Goal: Task Accomplishment & Management: Use online tool/utility

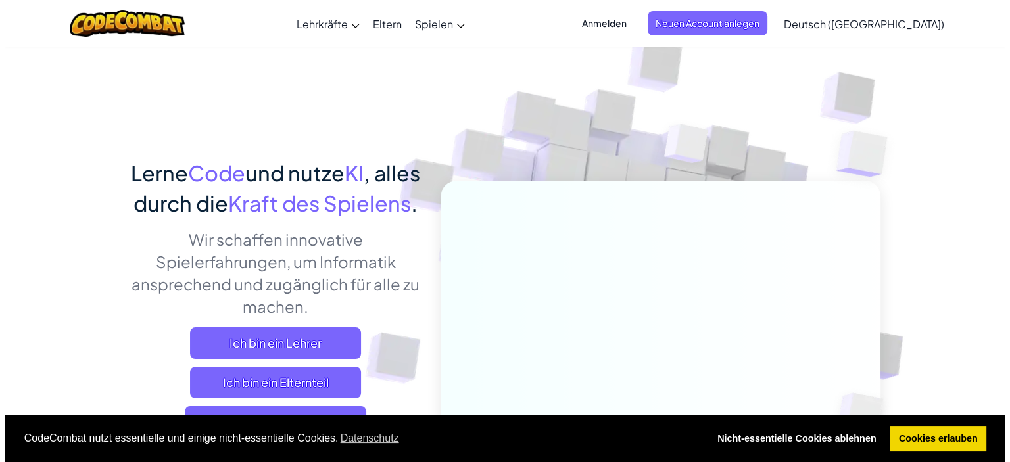
scroll to position [344, 0]
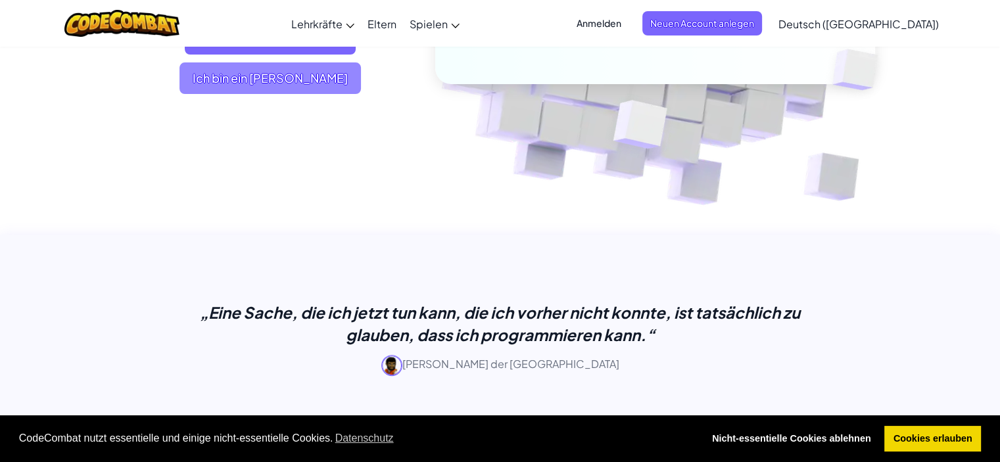
click at [329, 94] on span "Ich bin ein Schüler" at bounding box center [269, 78] width 181 height 32
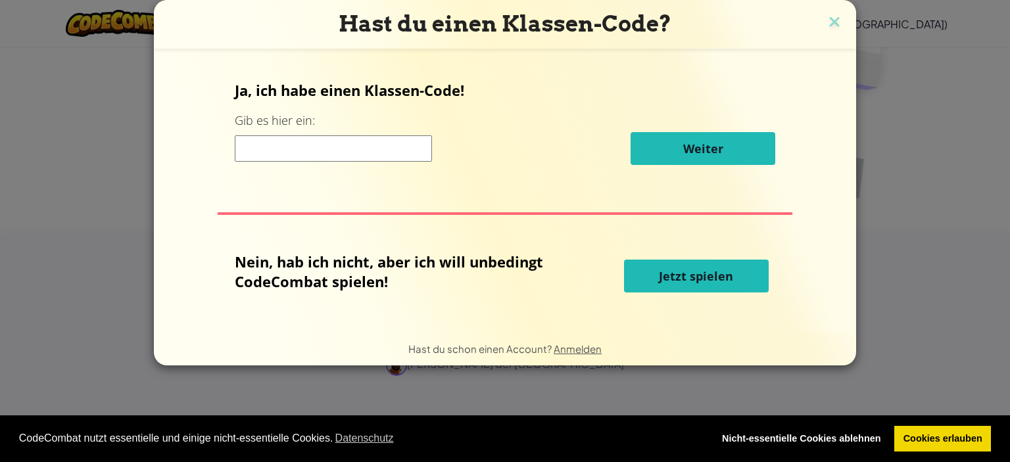
click at [714, 283] on span "Jetzt spielen" at bounding box center [696, 276] width 74 height 16
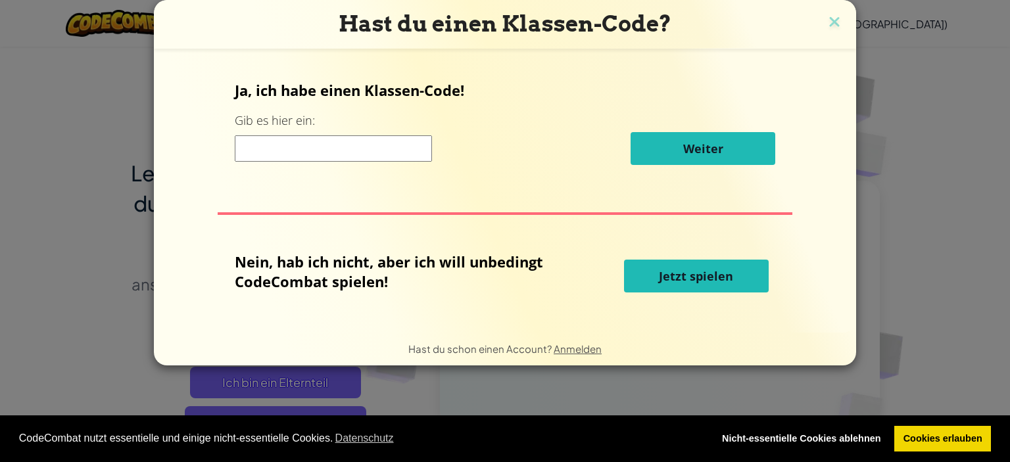
click at [711, 273] on span "Jetzt spielen" at bounding box center [696, 276] width 74 height 16
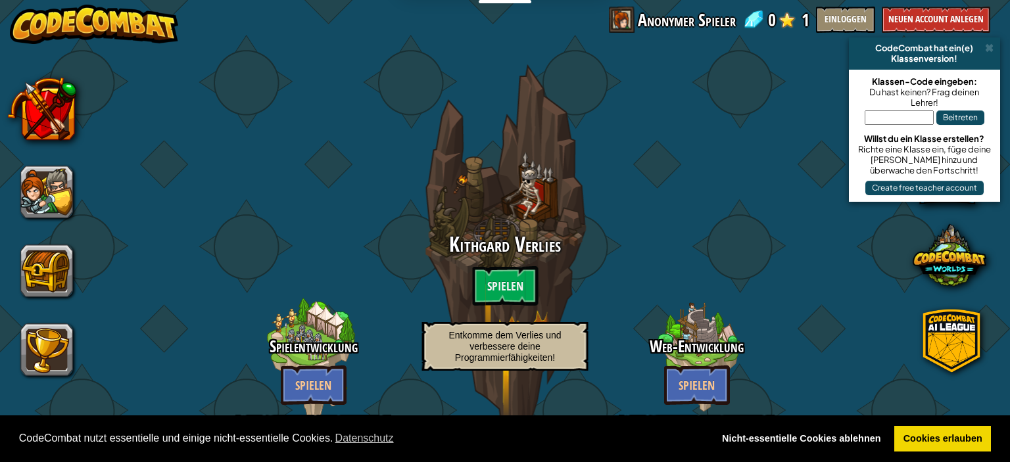
select select "de-DE"
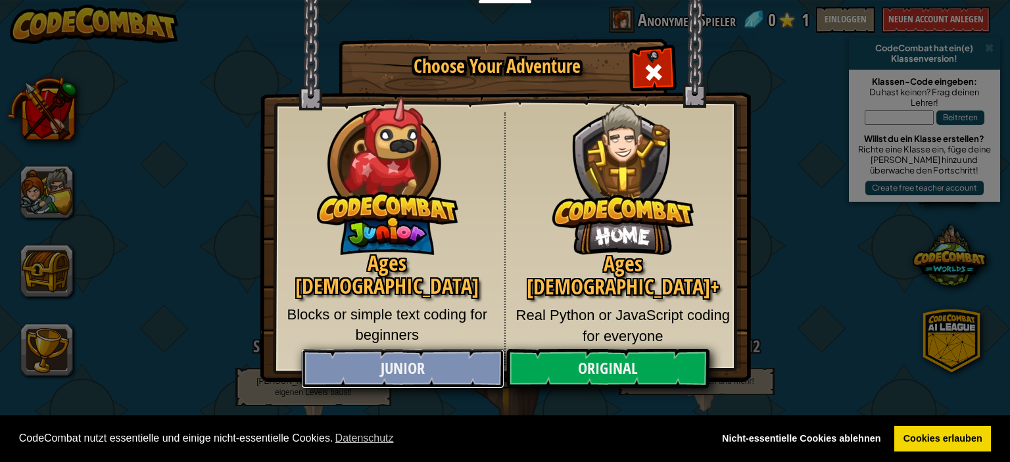
click at [437, 371] on link "Junior" at bounding box center [402, 368] width 202 height 39
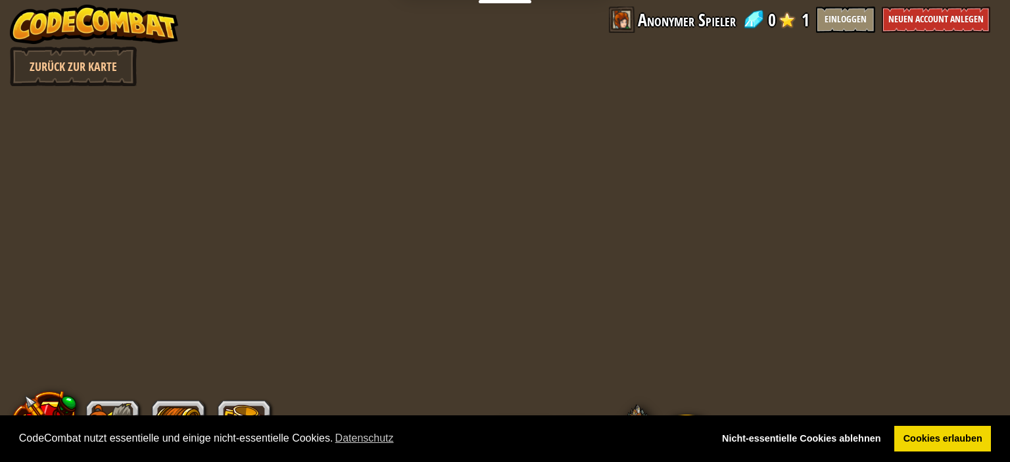
select select "de-DE"
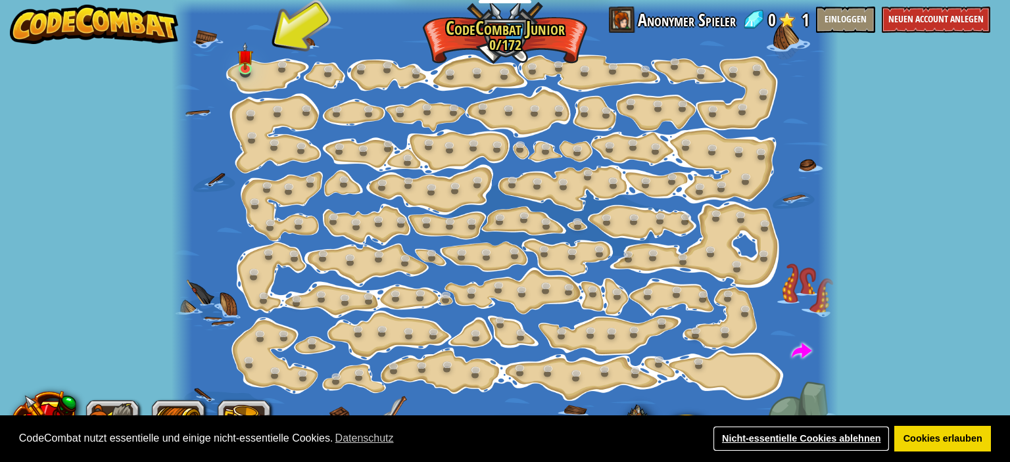
click at [796, 435] on link "Nicht-essentielle Cookies ablehnen" at bounding box center [801, 439] width 177 height 26
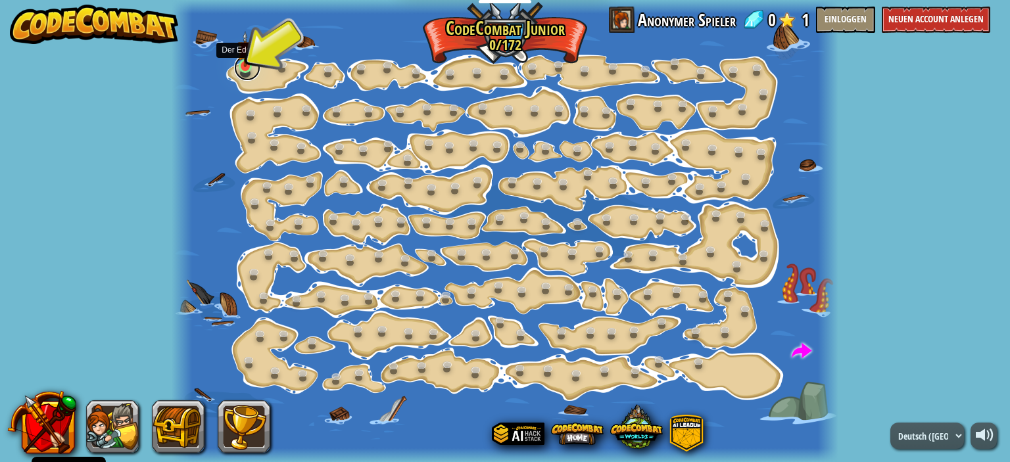
click at [250, 67] on link at bounding box center [247, 68] width 26 height 26
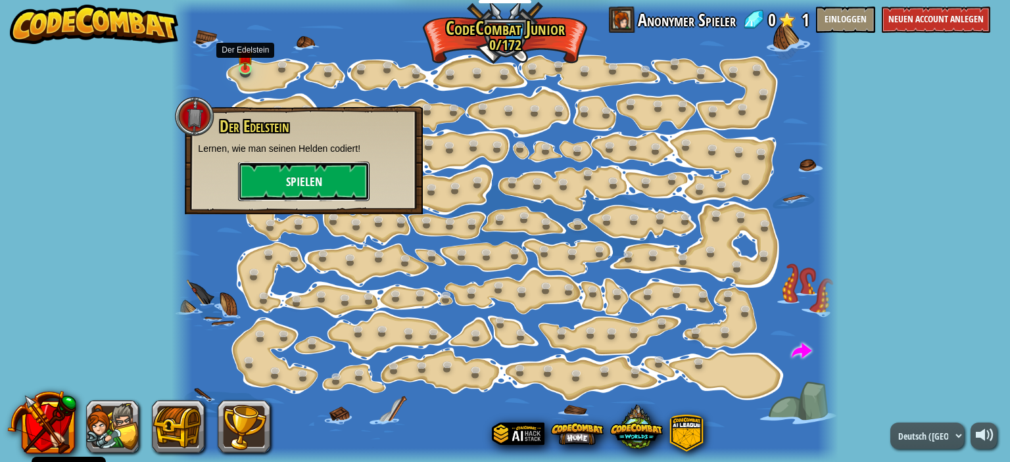
click at [312, 176] on button "Spielen" at bounding box center [303, 181] width 131 height 39
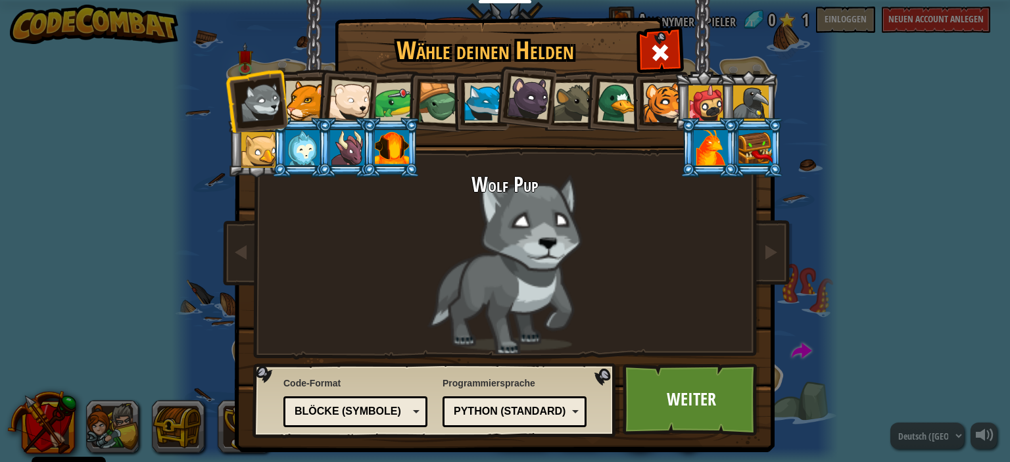
click at [301, 103] on div at bounding box center [305, 101] width 40 height 40
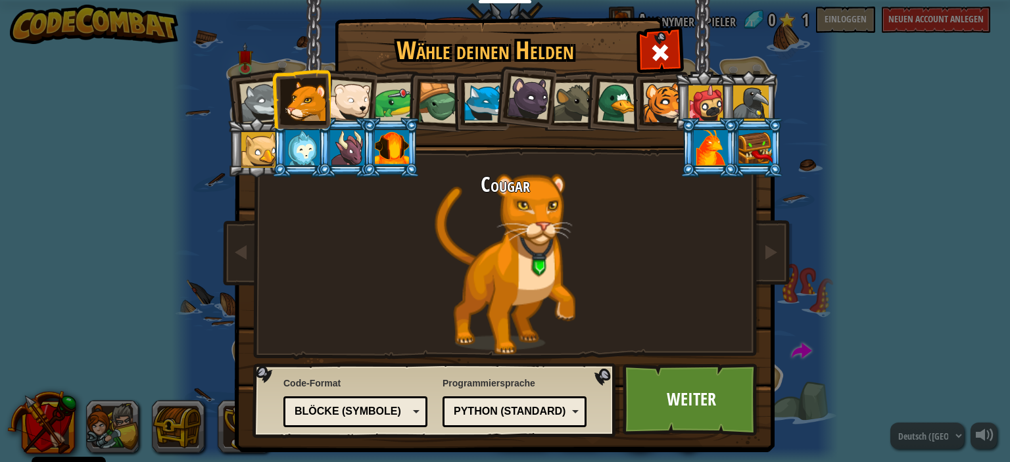
click at [297, 157] on div at bounding box center [302, 148] width 34 height 36
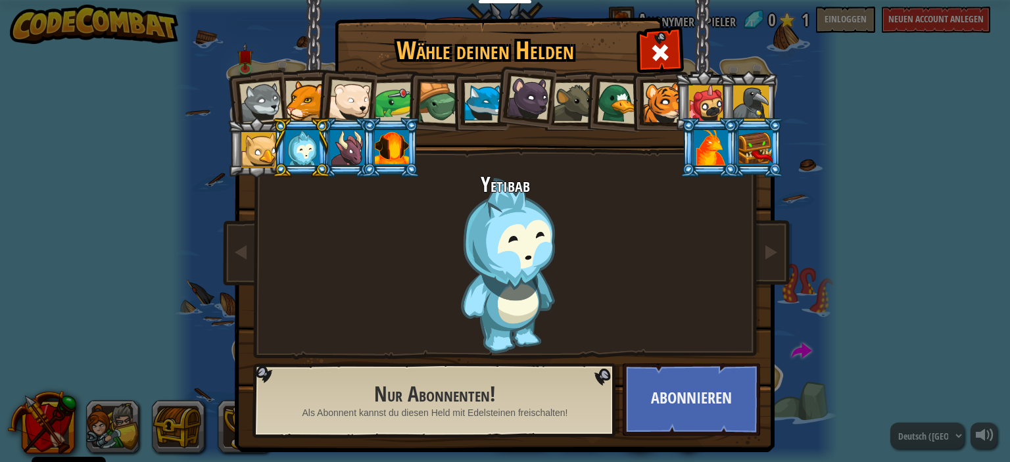
click at [431, 97] on div at bounding box center [439, 103] width 42 height 42
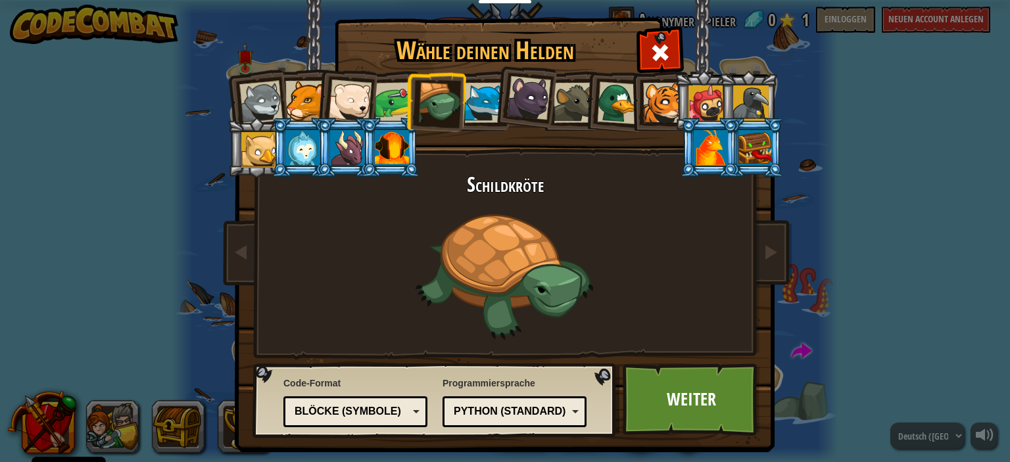
click at [619, 112] on div at bounding box center [618, 103] width 43 height 43
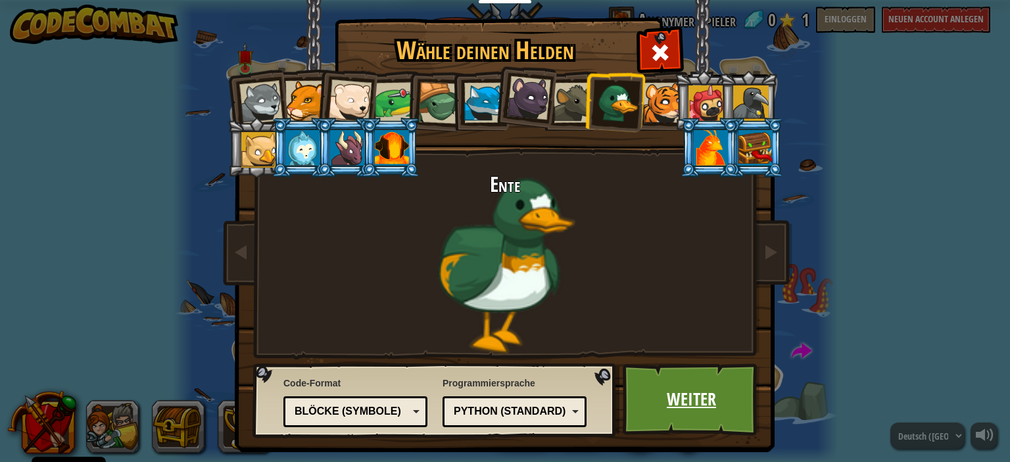
click at [711, 418] on link "Weiter" at bounding box center [691, 400] width 137 height 72
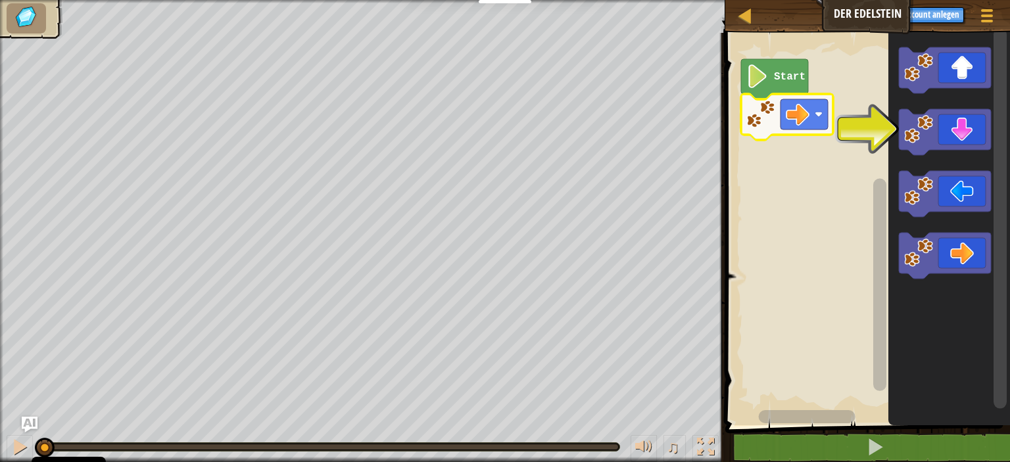
click at [964, 249] on icon "Blockly Arbeitsbereich" at bounding box center [945, 256] width 92 height 46
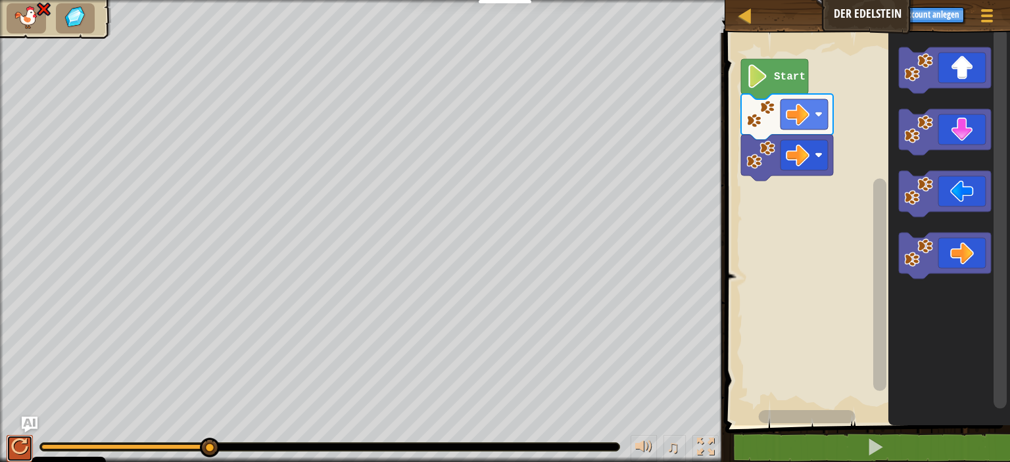
click at [30, 441] on button at bounding box center [20, 448] width 26 height 27
click at [760, 161] on image "Blockly Arbeitsbereich" at bounding box center [760, 155] width 29 height 29
click at [816, 154] on image "Blockly Arbeitsbereich" at bounding box center [819, 155] width 8 height 8
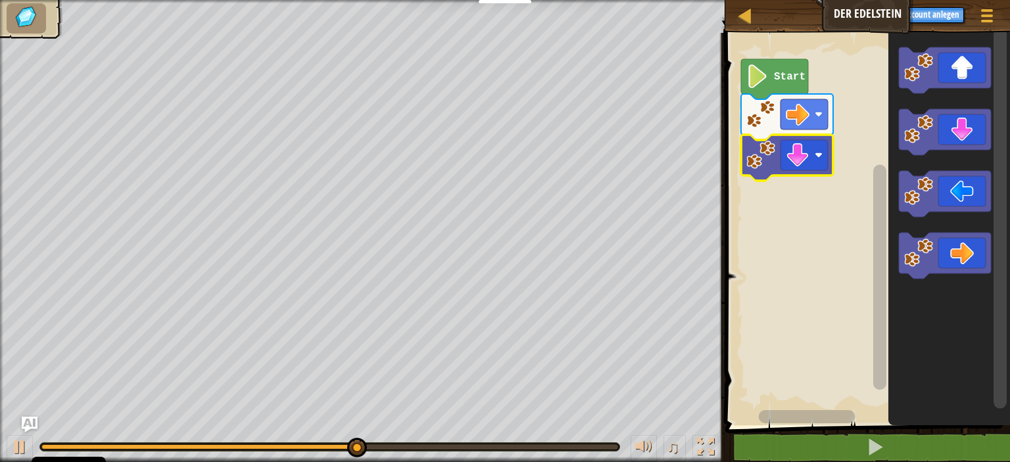
click at [813, 111] on rect "Blockly Arbeitsbereich" at bounding box center [803, 114] width 47 height 30
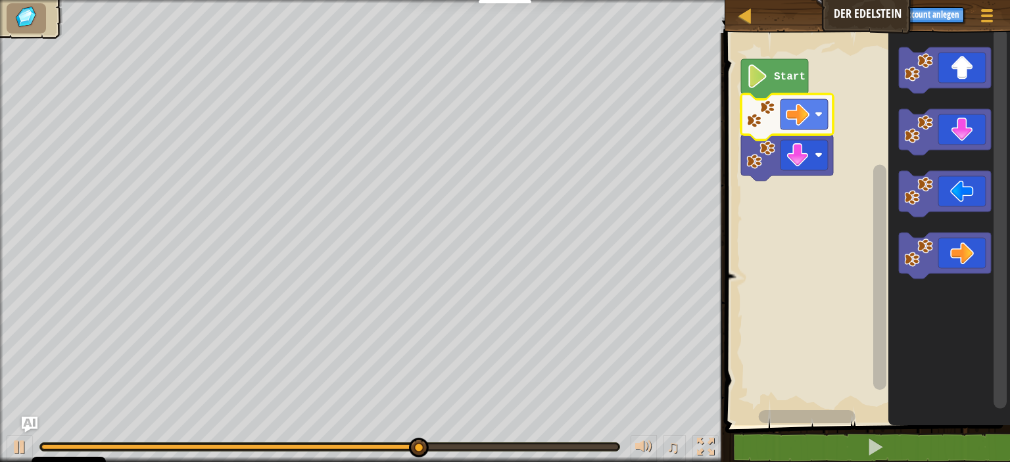
click at [866, 191] on rect "Blockly Arbeitsbereich" at bounding box center [865, 225] width 289 height 399
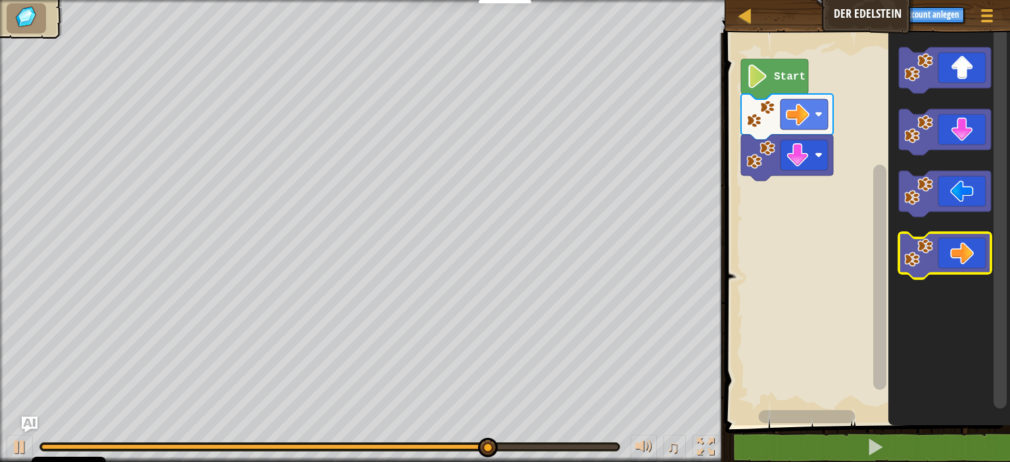
click at [957, 268] on icon "Blockly Arbeitsbereich" at bounding box center [945, 256] width 92 height 46
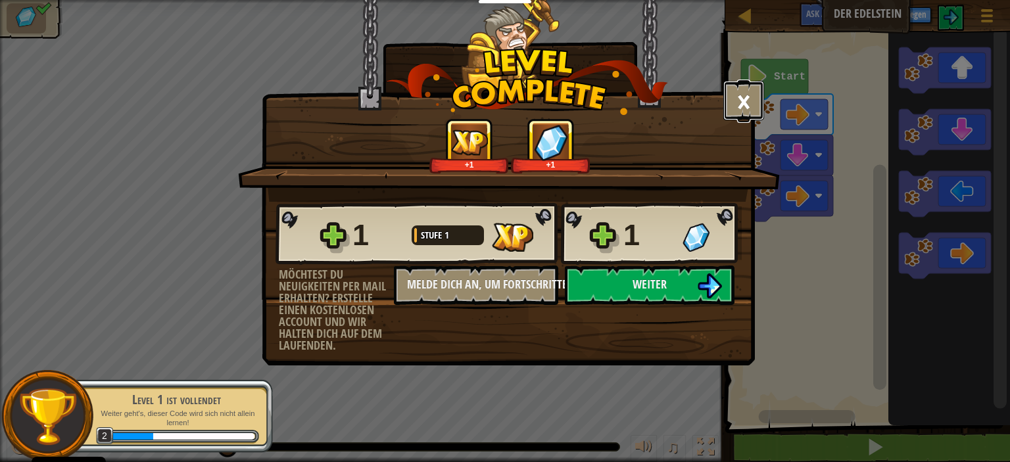
click at [734, 105] on button "×" at bounding box center [743, 100] width 41 height 39
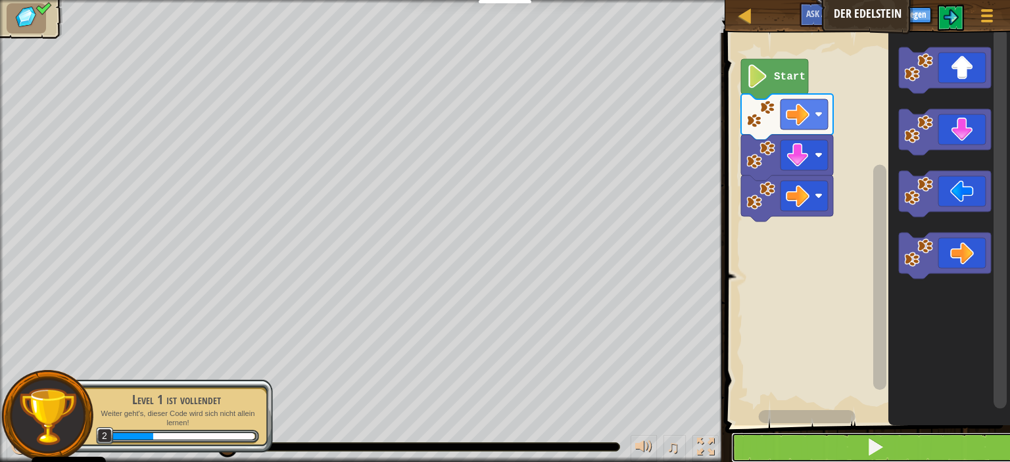
click at [837, 442] on button at bounding box center [875, 448] width 289 height 30
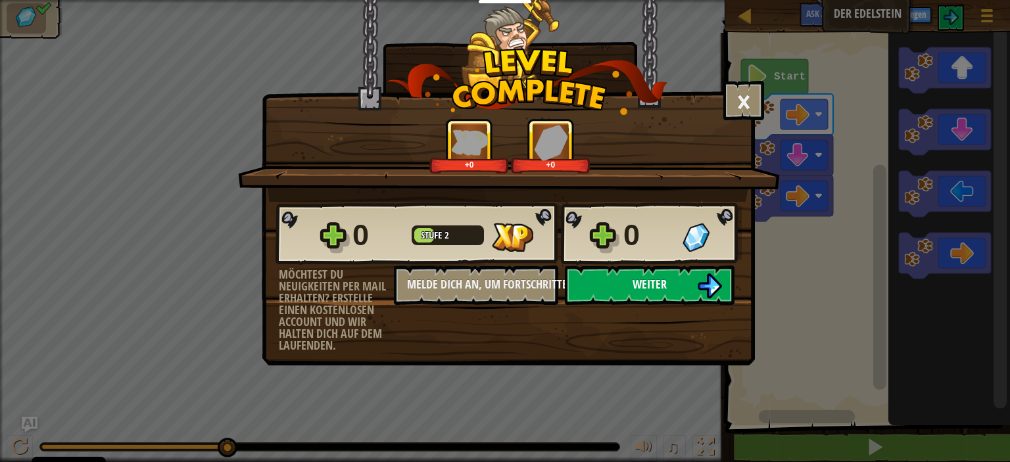
click at [642, 294] on button "Weiter" at bounding box center [650, 285] width 170 height 39
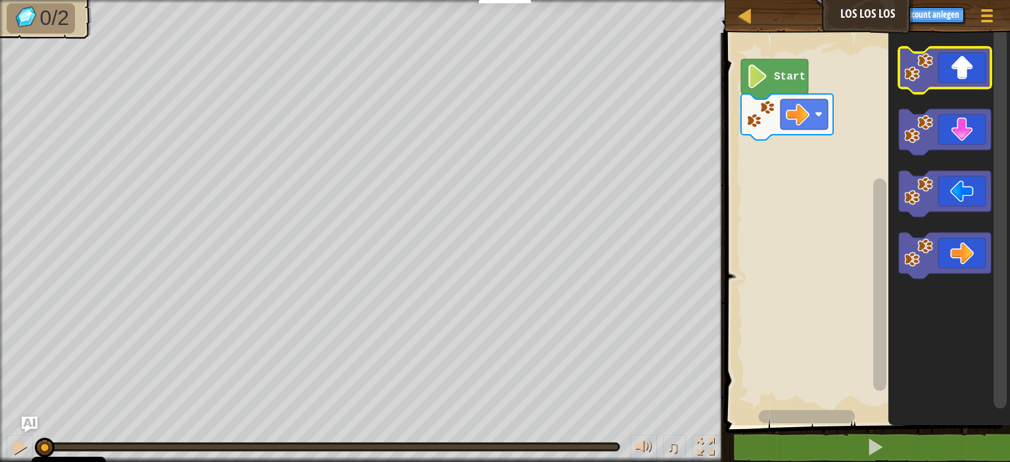
click at [960, 65] on icon "Blockly Arbeitsbereich" at bounding box center [945, 70] width 92 height 46
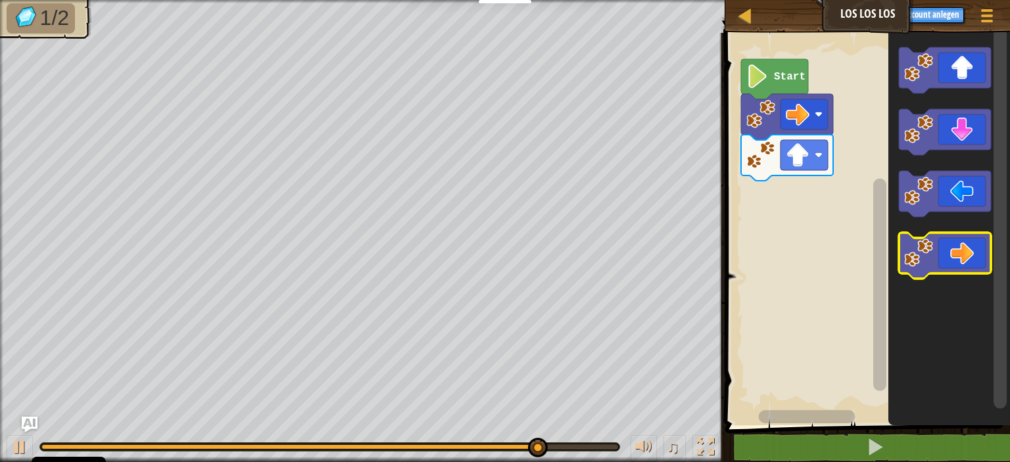
click at [960, 249] on icon "Blockly Arbeitsbereich" at bounding box center [945, 256] width 92 height 46
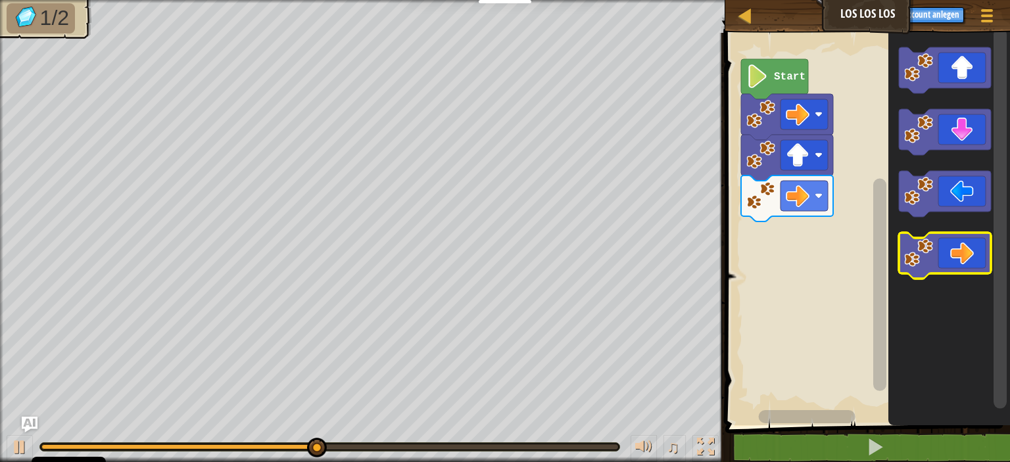
click at [960, 252] on icon "Blockly Arbeitsbereich" at bounding box center [945, 256] width 92 height 46
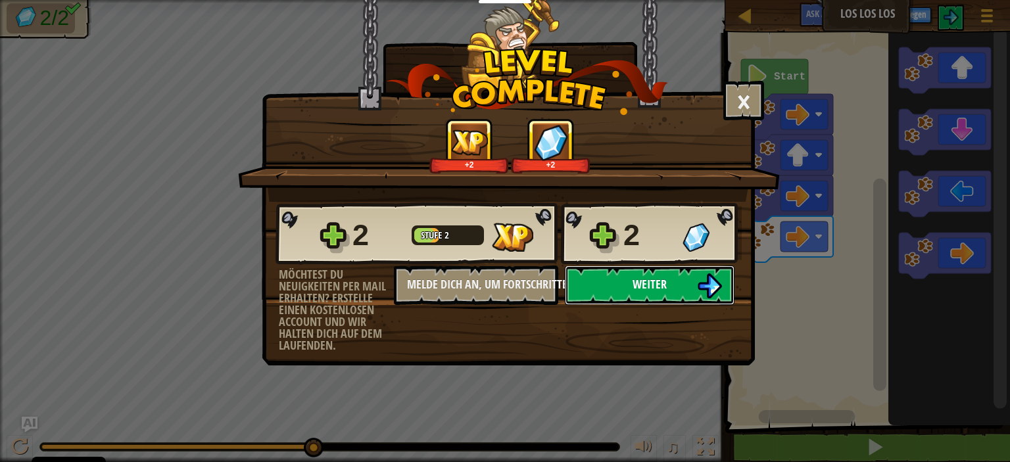
click at [705, 287] on img at bounding box center [709, 285] width 25 height 25
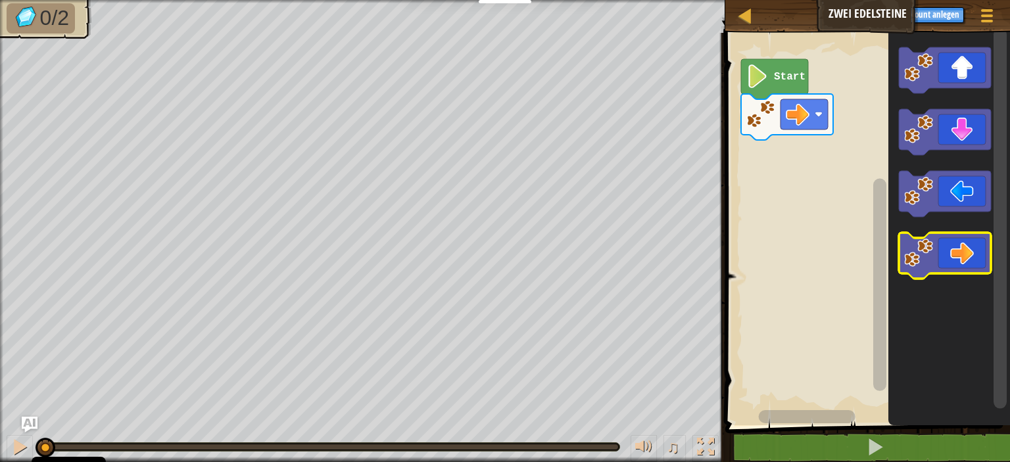
click at [926, 241] on image "Blockly Arbeitsbereich" at bounding box center [918, 253] width 29 height 29
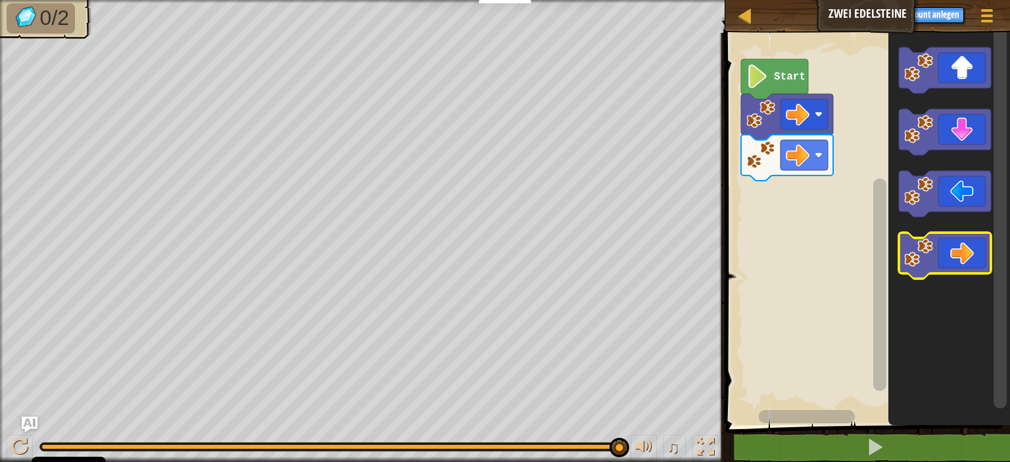
click at [965, 247] on icon "Blockly Arbeitsbereich" at bounding box center [945, 256] width 92 height 46
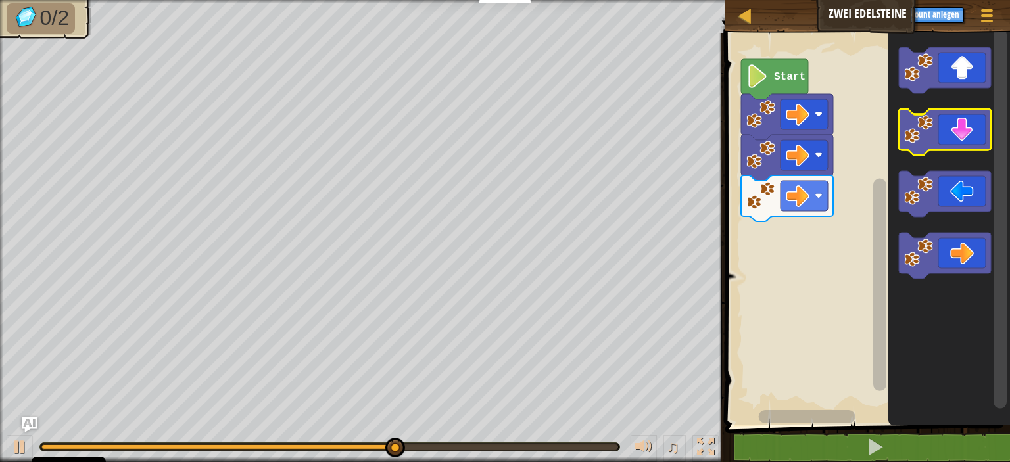
click at [948, 122] on icon "Blockly Arbeitsbereich" at bounding box center [945, 132] width 92 height 46
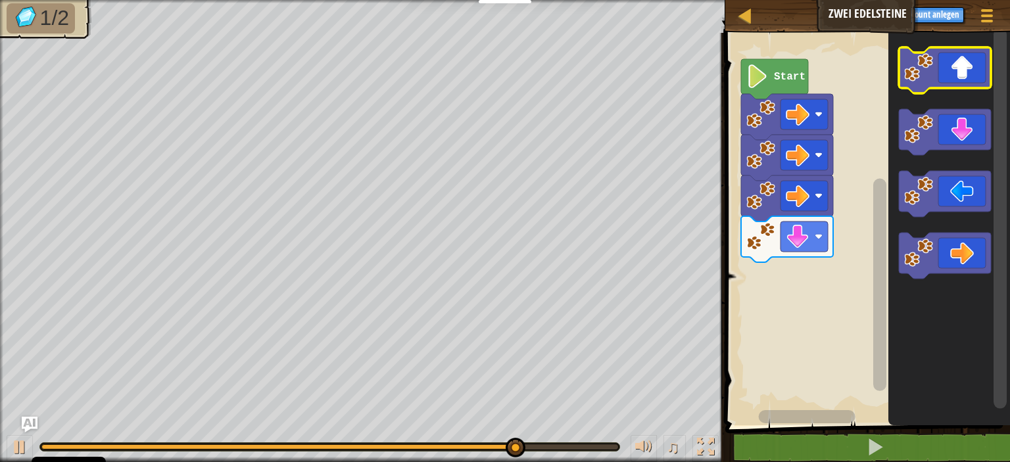
click at [946, 77] on icon "Blockly Arbeitsbereich" at bounding box center [945, 70] width 92 height 46
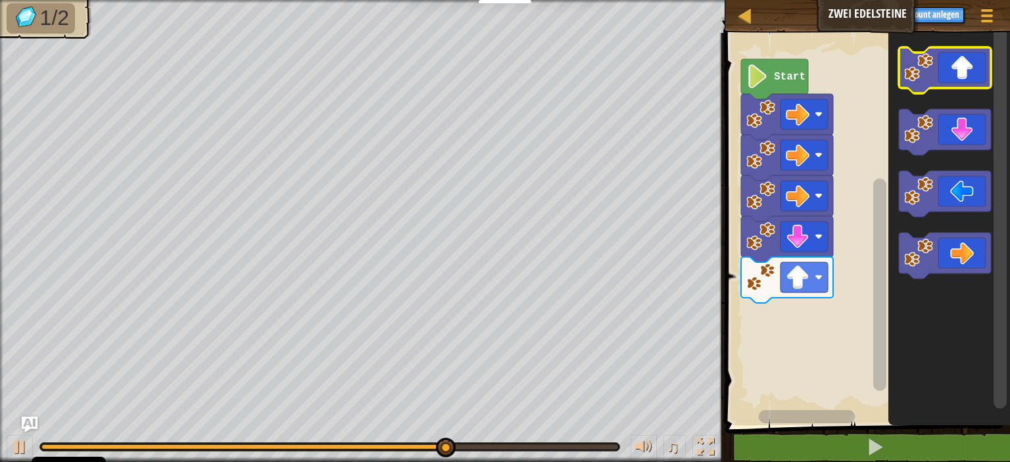
click at [945, 84] on icon "Blockly Arbeitsbereich" at bounding box center [945, 70] width 92 height 46
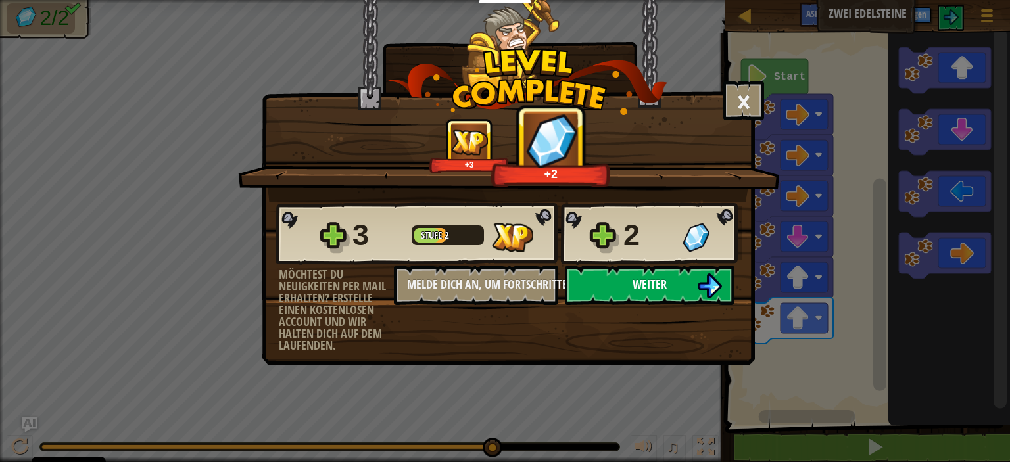
click at [629, 273] on button "Weiter" at bounding box center [650, 285] width 170 height 39
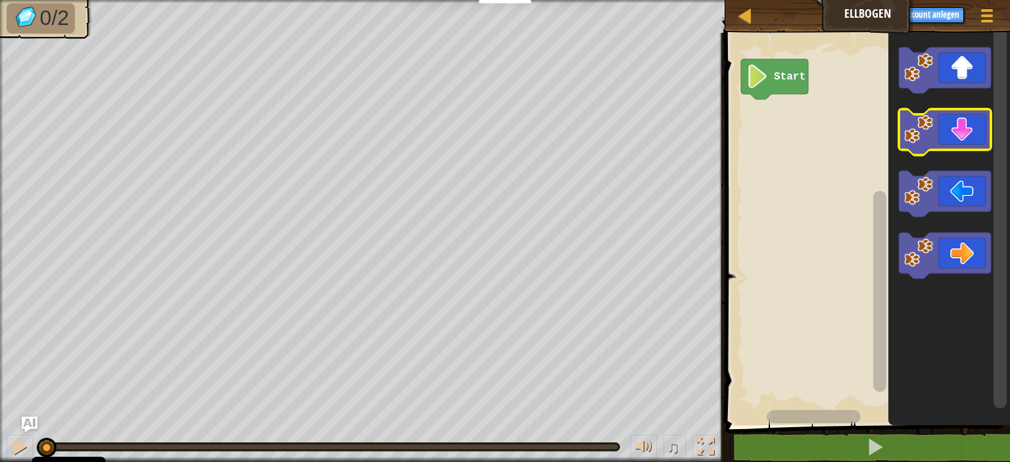
click at [928, 128] on image "Blockly Arbeitsbereich" at bounding box center [918, 129] width 29 height 29
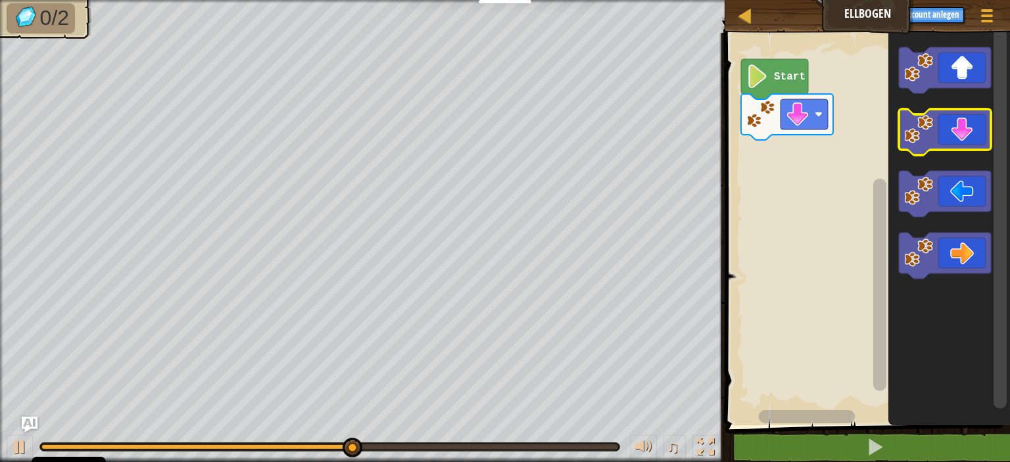
click at [928, 128] on image "Blockly Arbeitsbereich" at bounding box center [918, 129] width 29 height 29
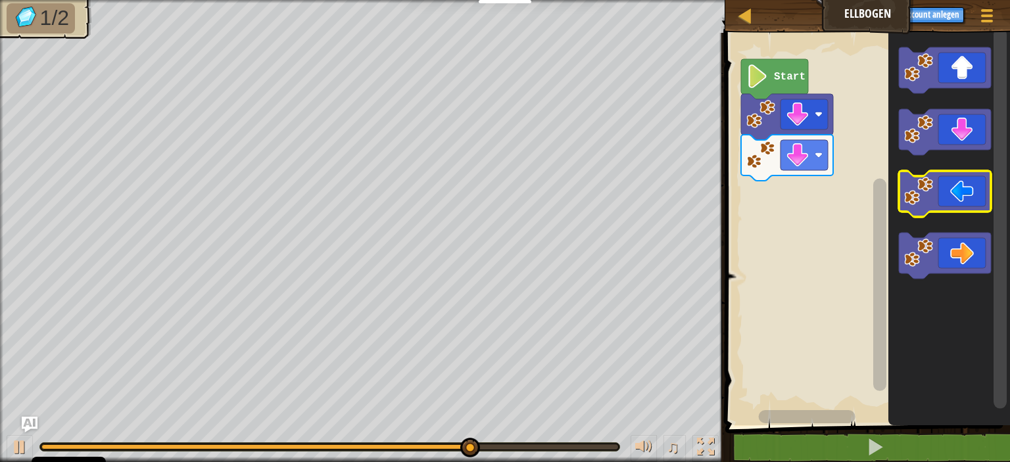
click at [933, 203] on icon "Blockly Arbeitsbereich" at bounding box center [945, 194] width 92 height 46
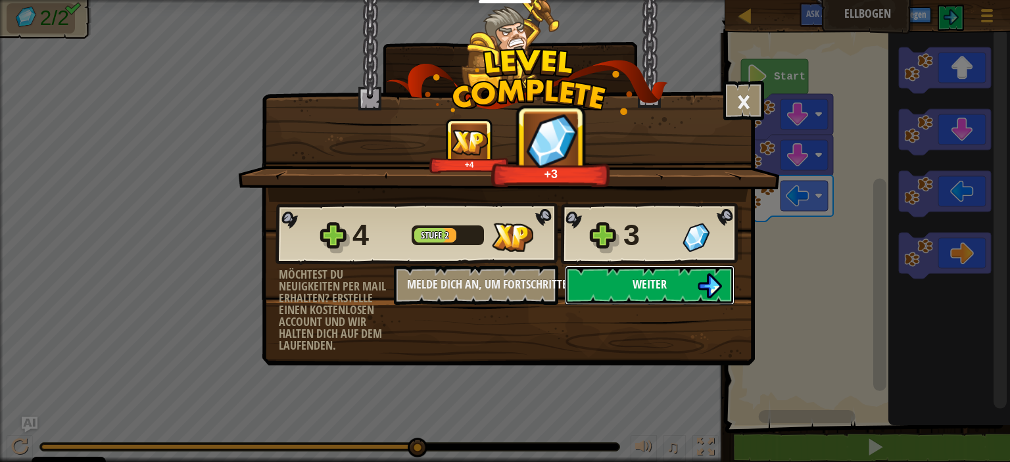
click at [719, 285] on img at bounding box center [709, 285] width 25 height 25
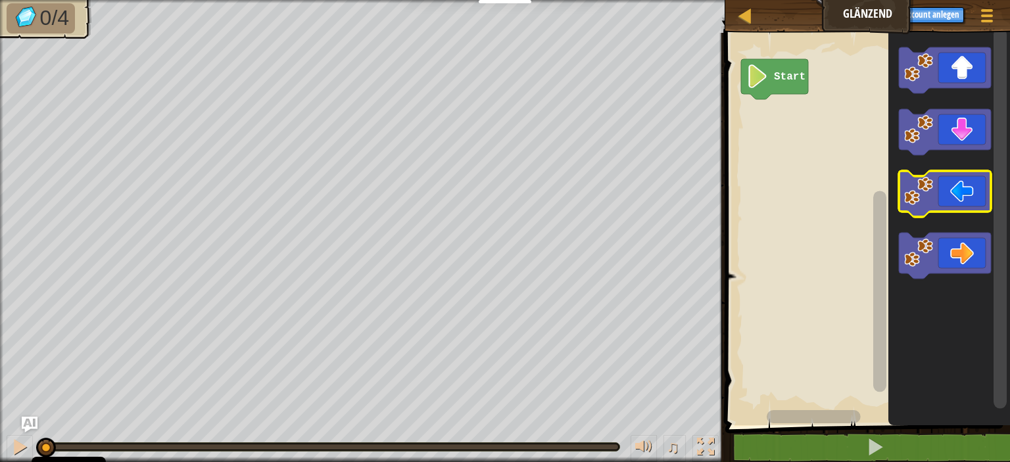
click at [945, 198] on icon "Blockly Arbeitsbereich" at bounding box center [945, 194] width 92 height 46
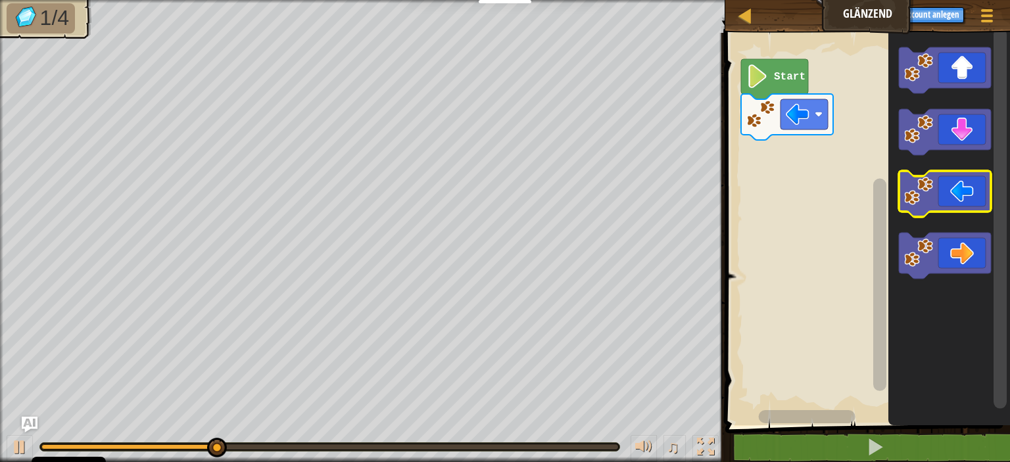
click at [947, 199] on icon "Blockly Arbeitsbereich" at bounding box center [945, 194] width 92 height 46
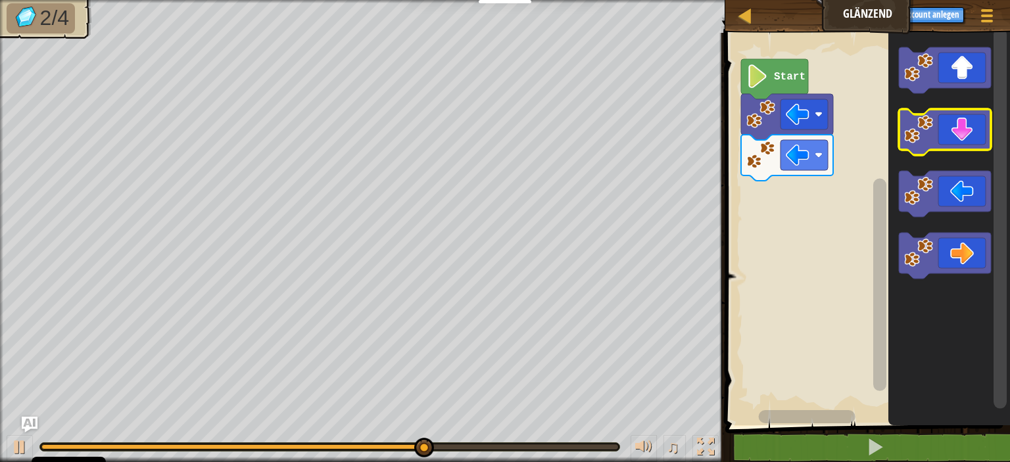
click at [941, 137] on icon "Blockly Arbeitsbereich" at bounding box center [945, 132] width 92 height 46
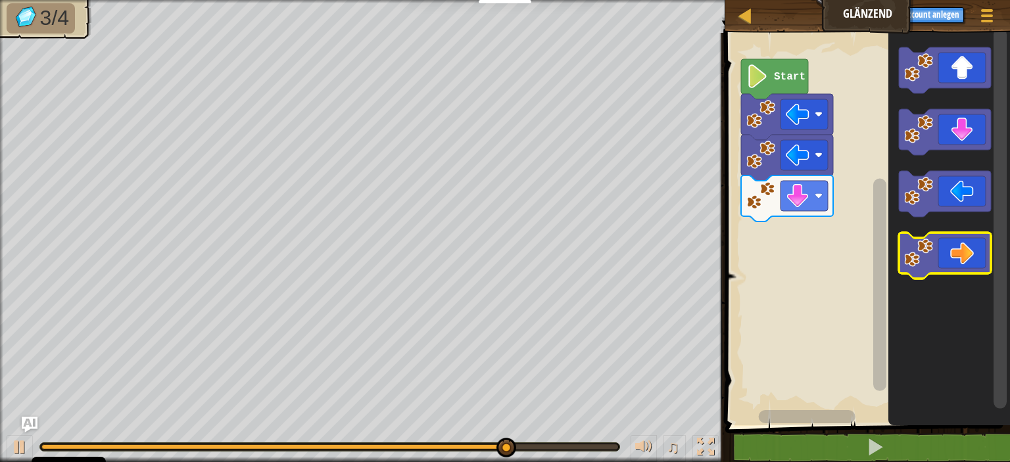
click at [943, 250] on icon "Blockly Arbeitsbereich" at bounding box center [945, 256] width 92 height 46
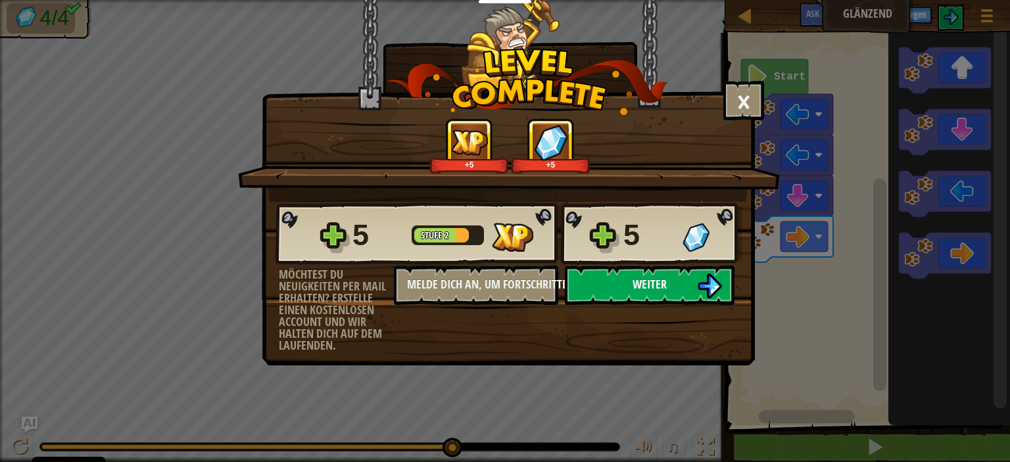
click at [710, 285] on img at bounding box center [709, 285] width 25 height 25
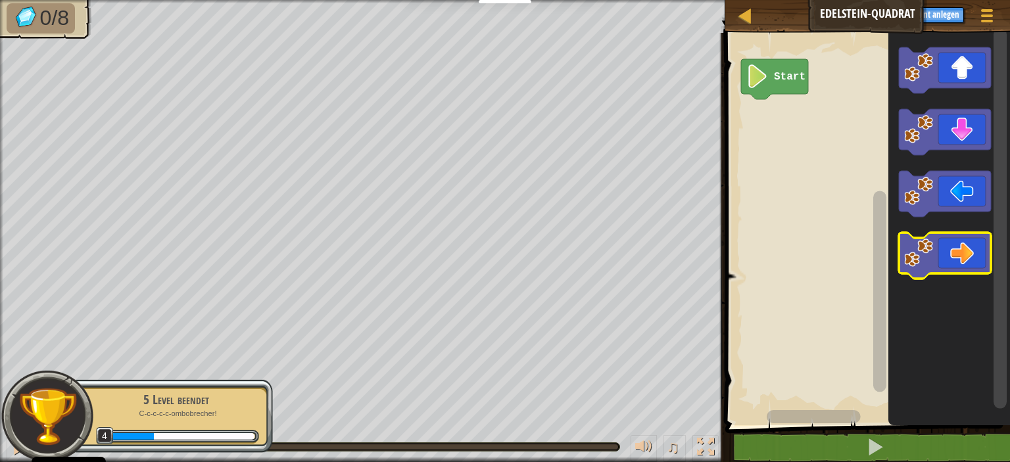
click at [938, 247] on icon "Blockly Arbeitsbereich" at bounding box center [945, 256] width 92 height 46
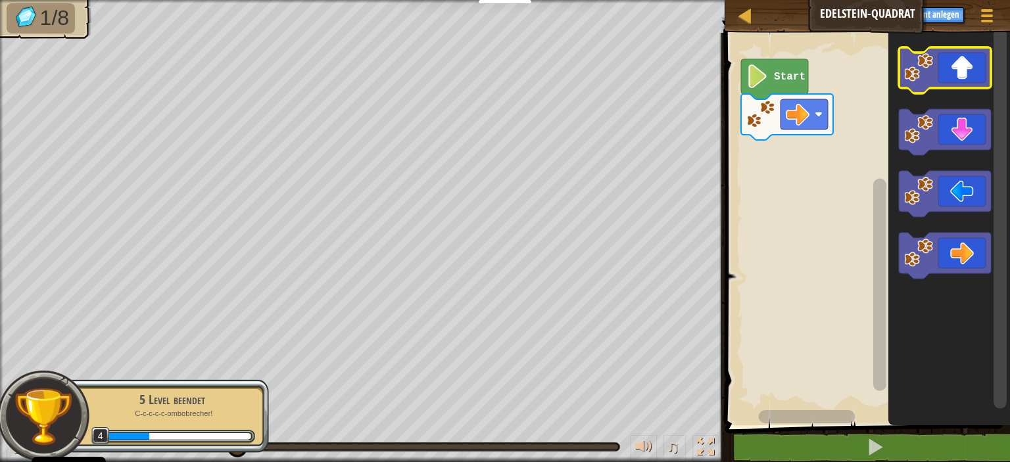
click at [957, 73] on icon "Blockly Arbeitsbereich" at bounding box center [945, 70] width 92 height 46
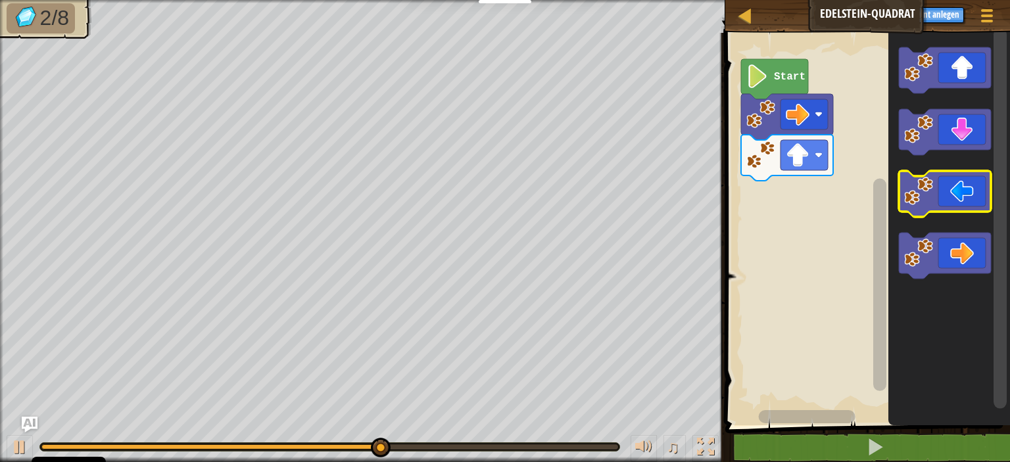
click at [949, 187] on icon "Blockly Arbeitsbereich" at bounding box center [945, 194] width 92 height 46
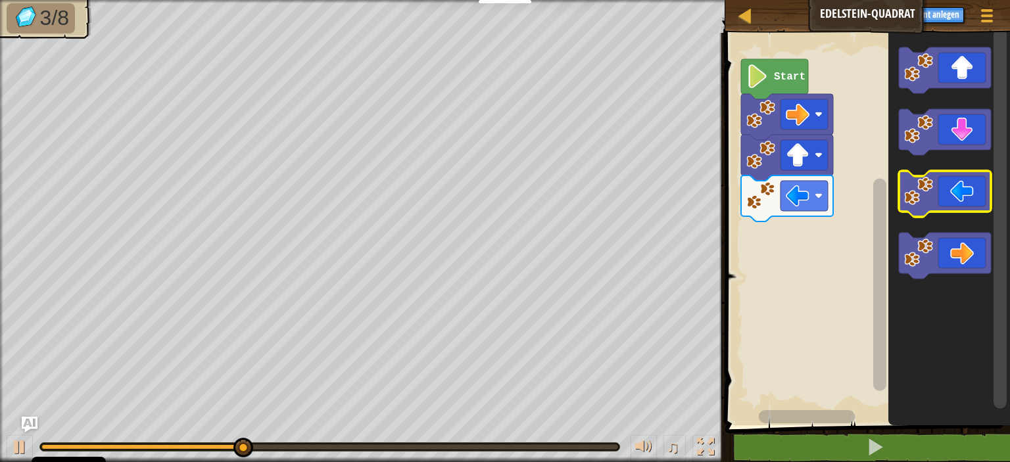
click at [949, 187] on icon "Blockly Arbeitsbereich" at bounding box center [945, 194] width 92 height 46
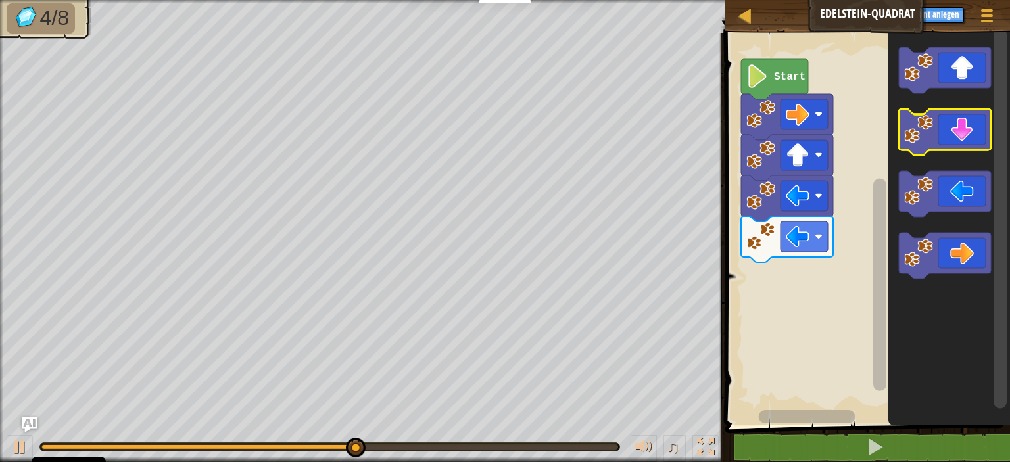
click at [942, 128] on icon "Blockly Arbeitsbereich" at bounding box center [945, 132] width 92 height 46
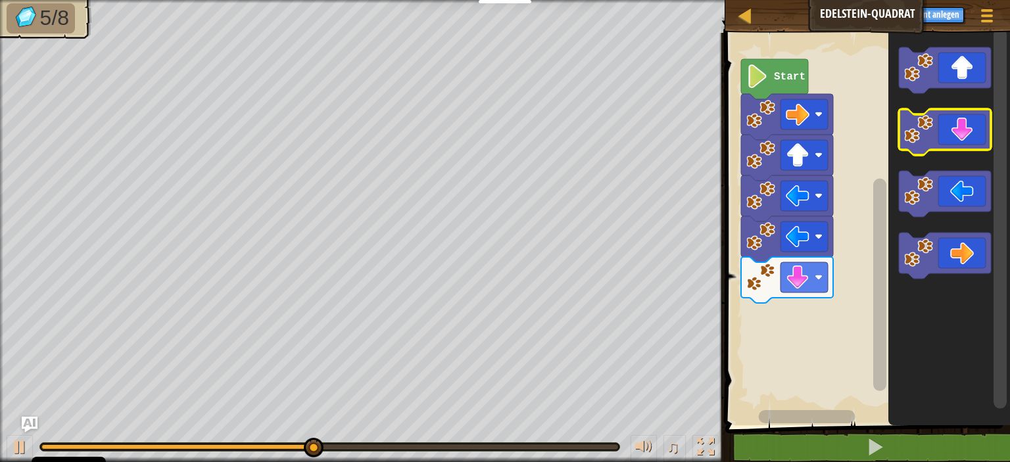
click at [942, 128] on icon "Blockly Arbeitsbereich" at bounding box center [945, 132] width 92 height 46
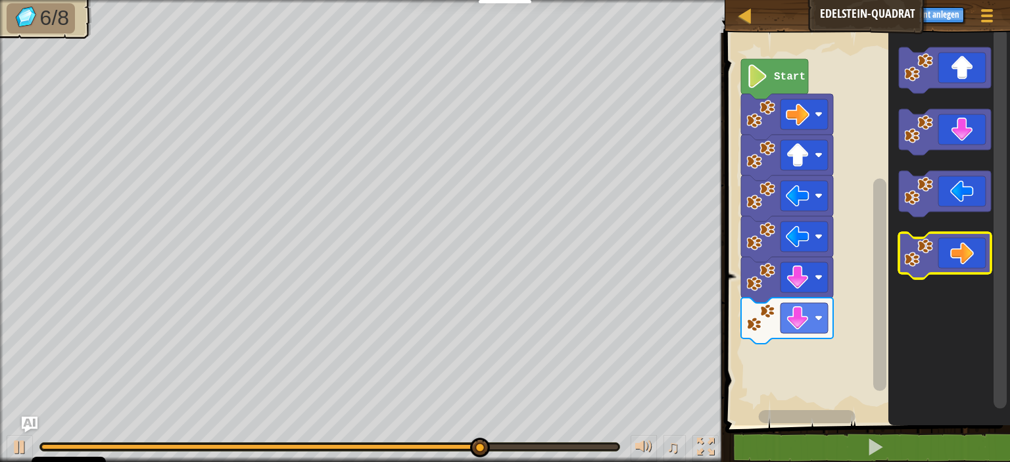
click at [943, 243] on icon "Blockly Arbeitsbereich" at bounding box center [945, 256] width 92 height 46
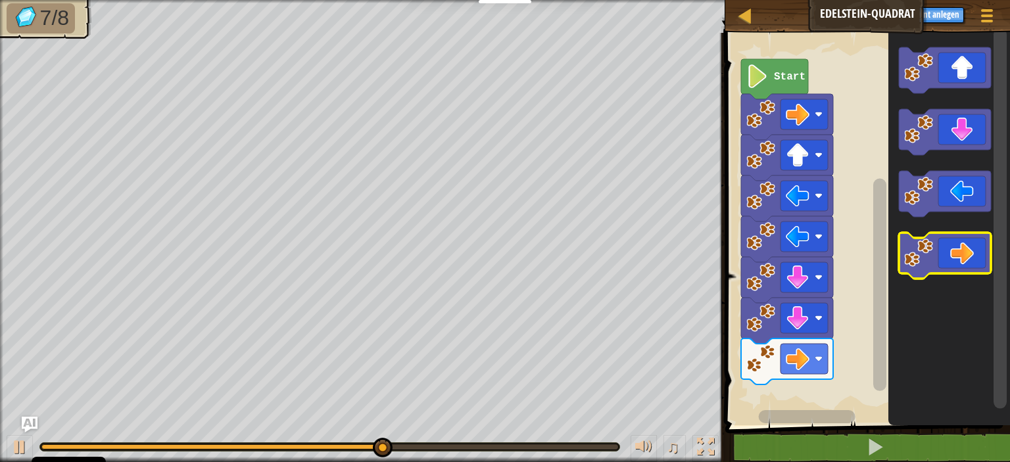
click at [943, 243] on icon "Blockly Arbeitsbereich" at bounding box center [945, 256] width 92 height 46
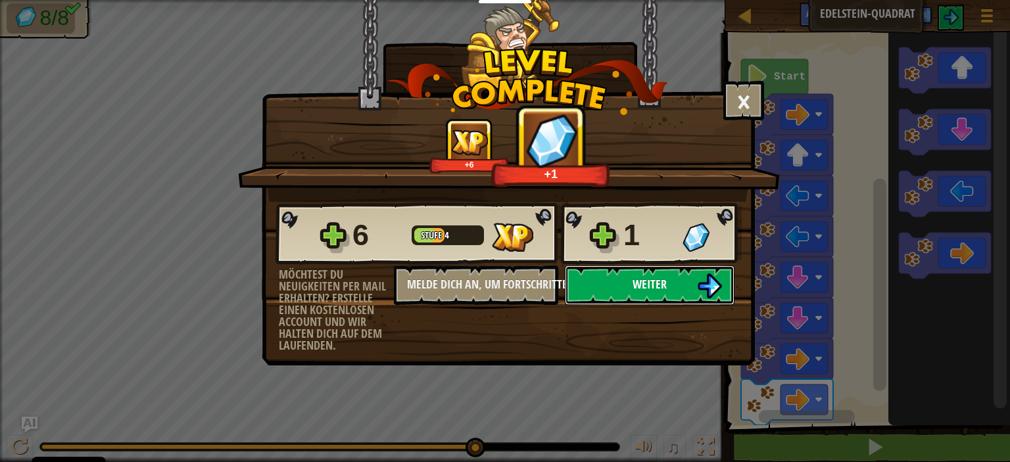
click at [623, 275] on button "Weiter" at bounding box center [650, 285] width 170 height 39
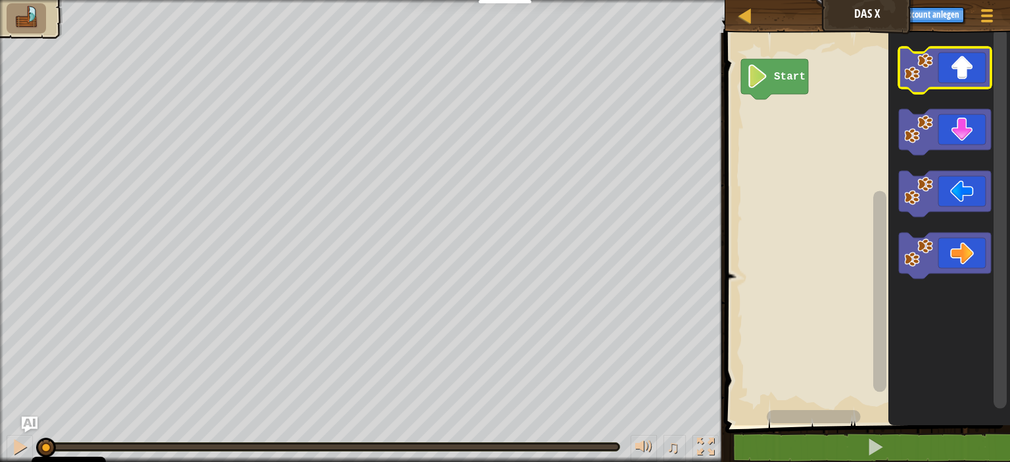
click at [955, 68] on icon "Blockly Arbeitsbereich" at bounding box center [945, 70] width 92 height 46
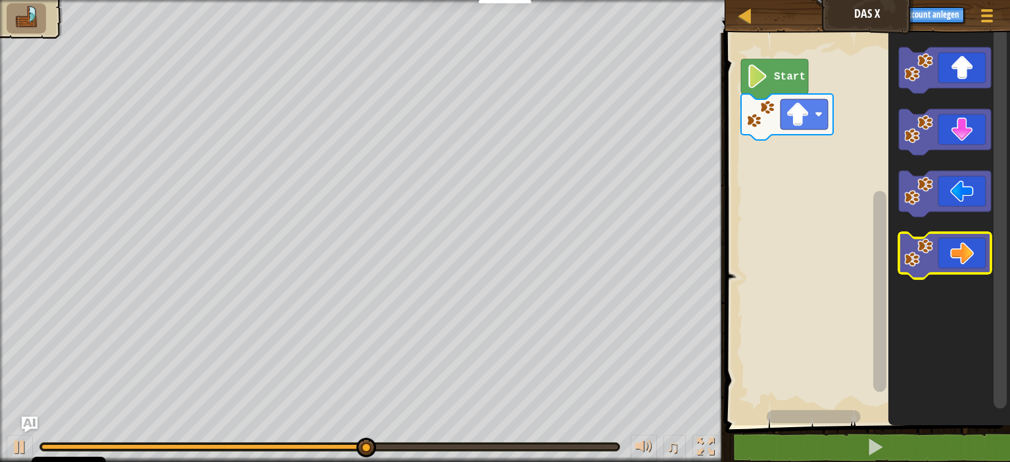
click at [950, 252] on icon "Blockly Arbeitsbereich" at bounding box center [945, 256] width 92 height 46
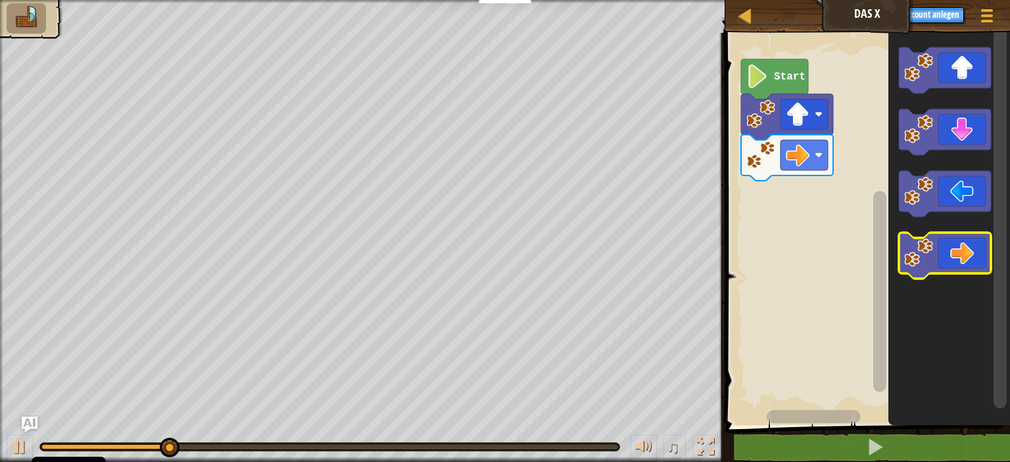
click at [950, 252] on icon "Blockly Arbeitsbereich" at bounding box center [945, 256] width 92 height 46
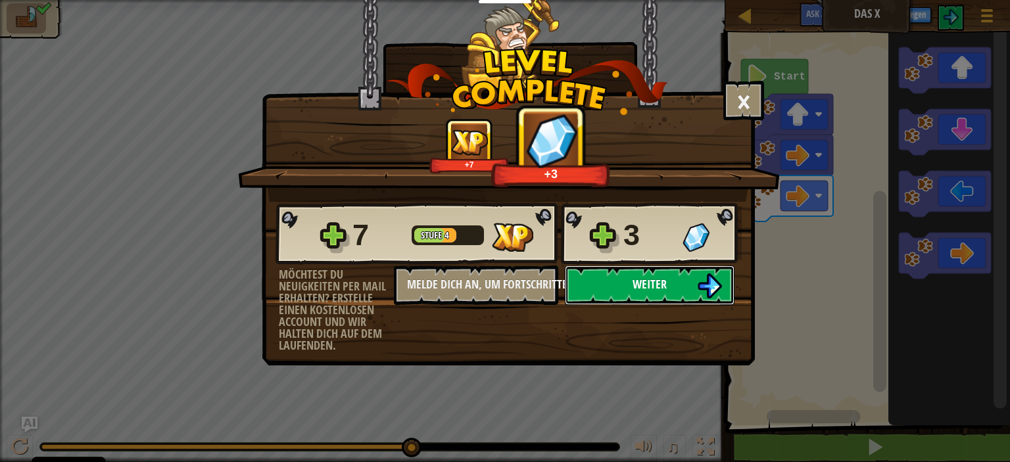
click at [707, 286] on img at bounding box center [709, 285] width 25 height 25
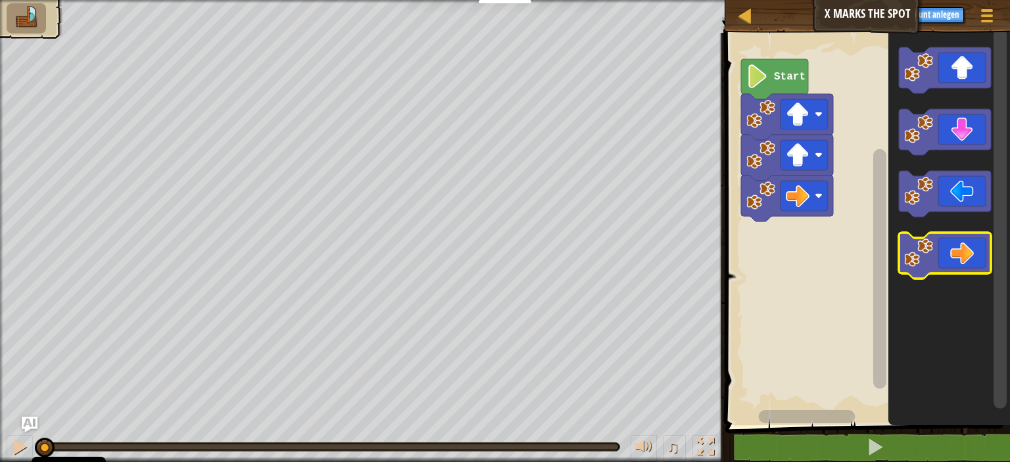
click at [922, 262] on image "Blockly Arbeitsbereich" at bounding box center [918, 253] width 29 height 29
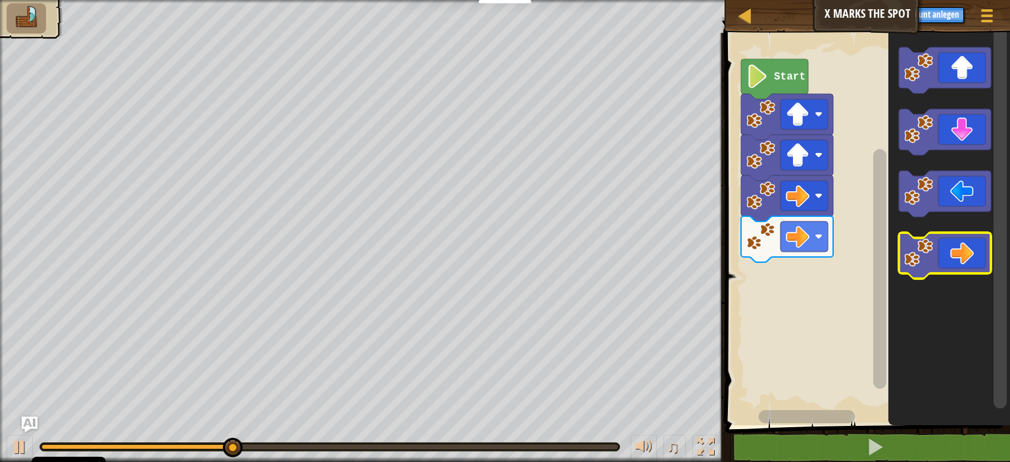
click at [978, 252] on icon "Blockly Arbeitsbereich" at bounding box center [945, 256] width 92 height 46
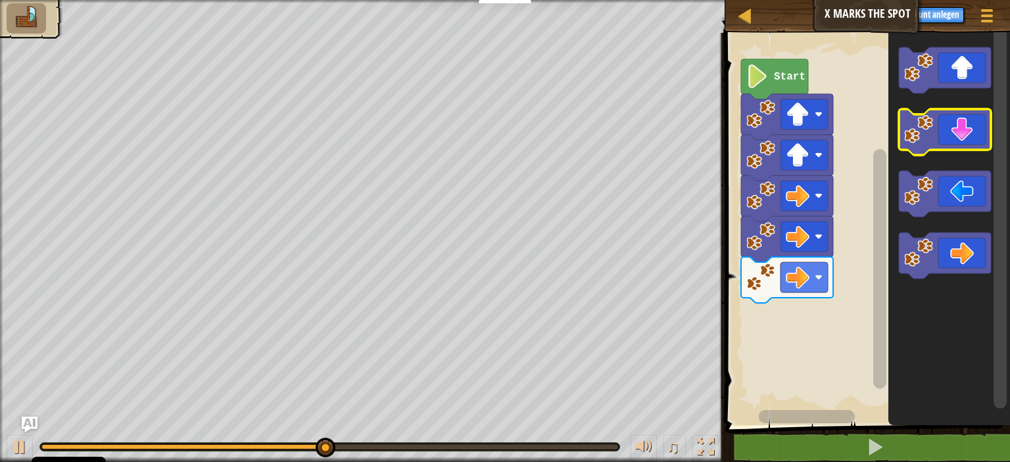
click at [976, 128] on icon "Blockly Arbeitsbereich" at bounding box center [945, 132] width 92 height 46
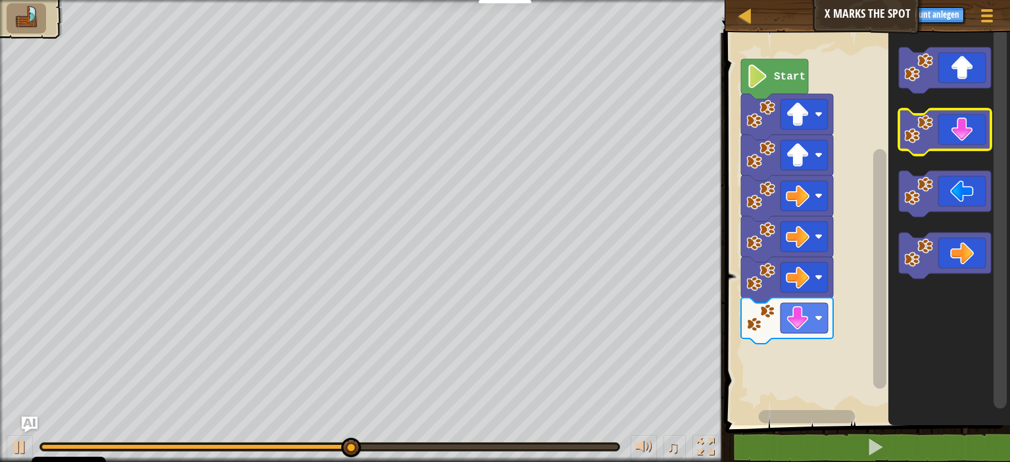
click at [976, 128] on icon "Blockly Arbeitsbereich" at bounding box center [945, 132] width 92 height 46
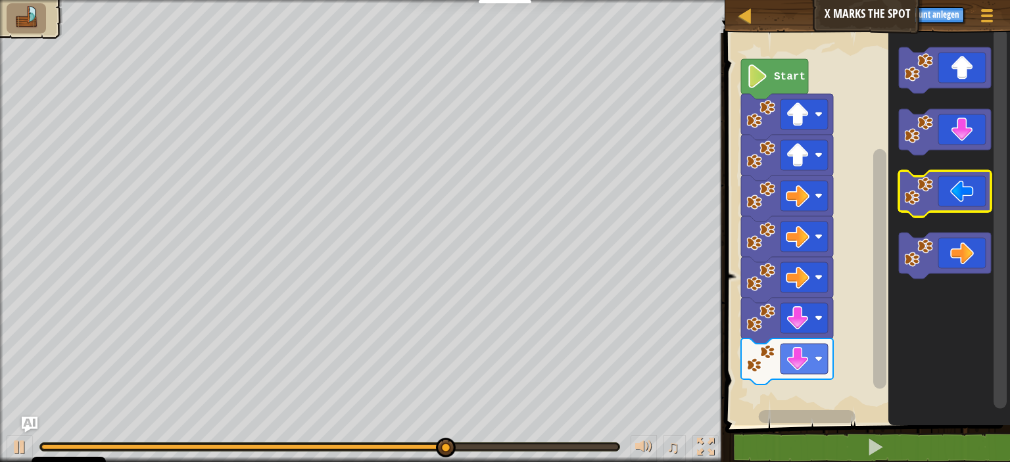
click at [945, 184] on icon "Blockly Arbeitsbereich" at bounding box center [945, 194] width 92 height 46
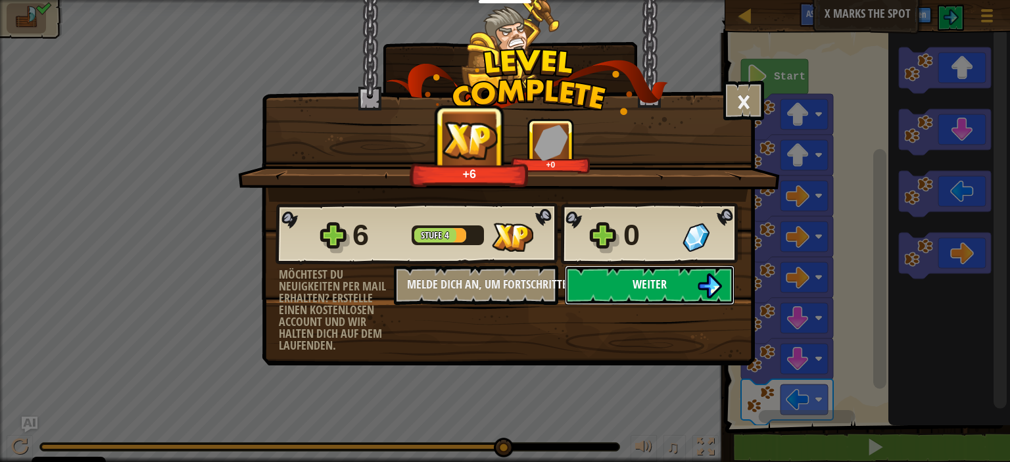
click at [699, 277] on img at bounding box center [709, 285] width 25 height 25
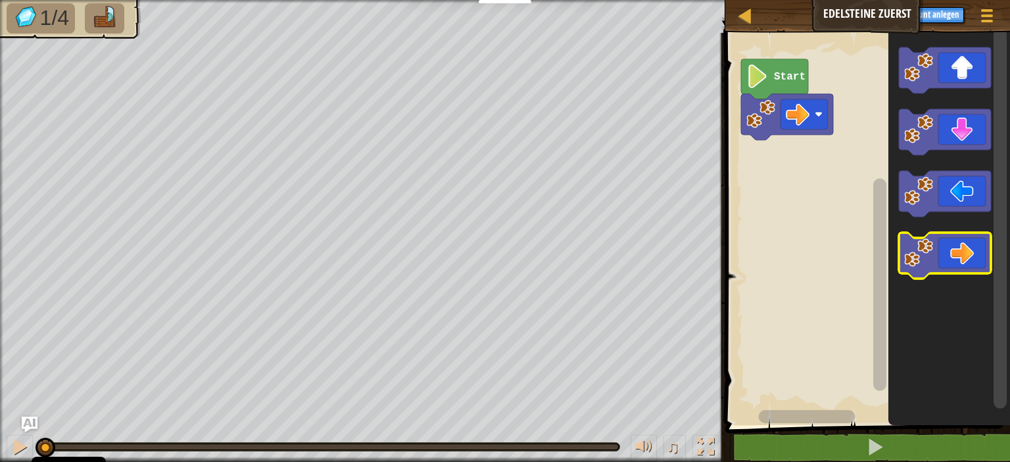
click at [904, 257] on image "Blockly Arbeitsbereich" at bounding box center [918, 253] width 29 height 29
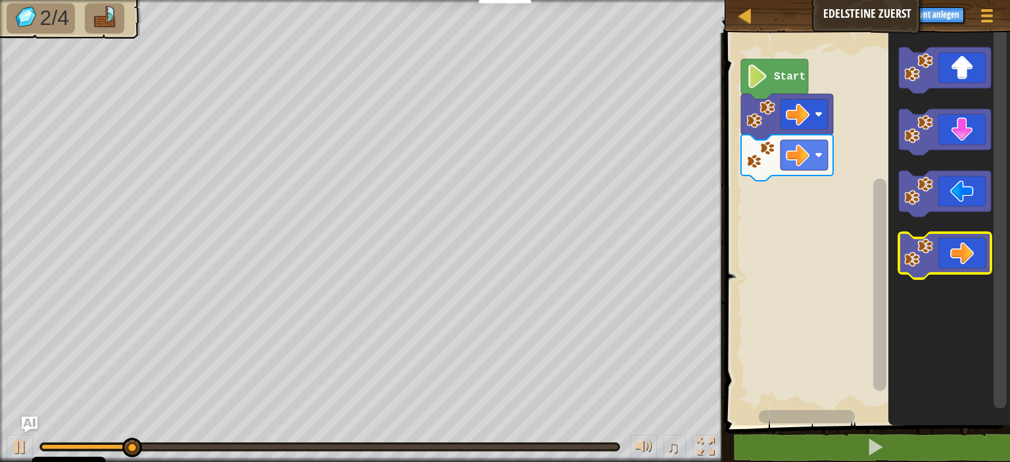
click at [904, 257] on image "Blockly Arbeitsbereich" at bounding box center [918, 253] width 29 height 29
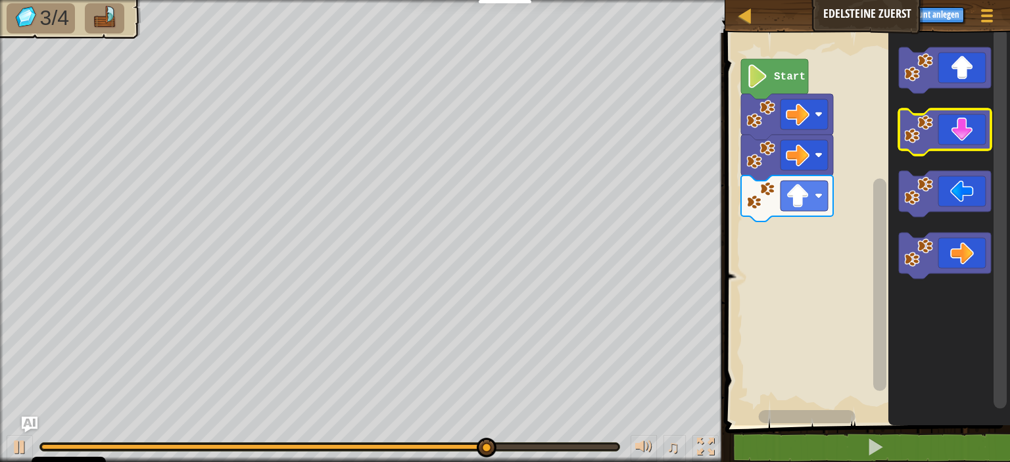
click at [978, 126] on icon "Blockly Arbeitsbereich" at bounding box center [945, 132] width 92 height 46
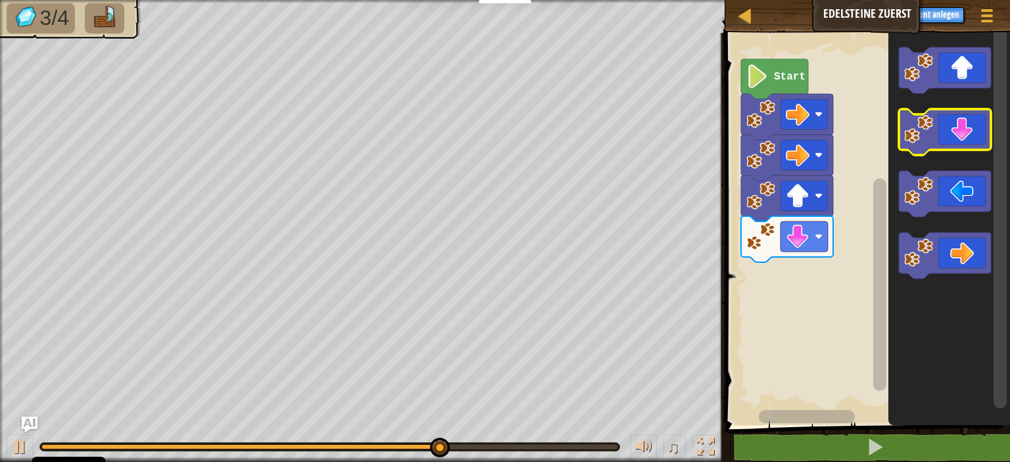
click at [964, 124] on icon "Blockly Arbeitsbereich" at bounding box center [945, 132] width 92 height 46
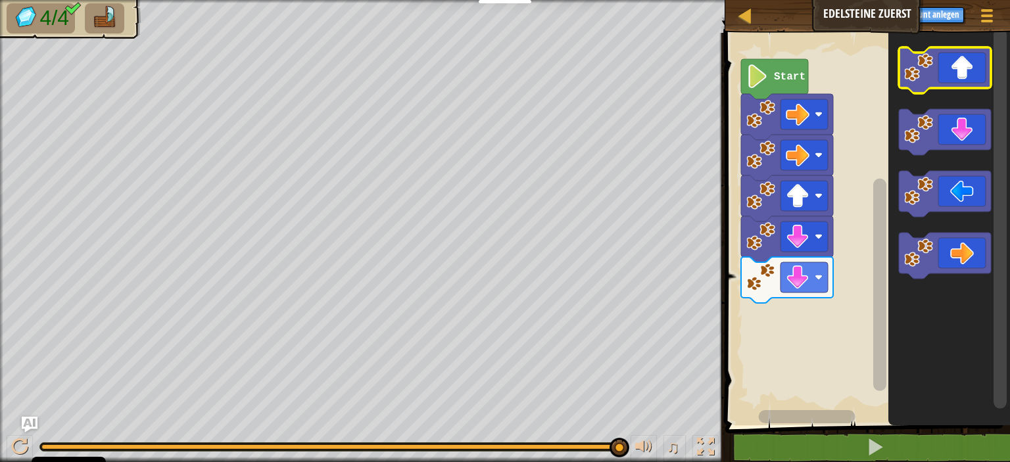
click at [961, 73] on icon "Blockly Arbeitsbereich" at bounding box center [945, 70] width 92 height 46
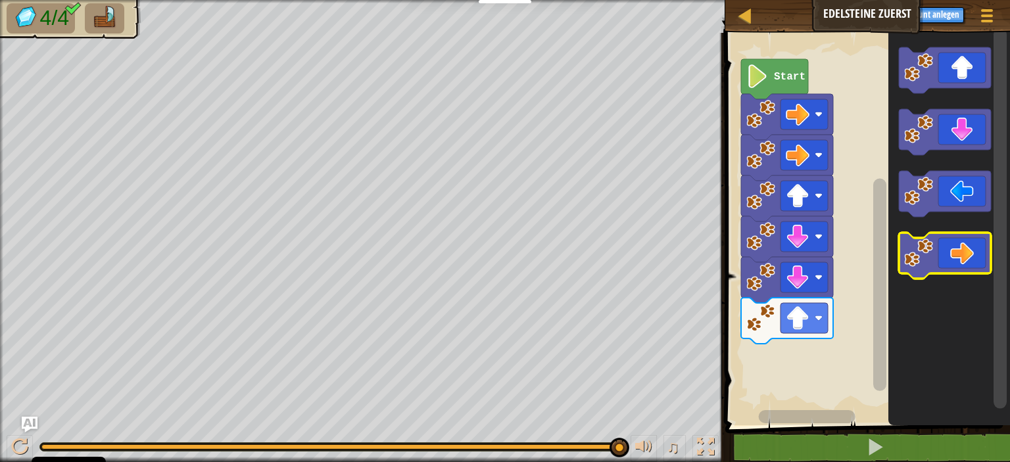
click at [944, 255] on icon "Blockly Arbeitsbereich" at bounding box center [945, 256] width 92 height 46
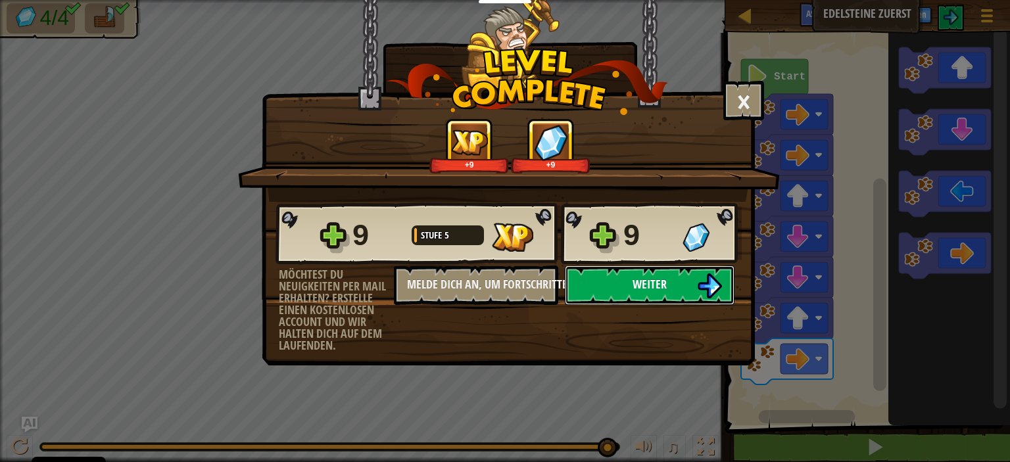
click at [710, 293] on img at bounding box center [709, 285] width 25 height 25
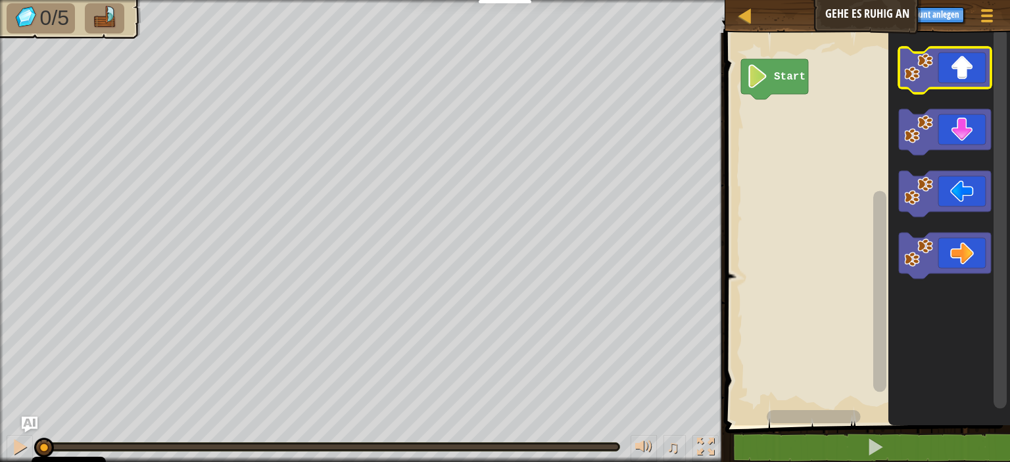
click at [928, 74] on image "Blockly Arbeitsbereich" at bounding box center [918, 67] width 29 height 29
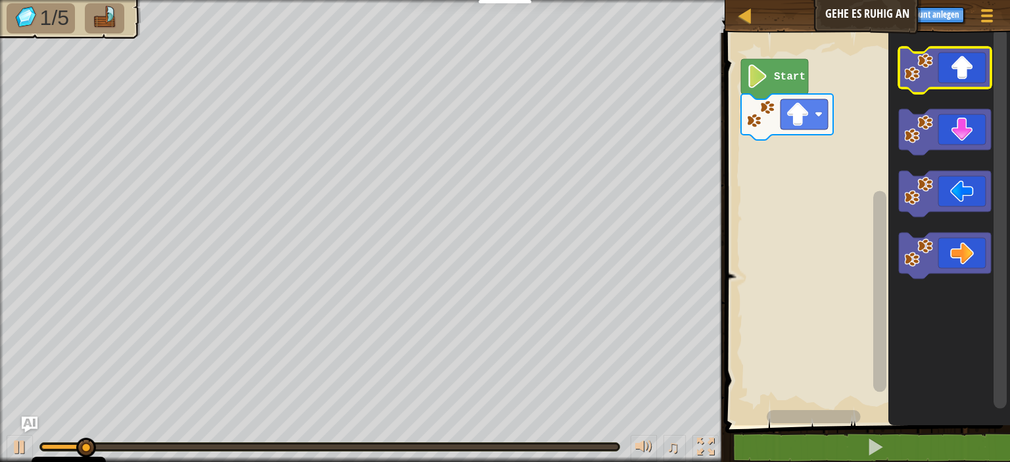
click at [928, 74] on image "Blockly Arbeitsbereich" at bounding box center [918, 67] width 29 height 29
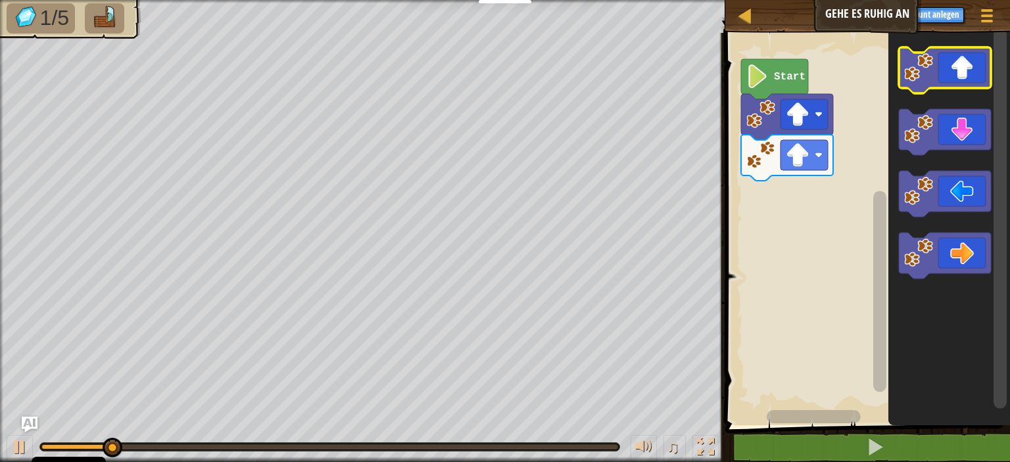
click at [928, 74] on image "Blockly Arbeitsbereich" at bounding box center [918, 67] width 29 height 29
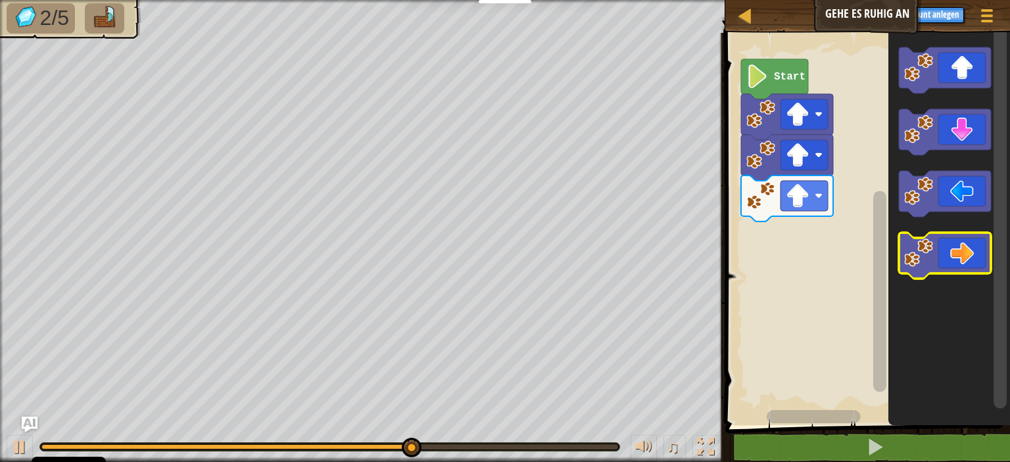
click at [960, 249] on icon "Blockly Arbeitsbereich" at bounding box center [945, 256] width 92 height 46
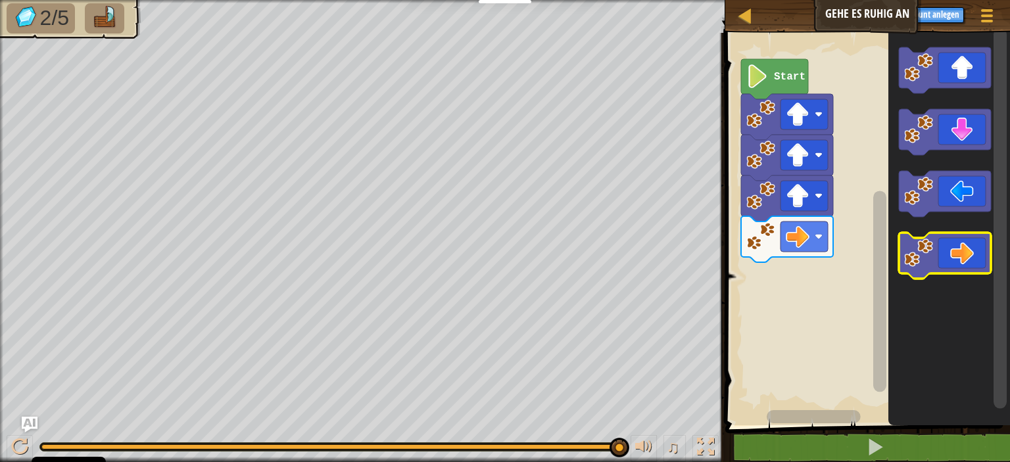
click at [960, 258] on icon "Blockly Arbeitsbereich" at bounding box center [945, 256] width 92 height 46
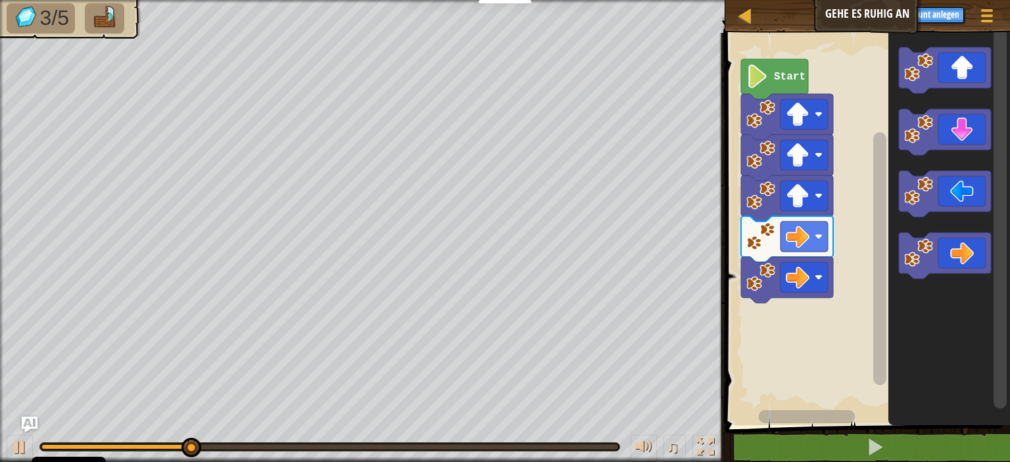
click at [955, 249] on icon "Blockly Arbeitsbereich" at bounding box center [945, 256] width 92 height 46
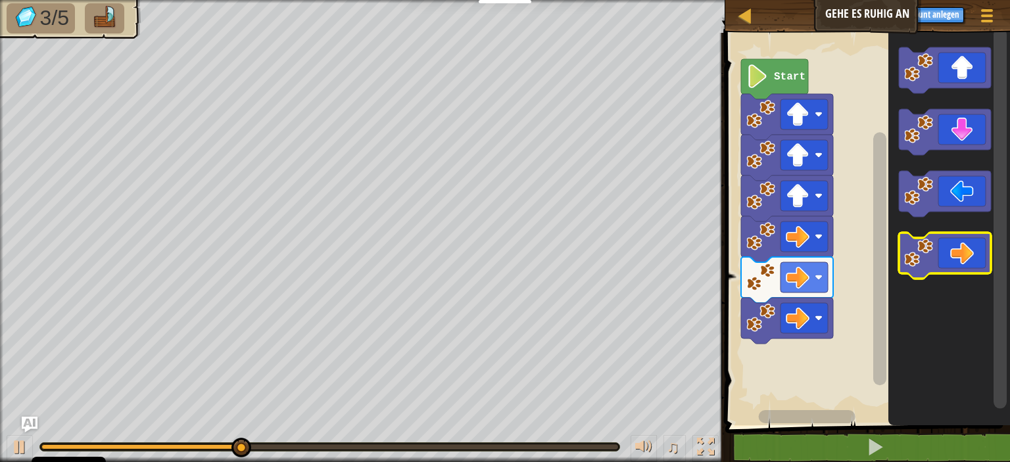
click at [953, 244] on icon "Blockly Arbeitsbereich" at bounding box center [945, 256] width 92 height 46
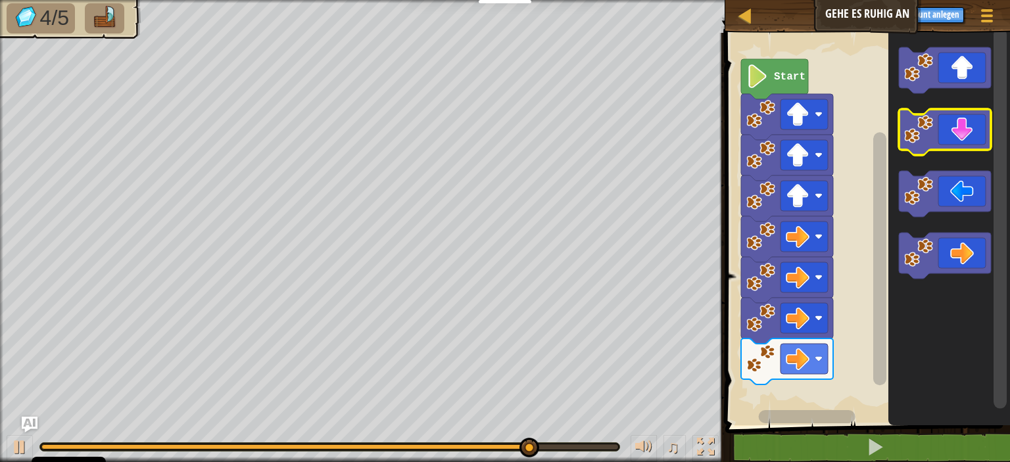
click at [957, 128] on icon "Blockly Arbeitsbereich" at bounding box center [945, 132] width 92 height 46
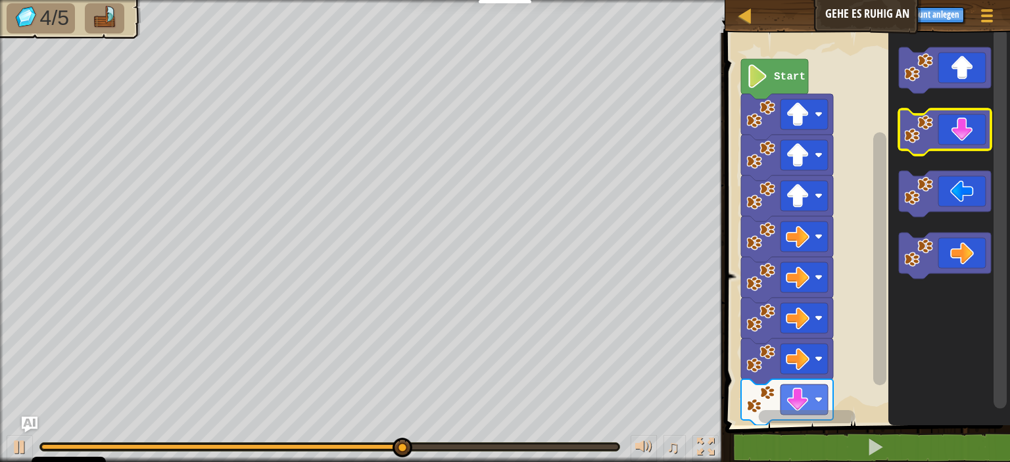
click at [958, 127] on icon "Blockly Arbeitsbereich" at bounding box center [945, 132] width 92 height 46
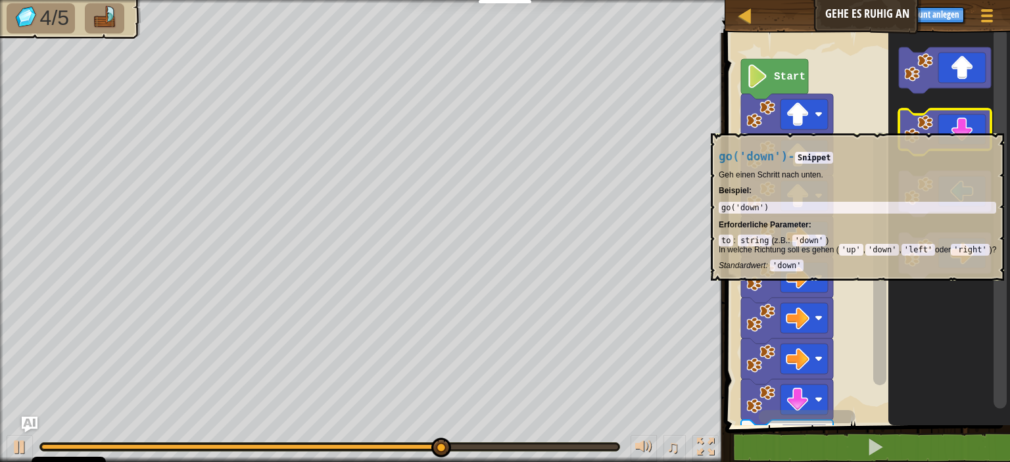
click at [958, 127] on icon "Blockly Arbeitsbereich" at bounding box center [945, 132] width 92 height 46
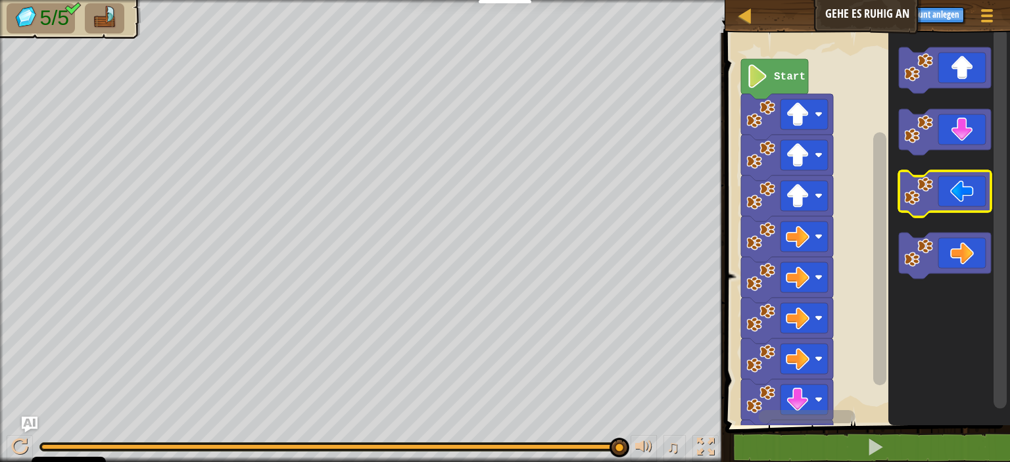
click at [968, 202] on icon "Blockly Arbeitsbereich" at bounding box center [945, 194] width 92 height 46
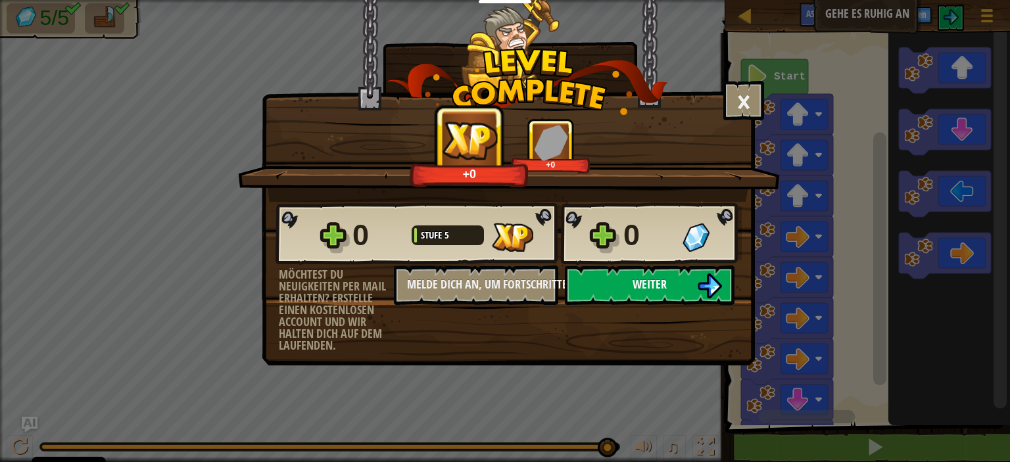
click at [649, 287] on span "Weiter" at bounding box center [649, 284] width 34 height 16
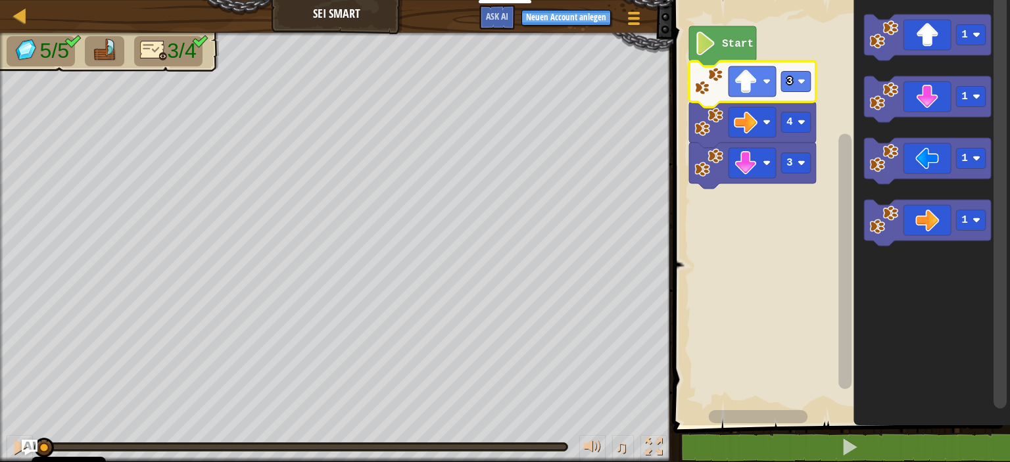
click at [947, 153] on icon "Blockly Arbeitsbereich" at bounding box center [928, 161] width 127 height 46
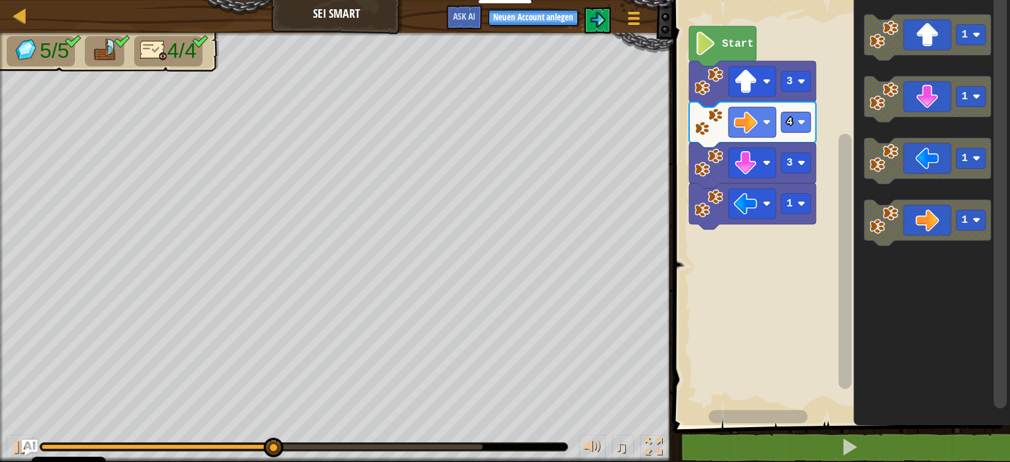
click at [792, 226] on rect "Blockly Arbeitsbereich" at bounding box center [839, 209] width 341 height 432
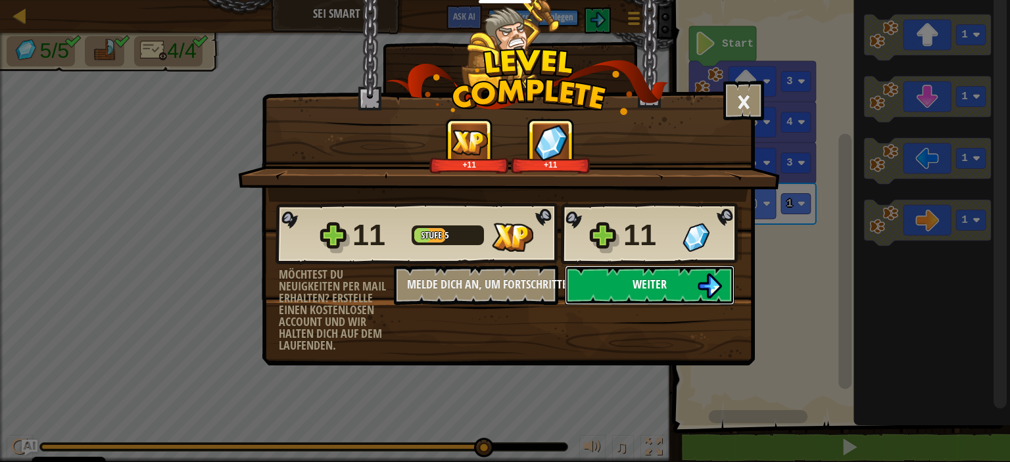
click at [678, 291] on button "Weiter" at bounding box center [650, 285] width 170 height 39
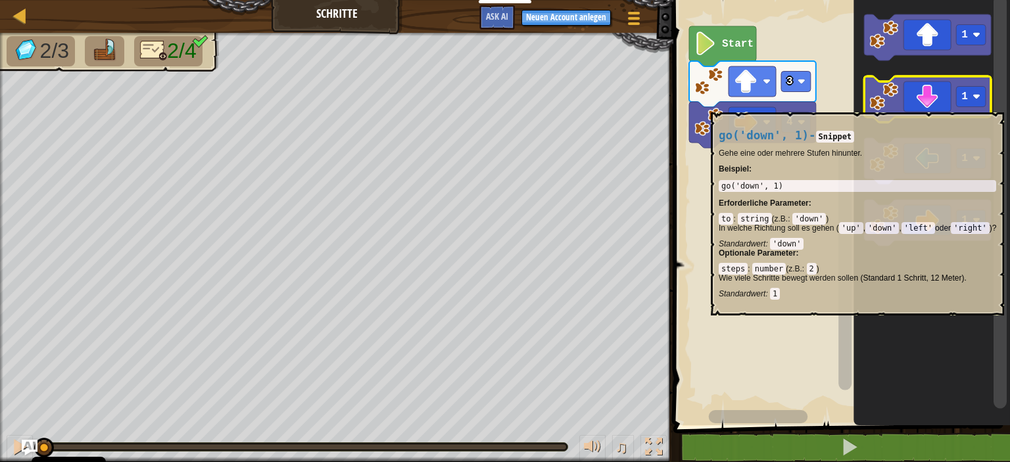
click at [916, 105] on icon "Blockly Arbeitsbereich" at bounding box center [928, 99] width 127 height 46
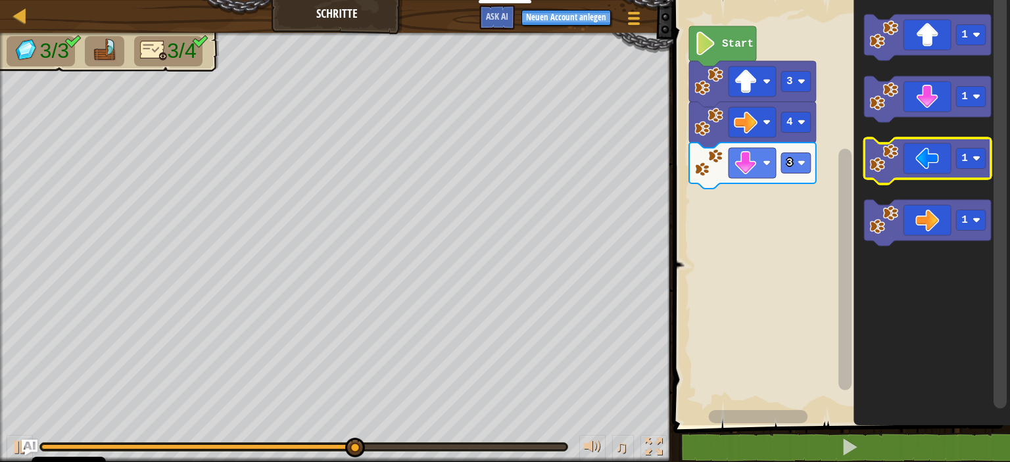
click at [897, 162] on image "Blockly Arbeitsbereich" at bounding box center [884, 158] width 29 height 29
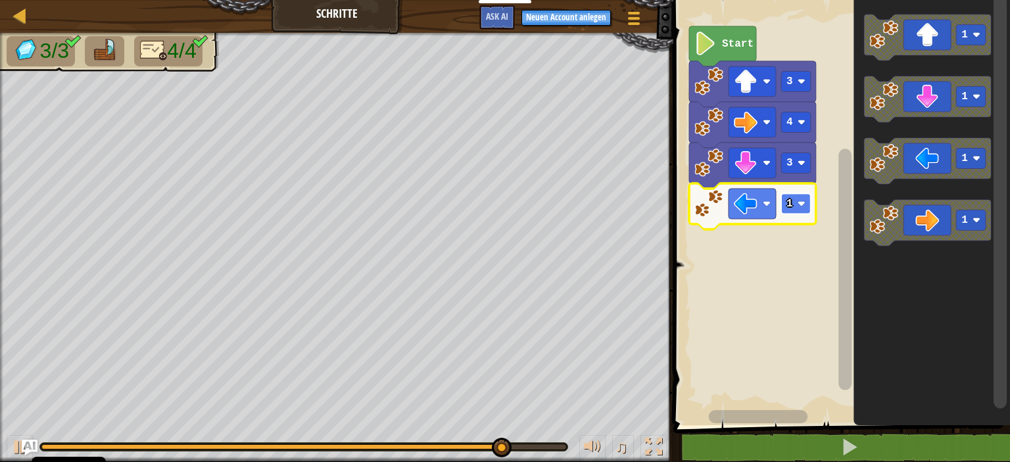
click at [796, 204] on g "1" at bounding box center [796, 204] width 30 height 20
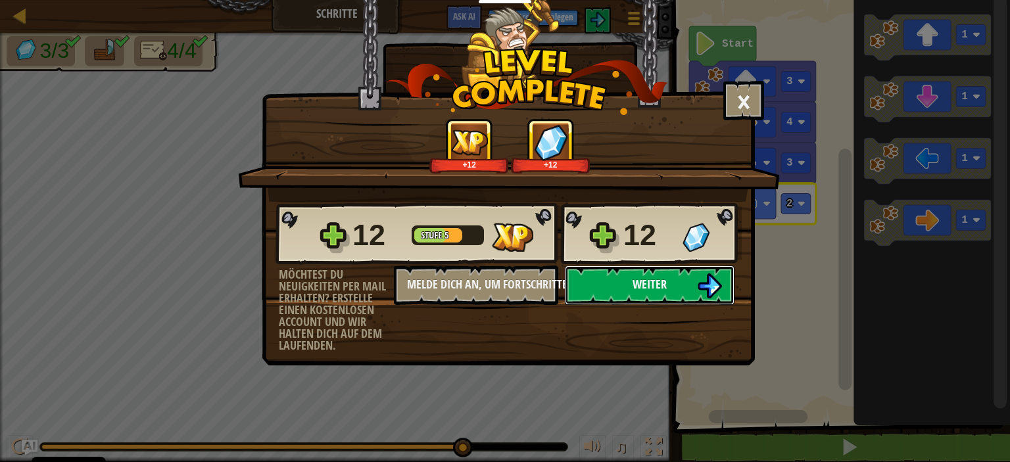
click at [709, 283] on img at bounding box center [709, 285] width 25 height 25
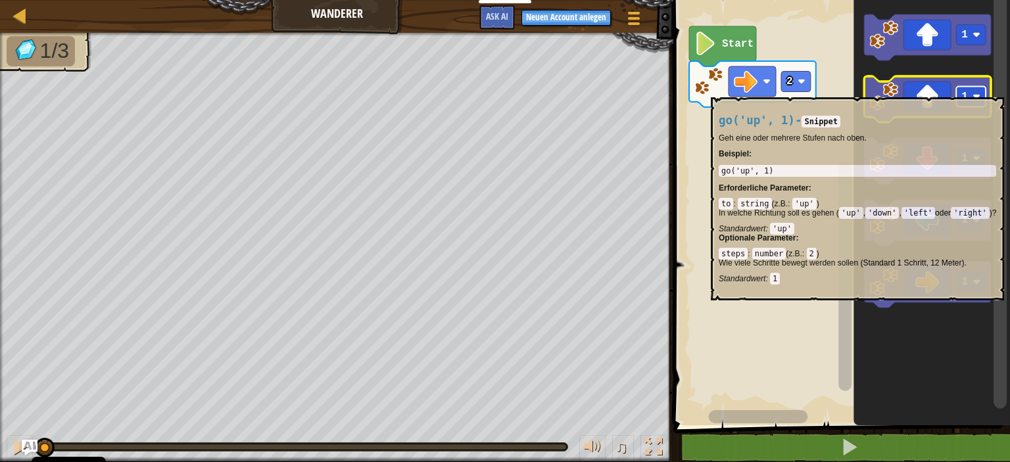
click at [976, 89] on rect "Blockly Arbeitsbereich" at bounding box center [972, 97] width 30 height 20
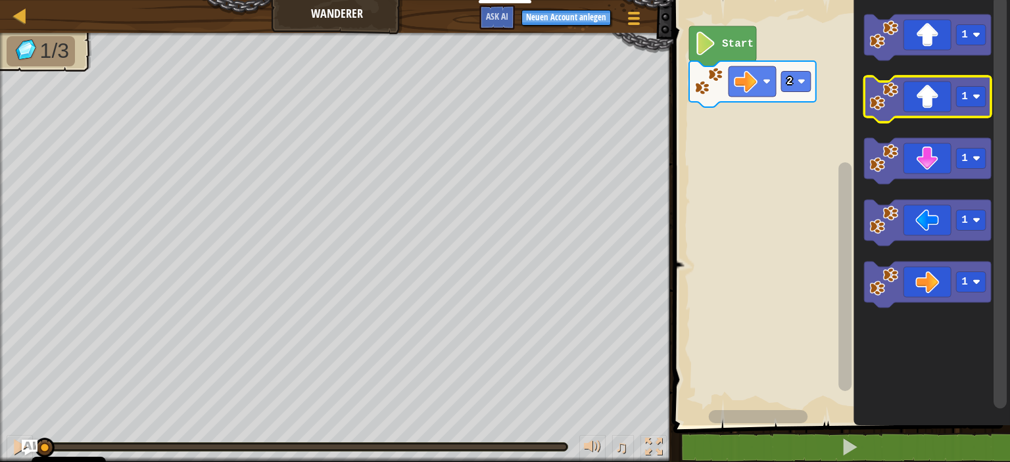
click at [923, 94] on icon "Blockly Arbeitsbereich" at bounding box center [928, 99] width 127 height 46
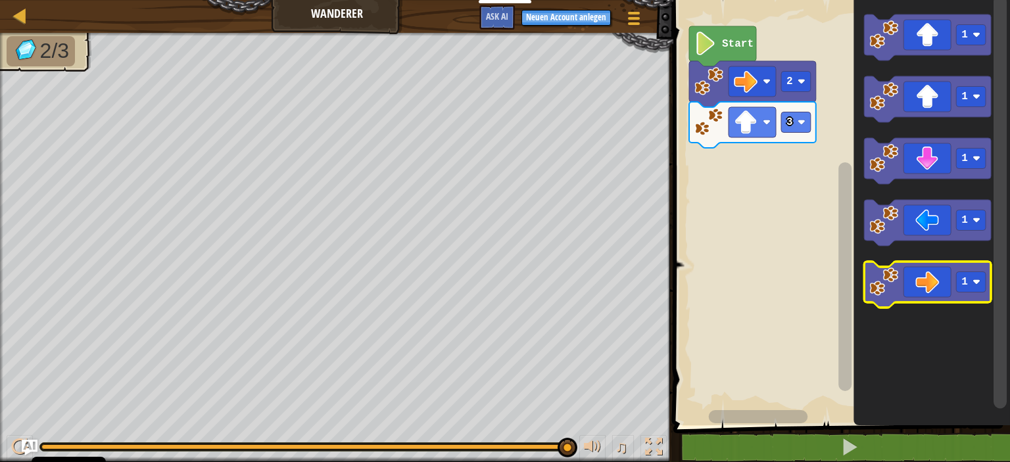
click at [903, 296] on icon "Blockly Arbeitsbereich" at bounding box center [928, 285] width 127 height 46
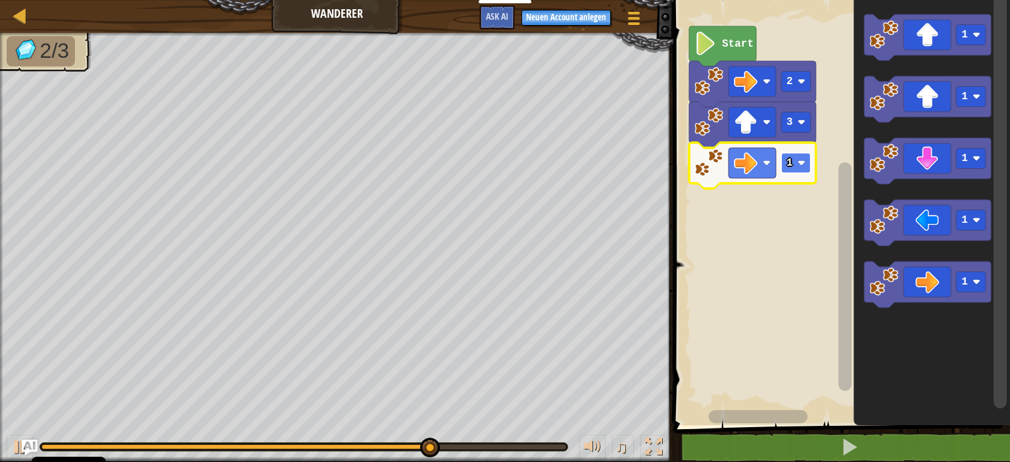
click at [793, 170] on rect "Blockly Arbeitsbereich" at bounding box center [796, 163] width 30 height 20
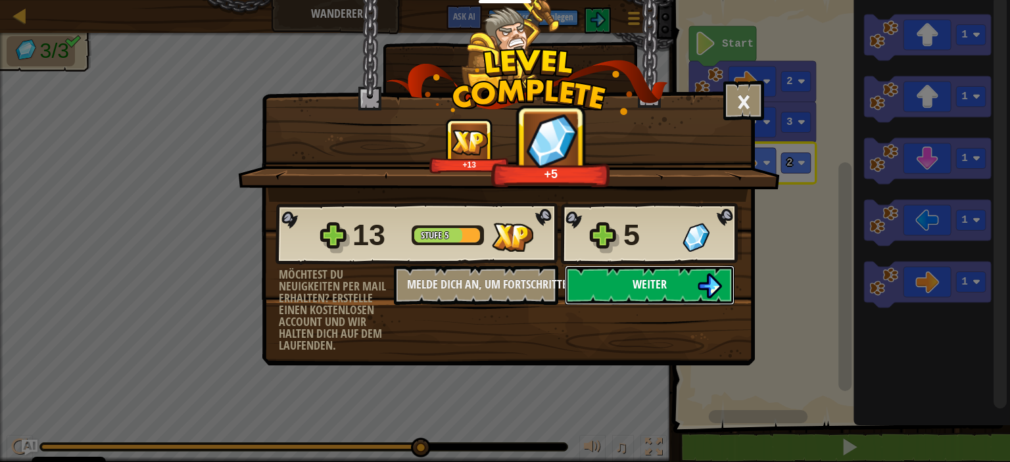
click at [673, 281] on button "Weiter" at bounding box center [650, 285] width 170 height 39
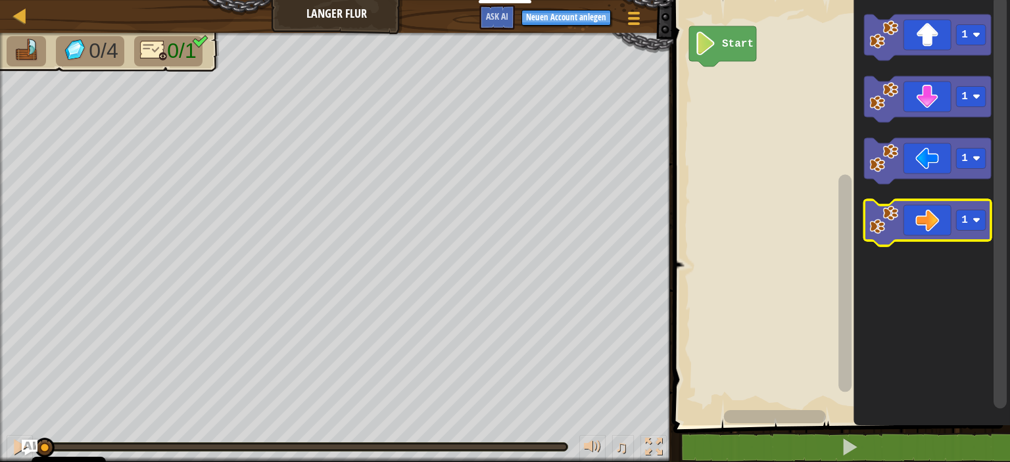
click at [933, 230] on icon "Blockly Arbeitsbereich" at bounding box center [928, 223] width 127 height 46
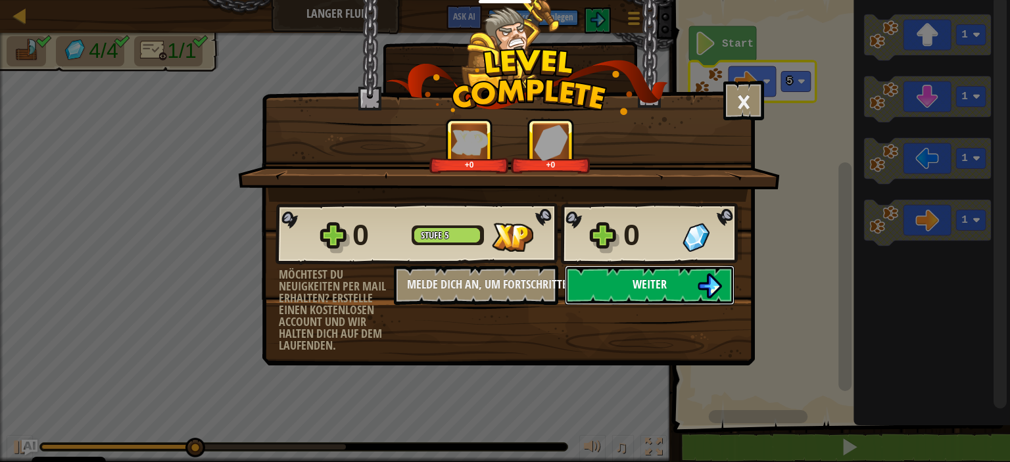
click at [676, 289] on button "Weiter" at bounding box center [650, 285] width 170 height 39
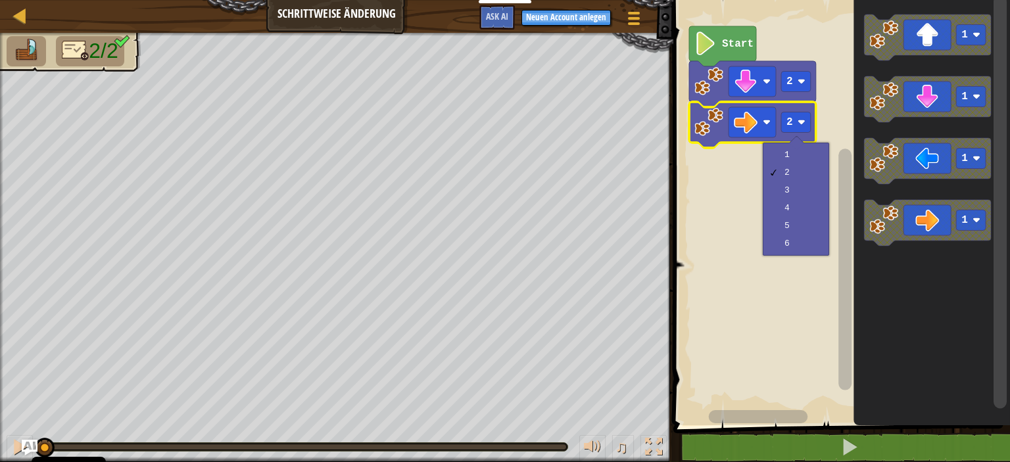
click at [409, 0] on html "Cookie Policy CodeCombat nutzt essentielle und einige nicht-essentielle Cookies…" at bounding box center [505, 0] width 1010 height 0
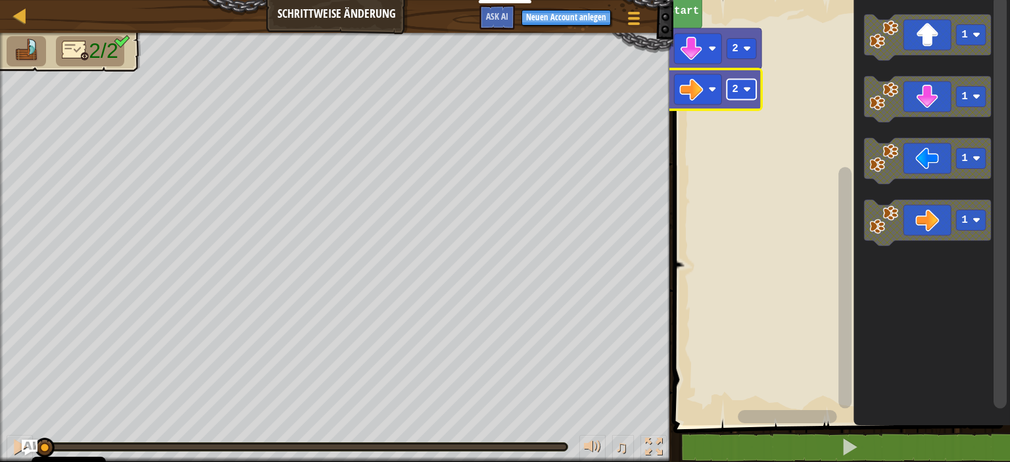
click at [728, 90] on rect "Blockly Arbeitsbereich" at bounding box center [742, 90] width 30 height 20
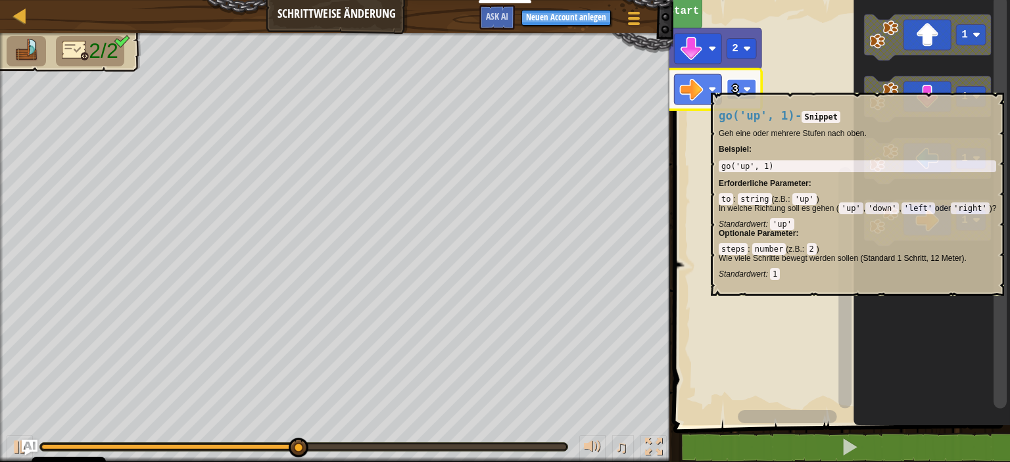
click at [729, 86] on rect "Blockly Arbeitsbereich" at bounding box center [742, 90] width 30 height 20
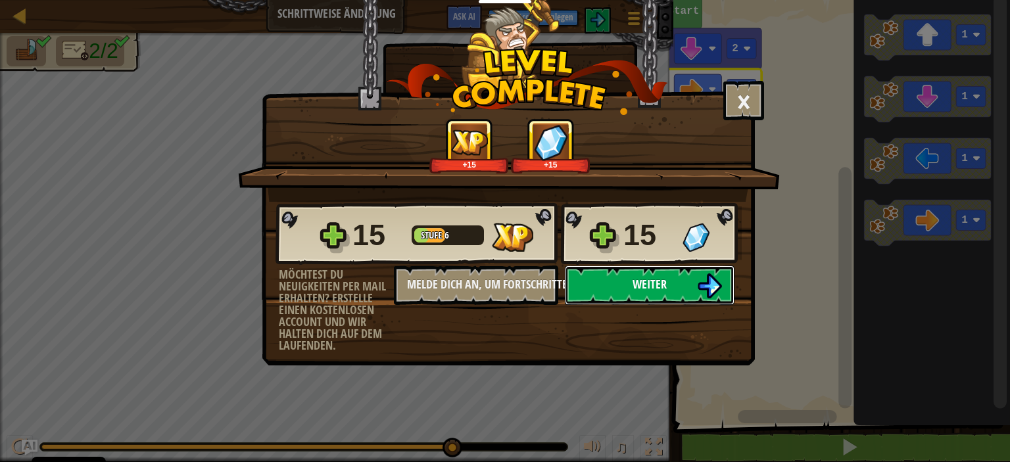
click at [581, 269] on button "Weiter" at bounding box center [650, 285] width 170 height 39
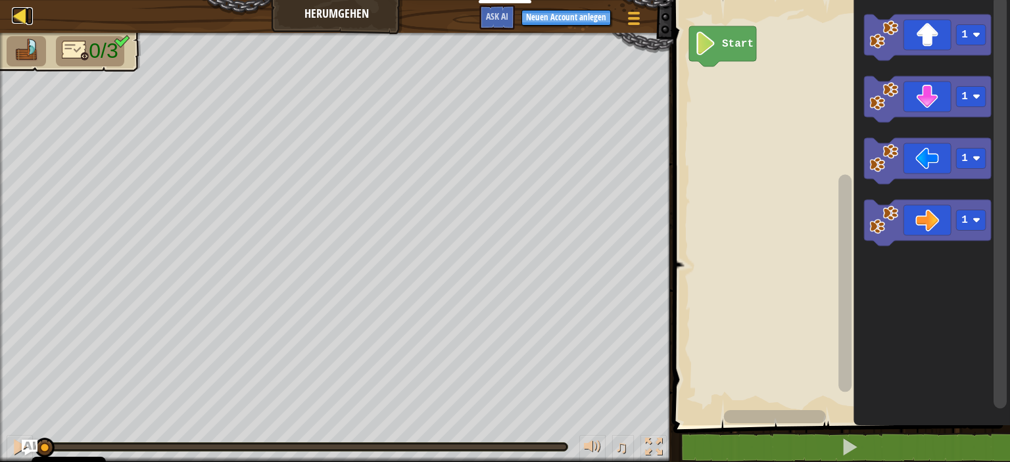
click at [14, 12] on div at bounding box center [20, 15] width 16 height 16
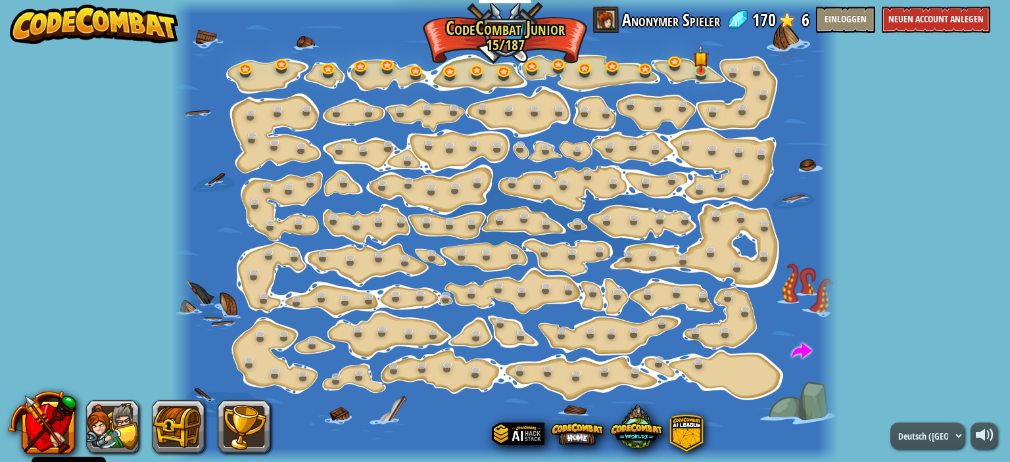
select select "de-DE"
click at [610, 14] on span at bounding box center [606, 20] width 26 height 26
click at [610, 22] on span at bounding box center [606, 20] width 26 height 26
click at [648, 12] on span "Anonymer Spieler" at bounding box center [671, 20] width 98 height 26
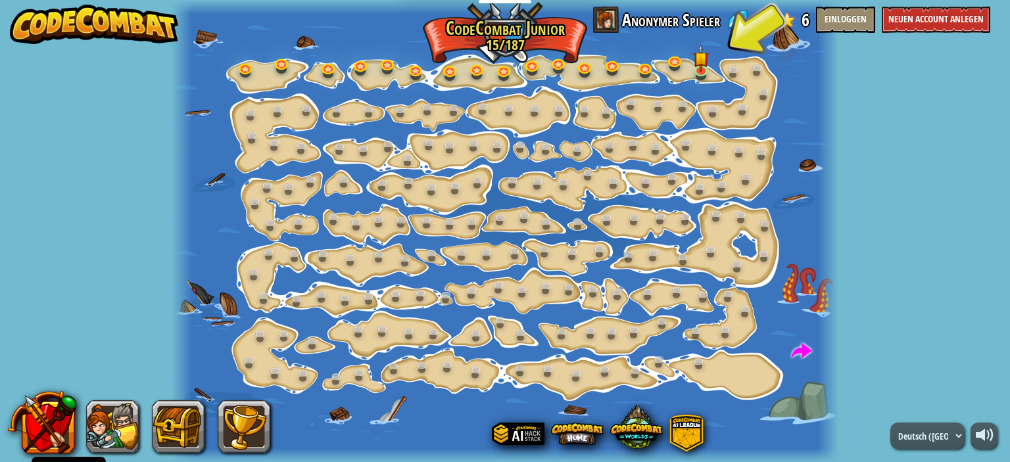
click at [648, 12] on span "Anonymer Spieler" at bounding box center [671, 20] width 98 height 26
click at [490, 23] on div at bounding box center [505, 231] width 666 height 462
click at [99, 423] on button at bounding box center [112, 426] width 53 height 53
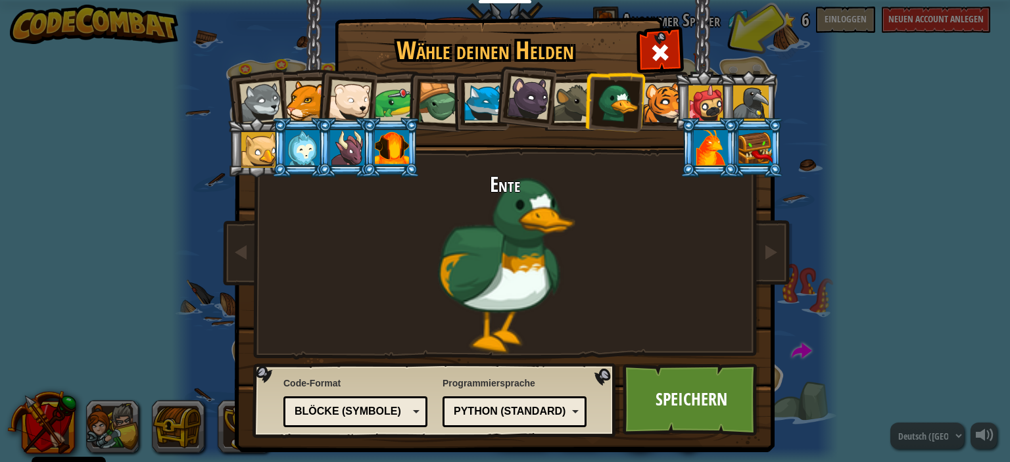
drag, startPoint x: 382, startPoint y: 110, endPoint x: 382, endPoint y: 196, distance: 85.5
click at [382, 195] on div "Wolf Pup Cougar Polar Bear Cub Frog Schildkröte Blue Fox Panthernachwuchs Brown…" at bounding box center [504, 207] width 493 height 287
click at [392, 152] on div at bounding box center [392, 148] width 34 height 36
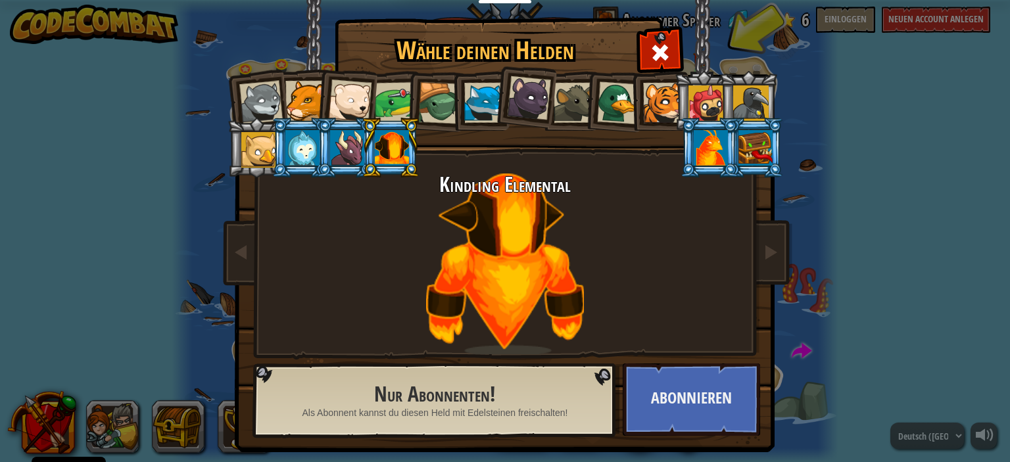
click at [560, 94] on div at bounding box center [574, 103] width 40 height 40
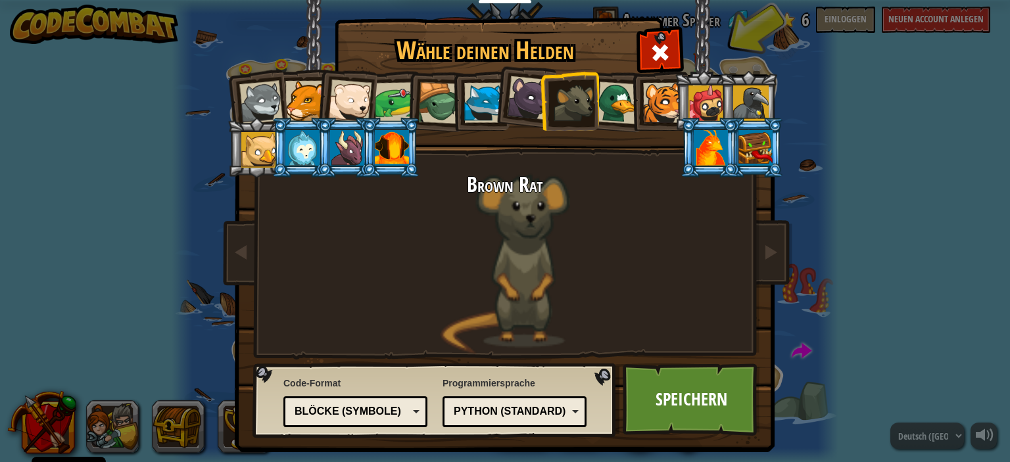
click at [697, 93] on div at bounding box center [706, 103] width 36 height 36
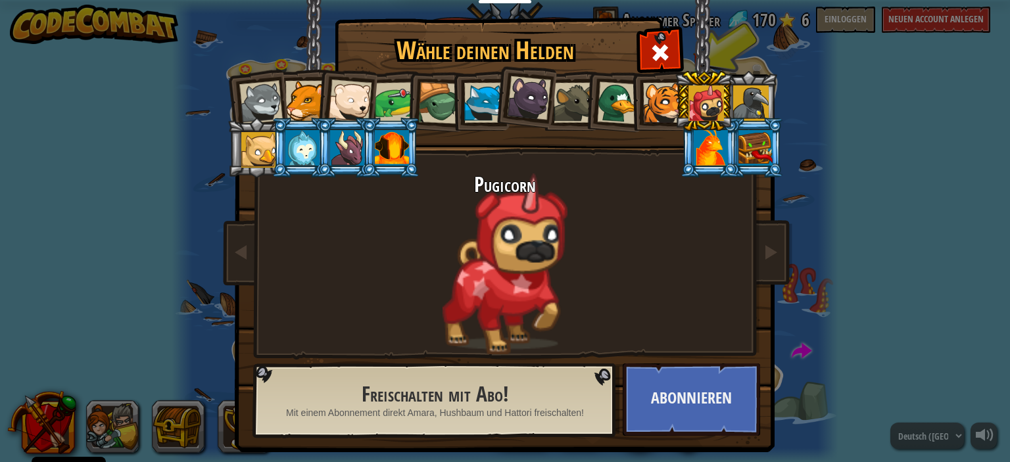
click at [398, 95] on div at bounding box center [395, 102] width 41 height 41
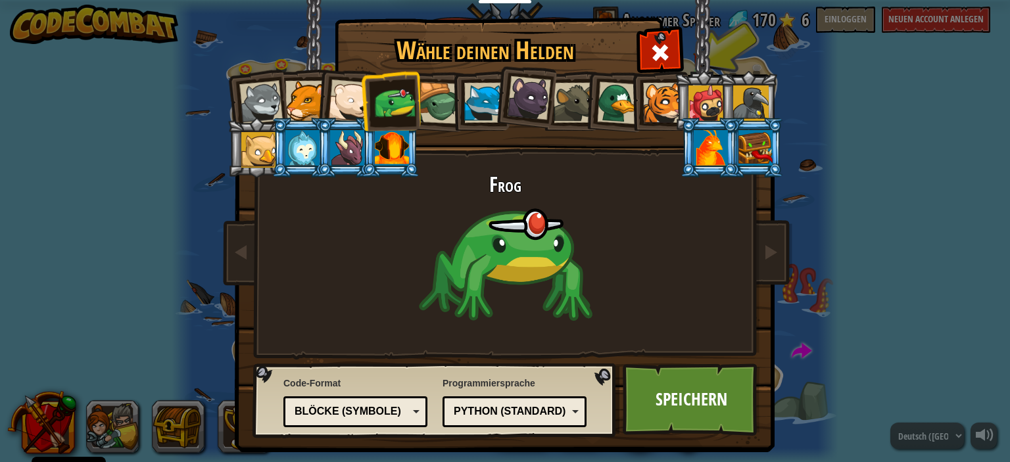
drag, startPoint x: 426, startPoint y: 97, endPoint x: 431, endPoint y: 91, distance: 7.9
click at [429, 93] on div at bounding box center [439, 103] width 42 height 42
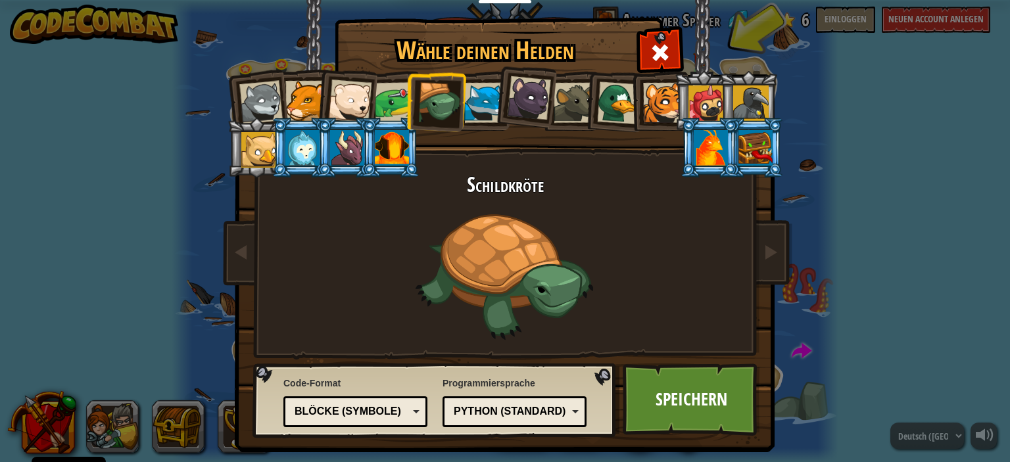
click at [296, 98] on div at bounding box center [305, 101] width 40 height 40
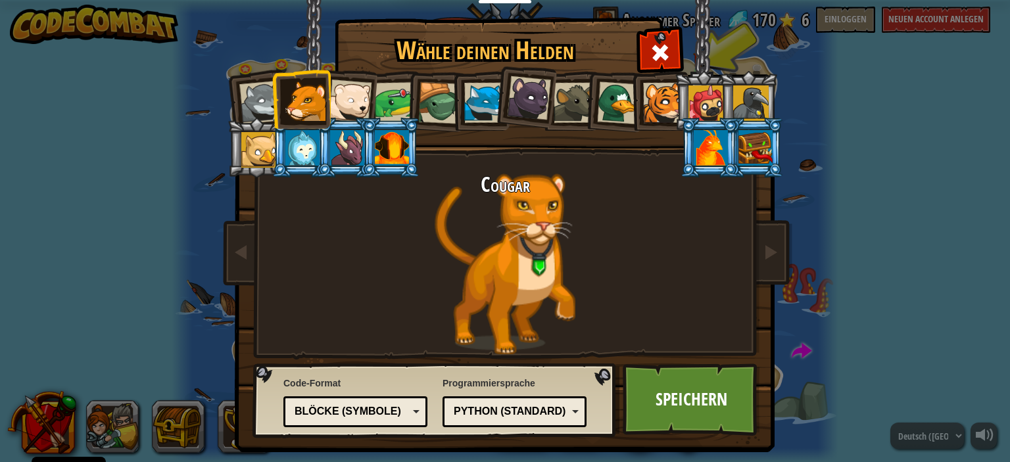
click at [436, 107] on div at bounding box center [439, 103] width 42 height 42
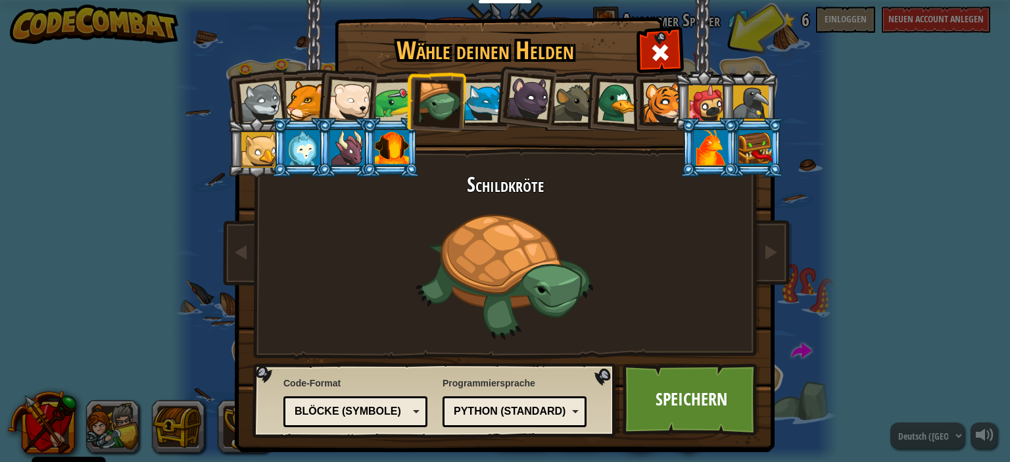
click at [688, 389] on link "Speichern" at bounding box center [691, 400] width 137 height 72
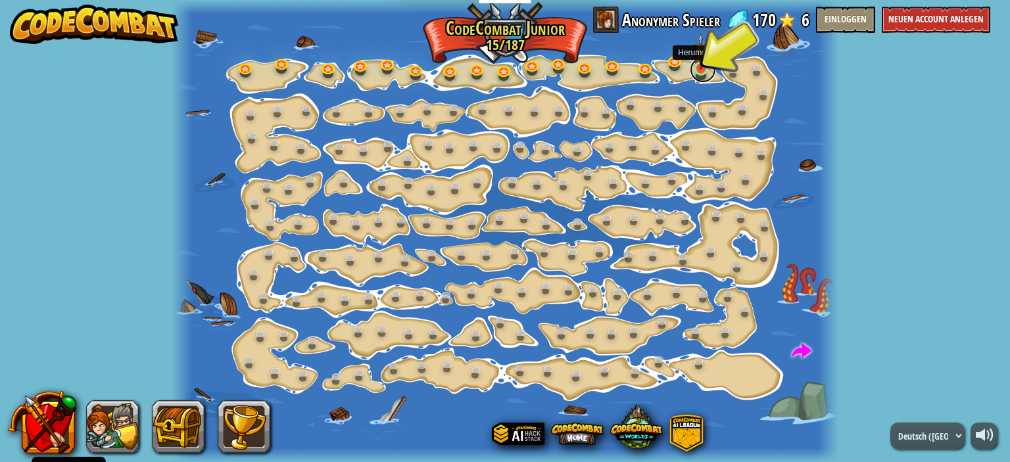
click at [700, 73] on link at bounding box center [703, 70] width 26 height 26
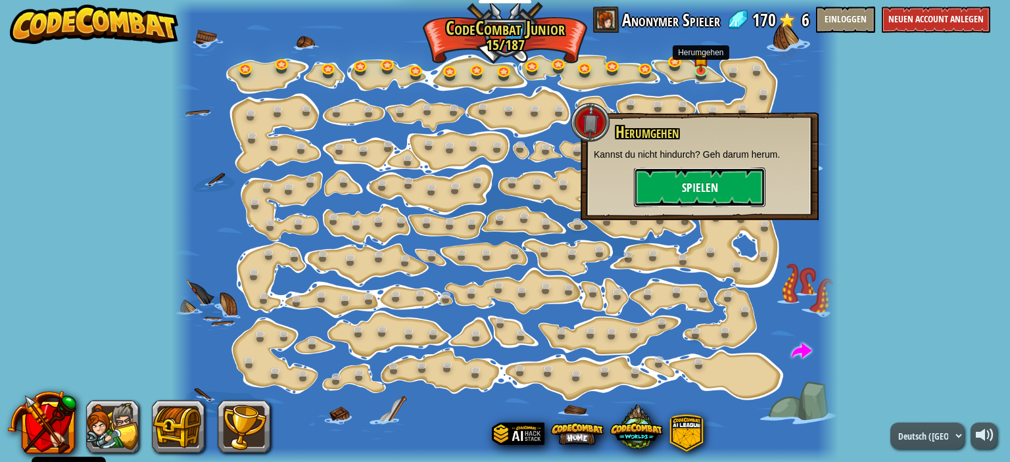
click at [722, 176] on button "Spielen" at bounding box center [699, 187] width 131 height 39
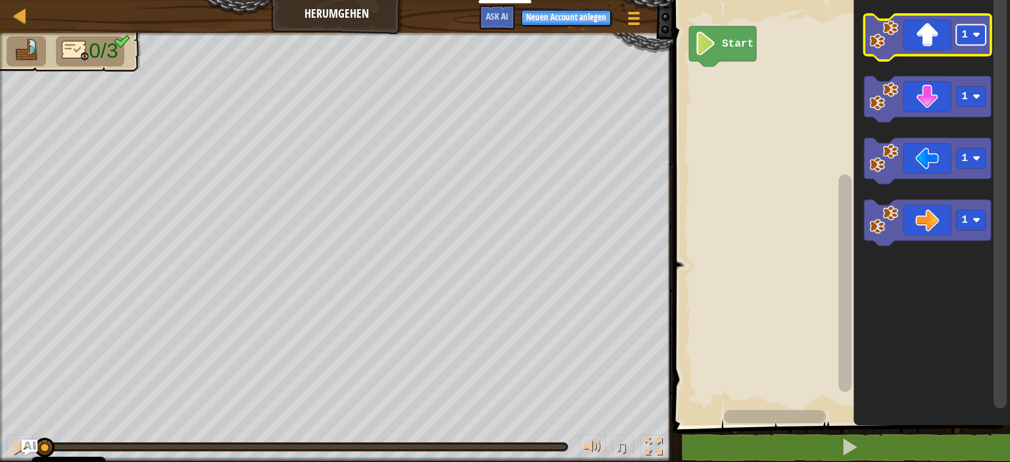
click at [983, 33] on rect "Blockly Arbeitsbereich" at bounding box center [972, 35] width 30 height 20
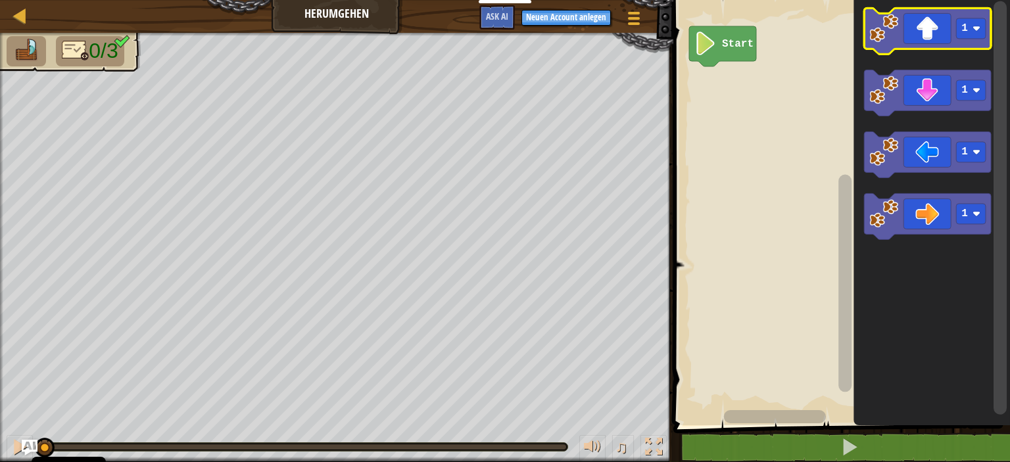
click at [935, 25] on icon "Blockly Arbeitsbereich" at bounding box center [928, 31] width 127 height 46
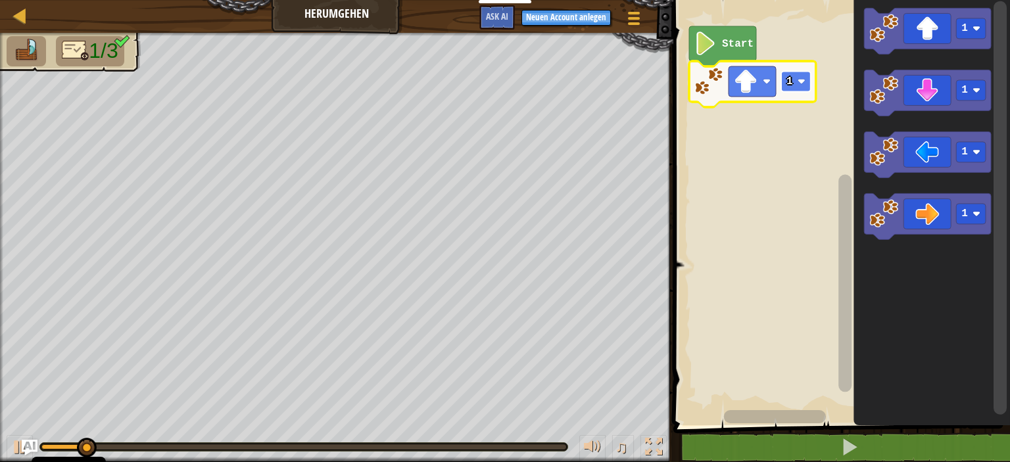
click at [796, 78] on rect "Blockly Arbeitsbereich" at bounding box center [796, 82] width 30 height 20
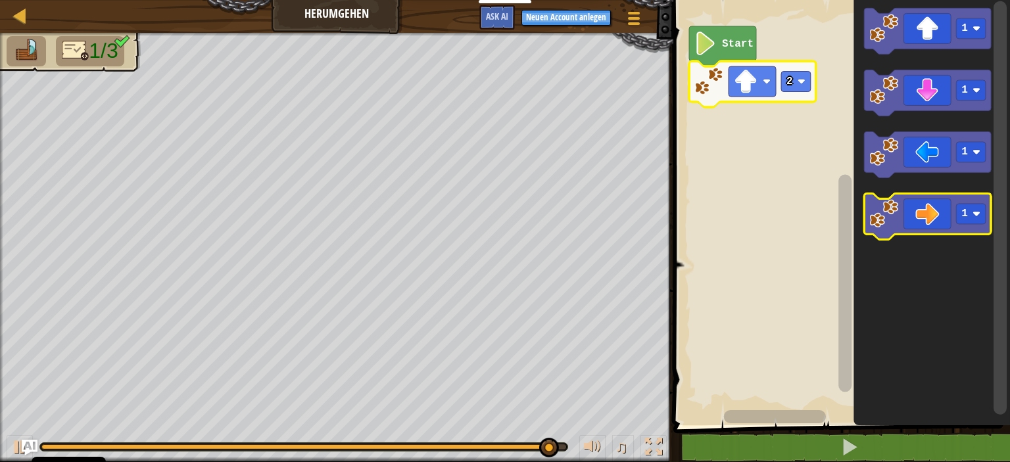
click at [895, 213] on image "Blockly Arbeitsbereich" at bounding box center [884, 213] width 29 height 29
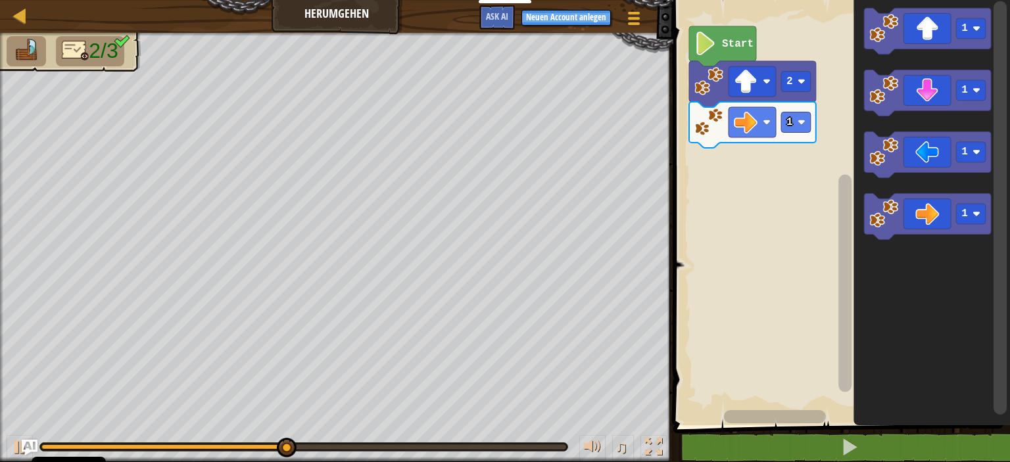
click at [797, 108] on icon "Blockly Arbeitsbereich" at bounding box center [752, 125] width 127 height 46
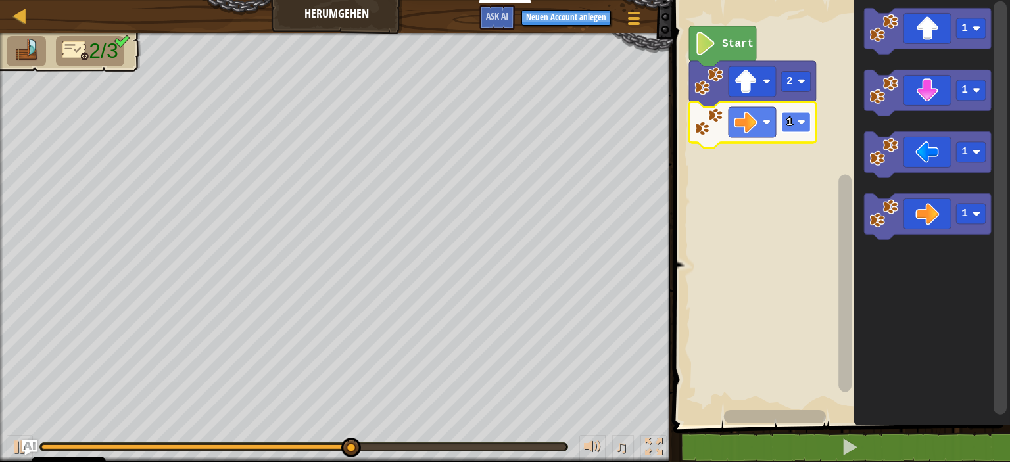
click at [796, 120] on rect "Blockly Arbeitsbereich" at bounding box center [796, 122] width 30 height 20
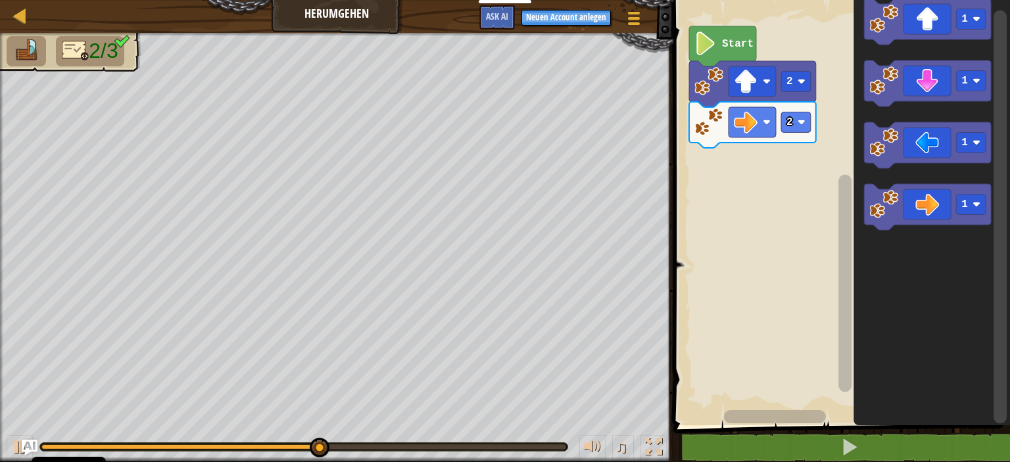
click at [991, 79] on div "Start 2 2 1 1 1 1" at bounding box center [839, 209] width 341 height 432
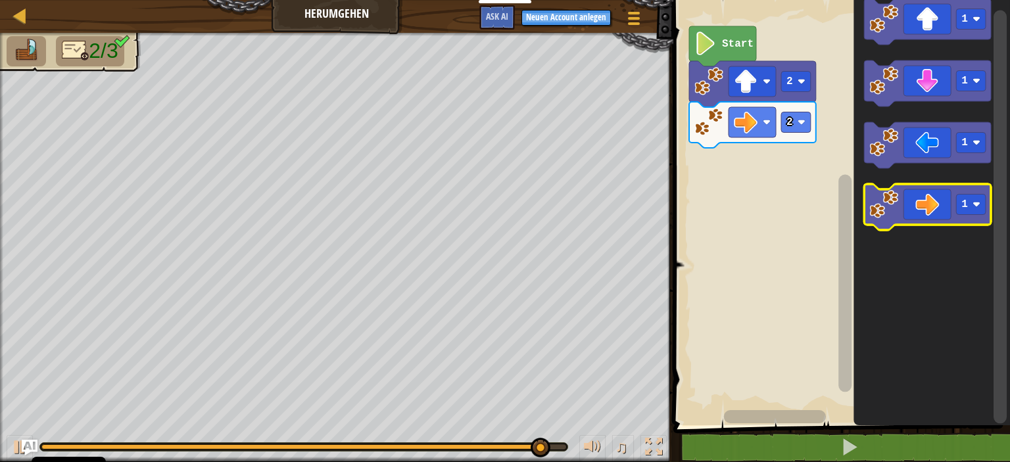
click at [922, 214] on icon "Blockly Arbeitsbereich" at bounding box center [928, 207] width 127 height 46
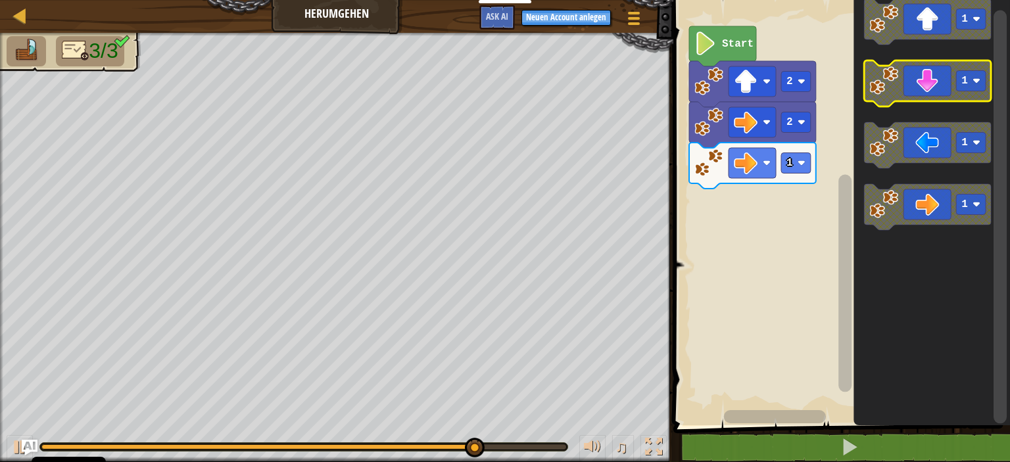
click at [971, 71] on rect "Blockly Arbeitsbereich" at bounding box center [972, 81] width 30 height 20
click at [976, 83] on image "Blockly Arbeitsbereich" at bounding box center [976, 81] width 8 height 8
click at [918, 86] on icon "Blockly Arbeitsbereich" at bounding box center [928, 83] width 127 height 46
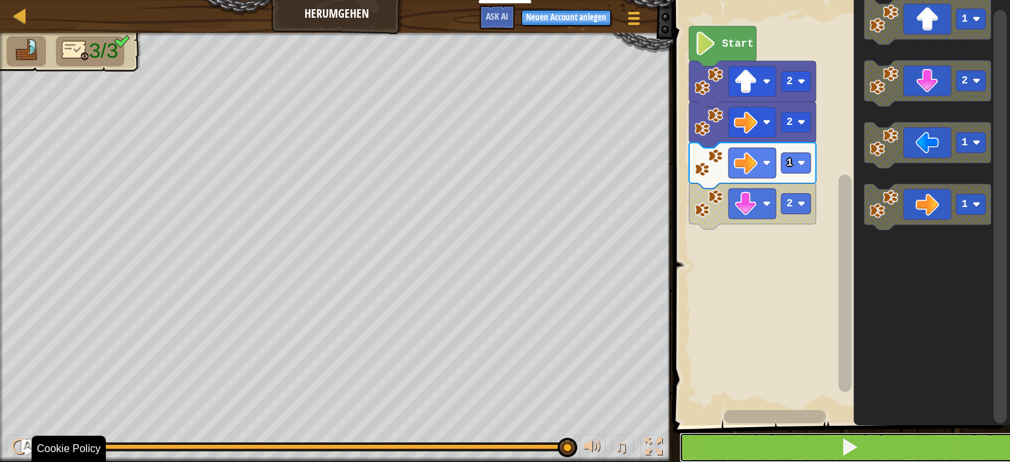
click at [797, 448] on button at bounding box center [849, 448] width 341 height 30
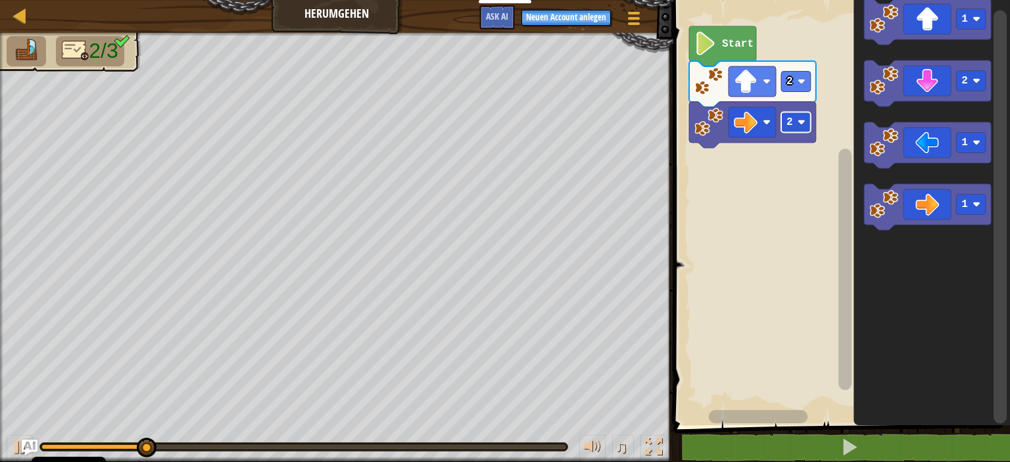
click at [802, 119] on image "Blockly Arbeitsbereich" at bounding box center [801, 122] width 8 height 8
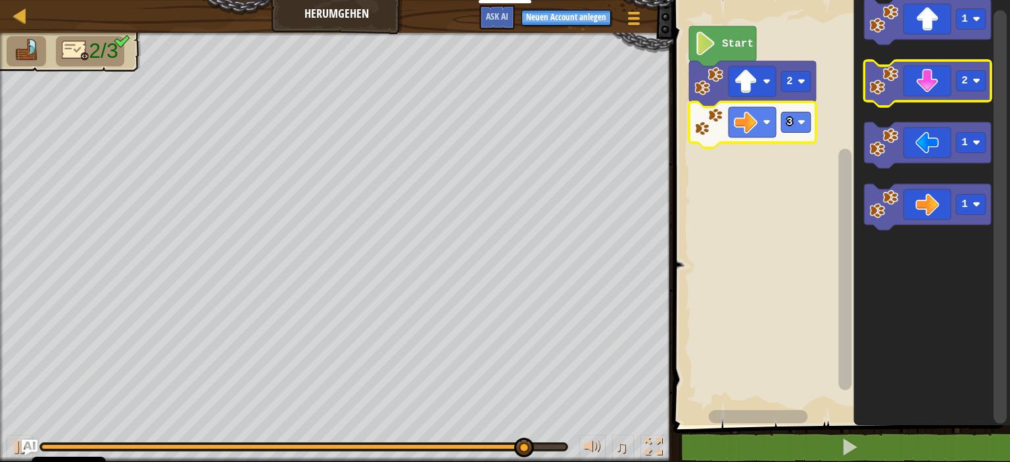
click at [929, 88] on icon "Blockly Arbeitsbereich" at bounding box center [928, 83] width 127 height 46
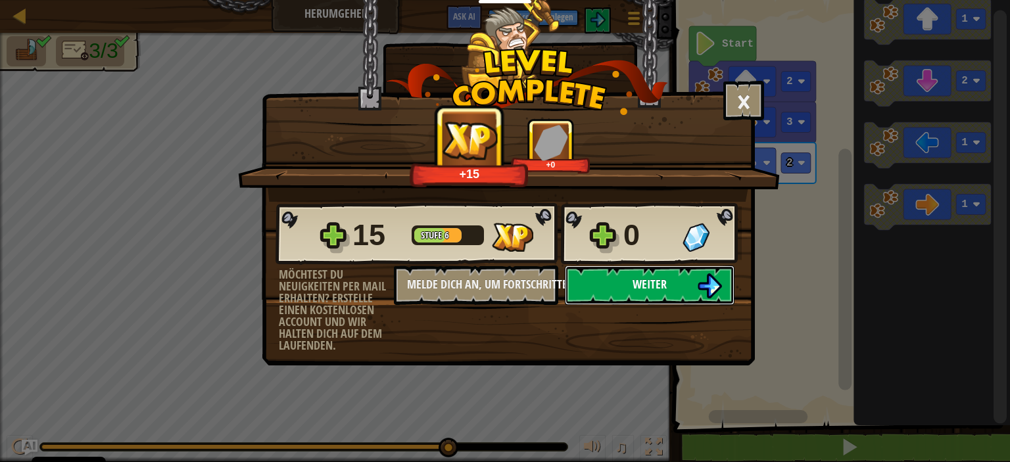
click at [659, 278] on span "Weiter" at bounding box center [649, 284] width 34 height 16
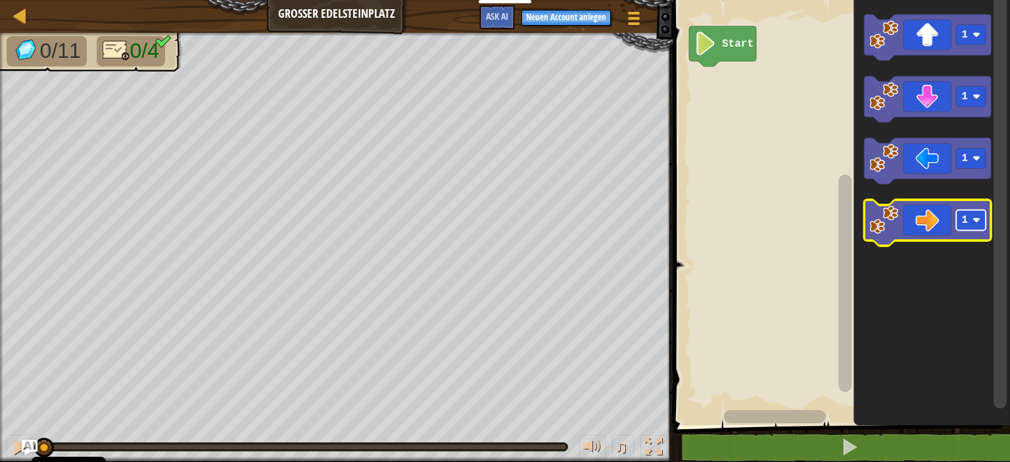
click at [970, 223] on rect "Blockly Arbeitsbereich" at bounding box center [972, 220] width 30 height 20
click at [936, 221] on icon "Blockly Arbeitsbereich" at bounding box center [928, 223] width 127 height 46
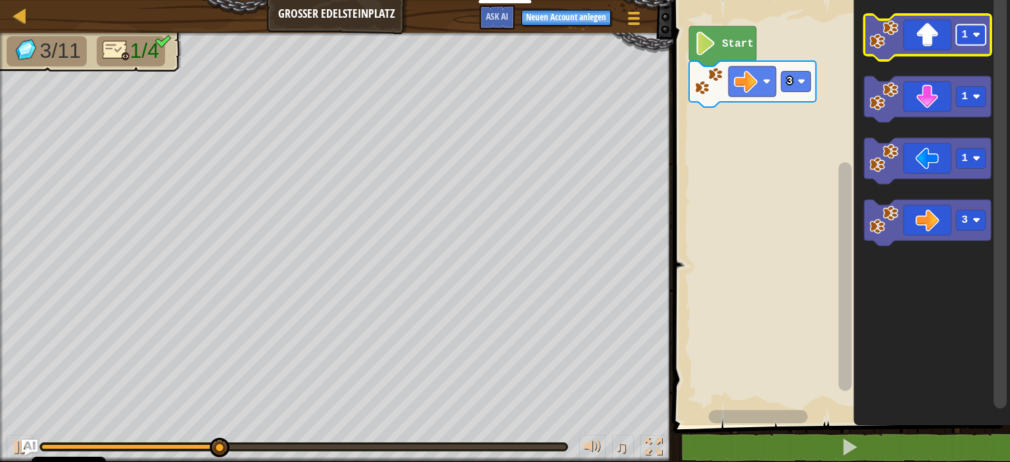
click at [963, 29] on text "1" at bounding box center [965, 35] width 7 height 12
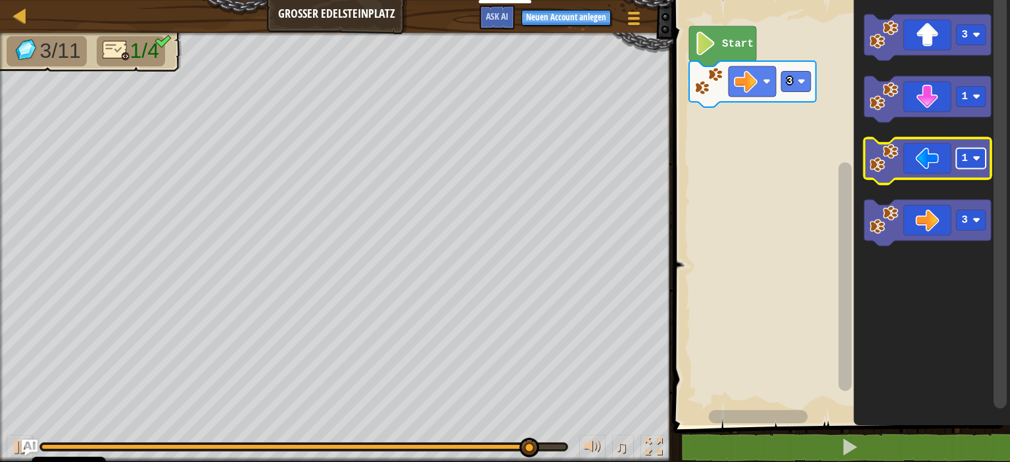
click at [962, 161] on text "1" at bounding box center [965, 159] width 7 height 12
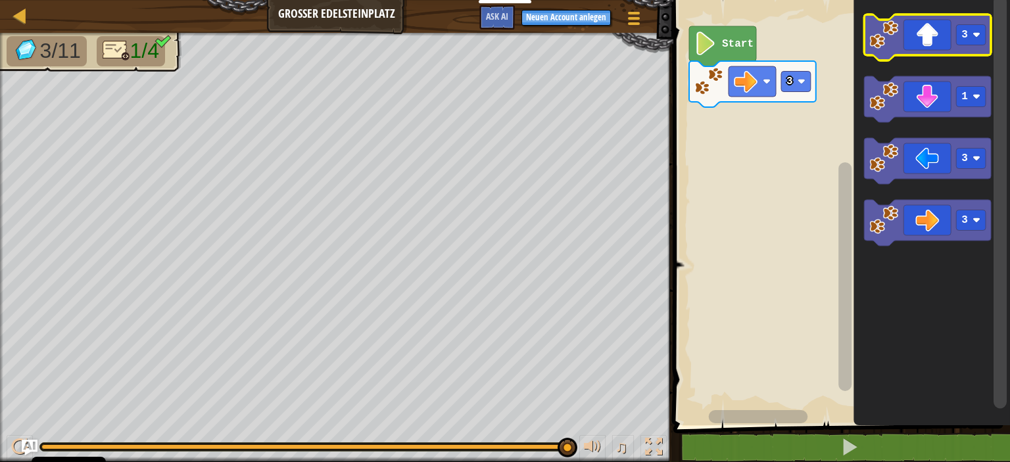
click at [934, 31] on icon "Blockly Arbeitsbereich" at bounding box center [928, 37] width 127 height 46
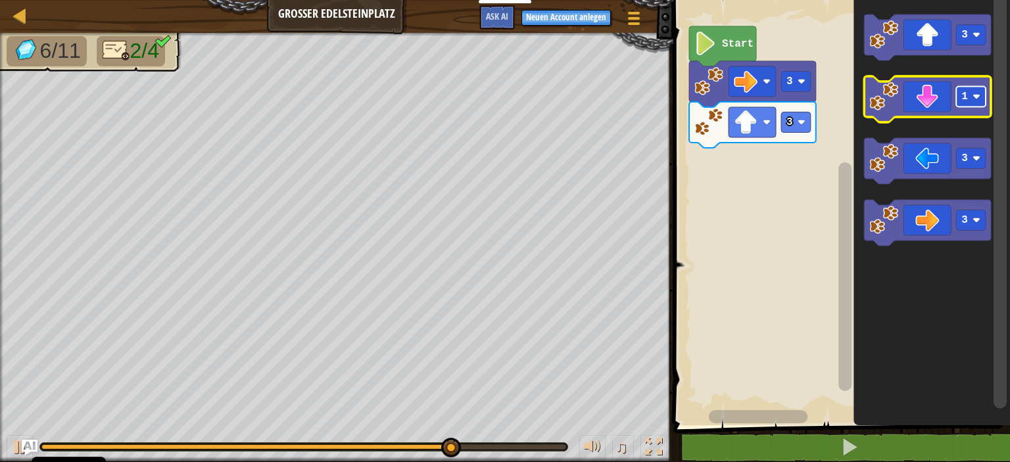
click at [975, 94] on image "Blockly Arbeitsbereich" at bounding box center [976, 97] width 8 height 8
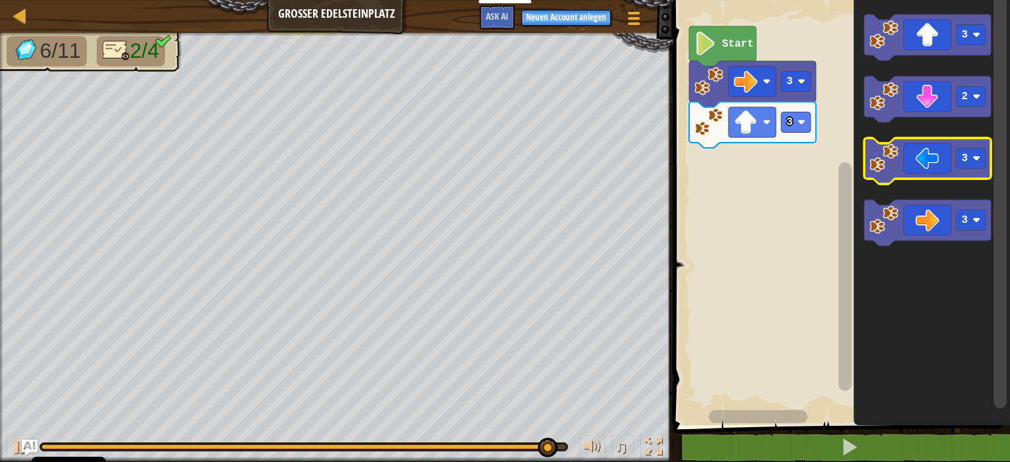
click at [936, 154] on icon "Blockly Arbeitsbereich" at bounding box center [928, 161] width 127 height 46
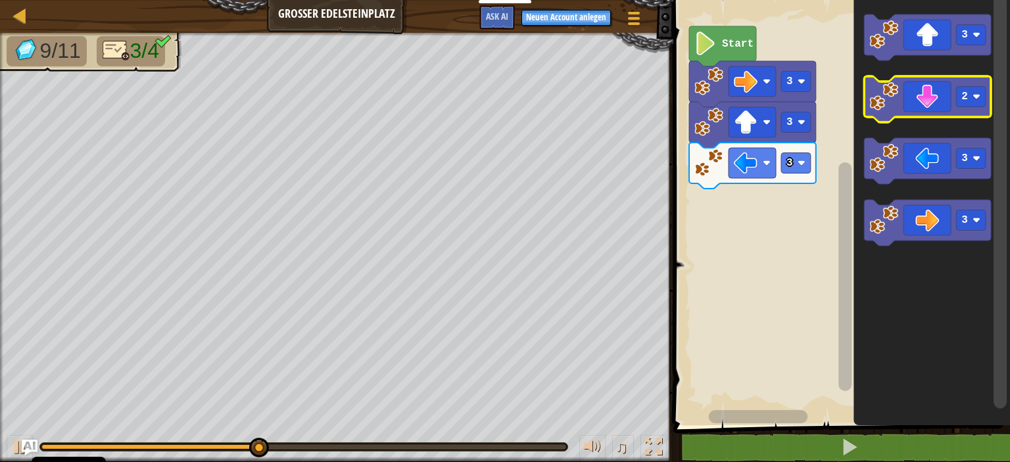
click at [928, 76] on icon "Blockly Arbeitsbereich" at bounding box center [928, 99] width 127 height 46
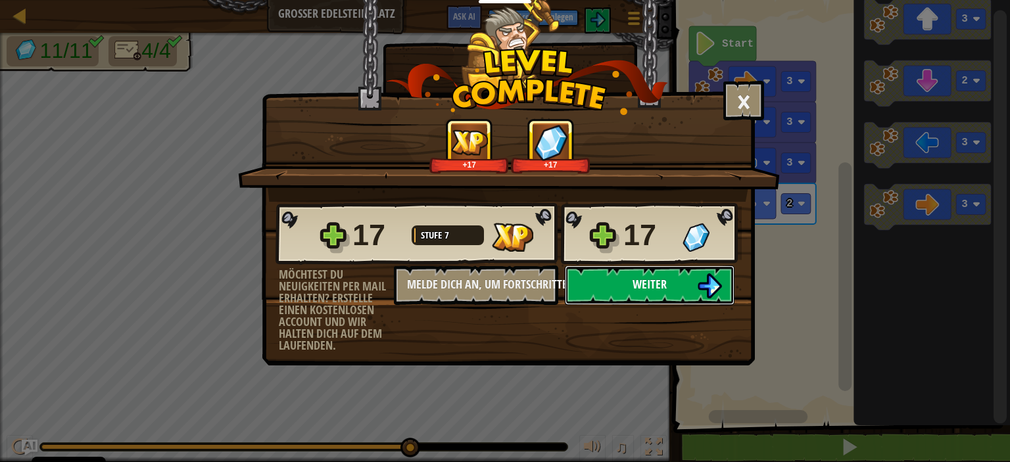
click at [689, 275] on button "Weiter" at bounding box center [650, 285] width 170 height 39
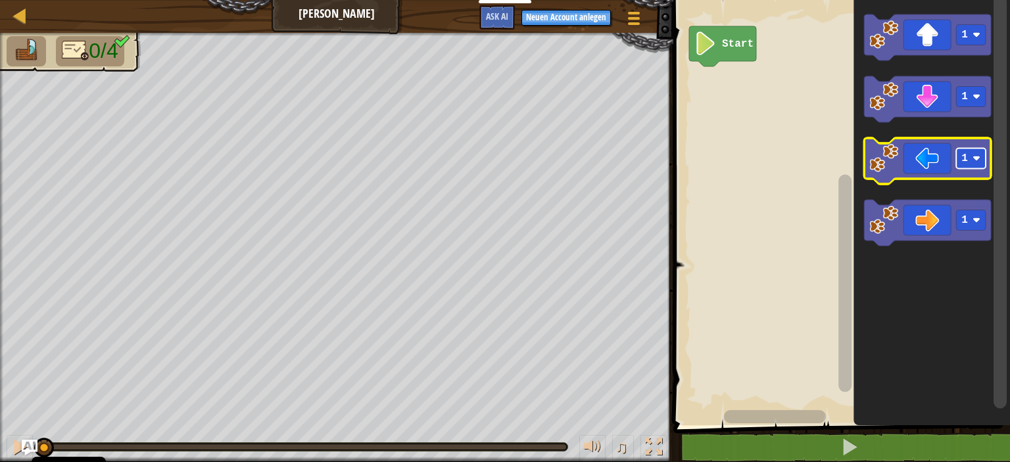
click at [958, 162] on rect "Blockly Arbeitsbereich" at bounding box center [972, 159] width 30 height 20
click at [936, 157] on icon "Blockly Arbeitsbereich" at bounding box center [928, 161] width 127 height 46
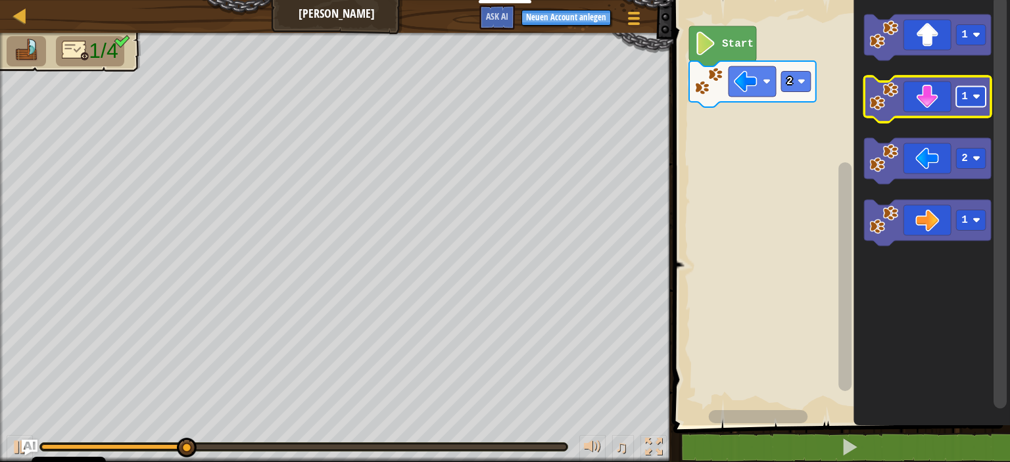
click at [979, 88] on rect "Blockly Arbeitsbereich" at bounding box center [972, 97] width 30 height 20
click at [938, 102] on icon "Blockly Arbeitsbereich" at bounding box center [928, 99] width 127 height 46
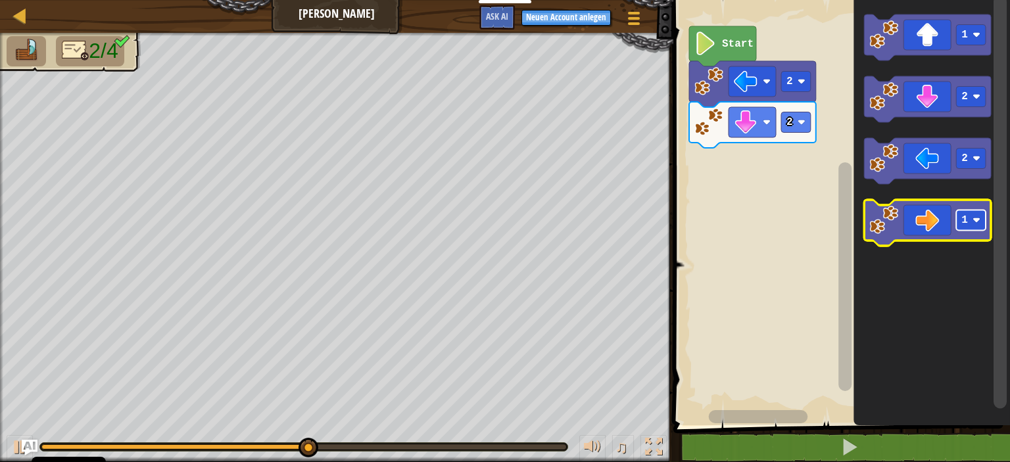
click at [962, 223] on text "1" at bounding box center [965, 220] width 7 height 12
click at [920, 224] on icon "Blockly Arbeitsbereich" at bounding box center [928, 223] width 127 height 46
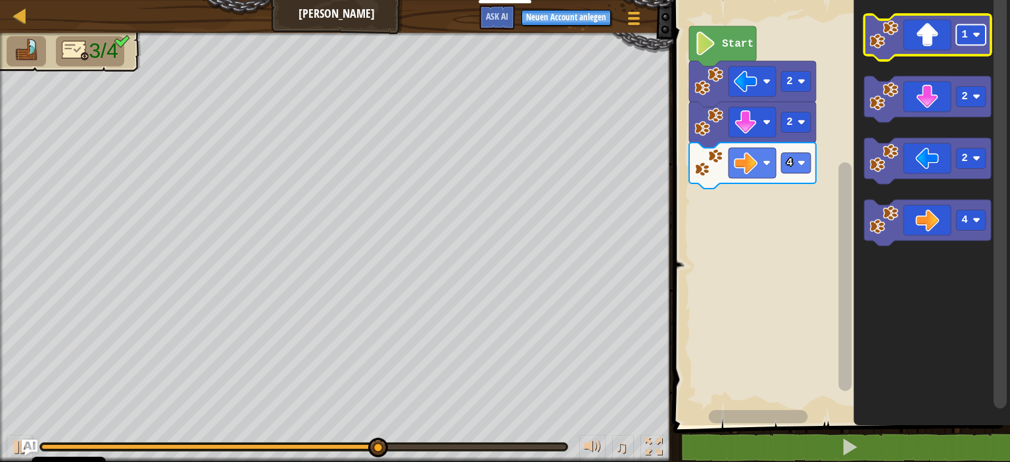
click at [964, 34] on text "1" at bounding box center [965, 35] width 7 height 12
click at [947, 39] on icon "Blockly Arbeitsbereich" at bounding box center [928, 37] width 127 height 46
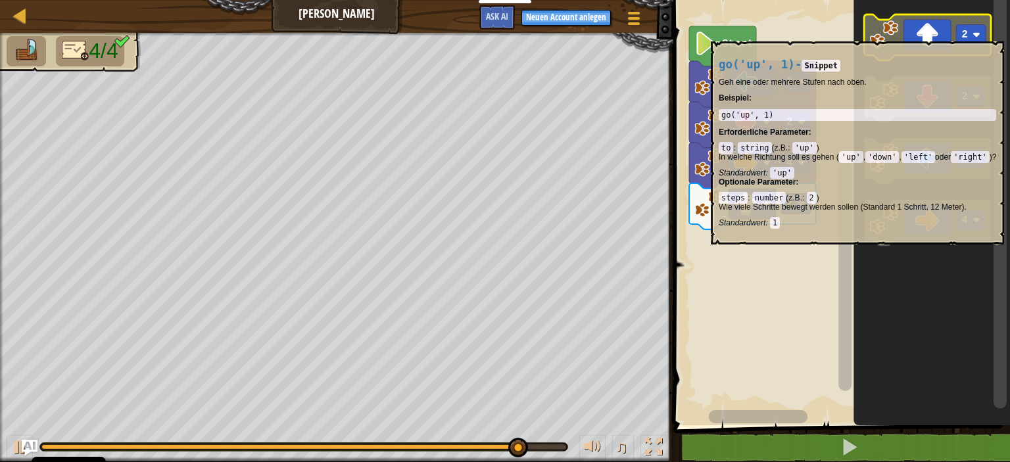
click at [962, 34] on text "2" at bounding box center [965, 35] width 7 height 12
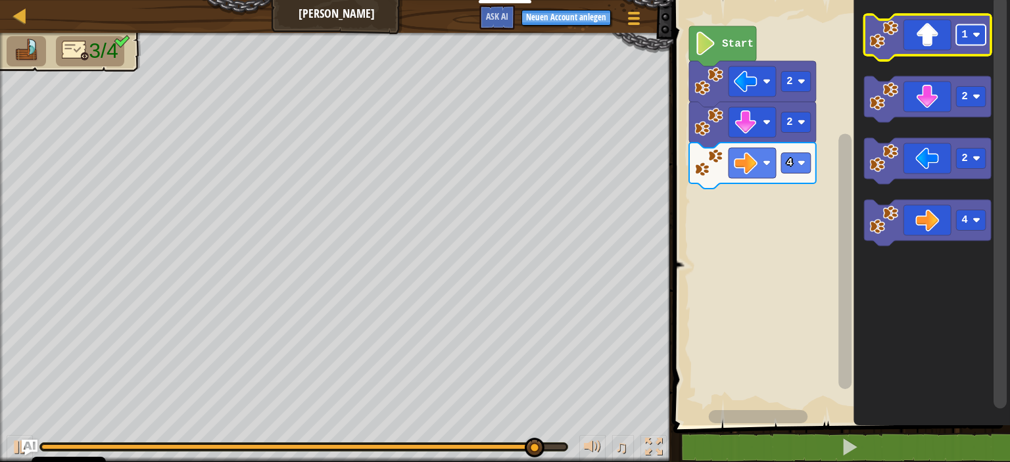
click at [976, 32] on image "Blockly Arbeitsbereich" at bounding box center [976, 35] width 8 height 8
click at [929, 41] on icon "Blockly Arbeitsbereich" at bounding box center [928, 37] width 127 height 46
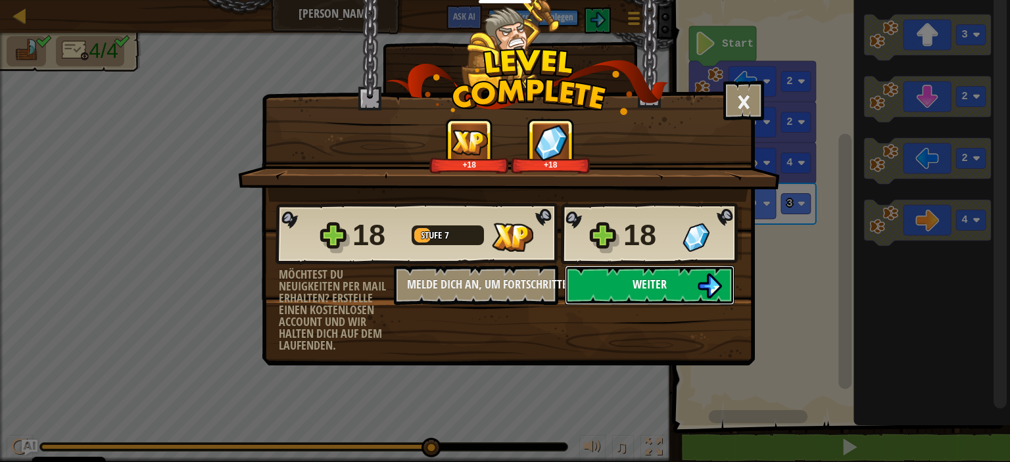
click at [650, 276] on span "Weiter" at bounding box center [649, 284] width 34 height 16
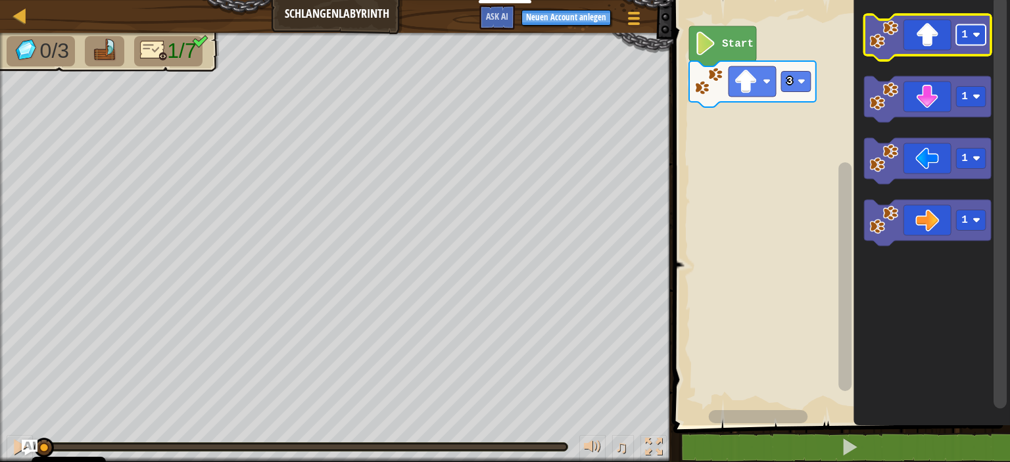
click at [966, 31] on g "1" at bounding box center [972, 35] width 30 height 20
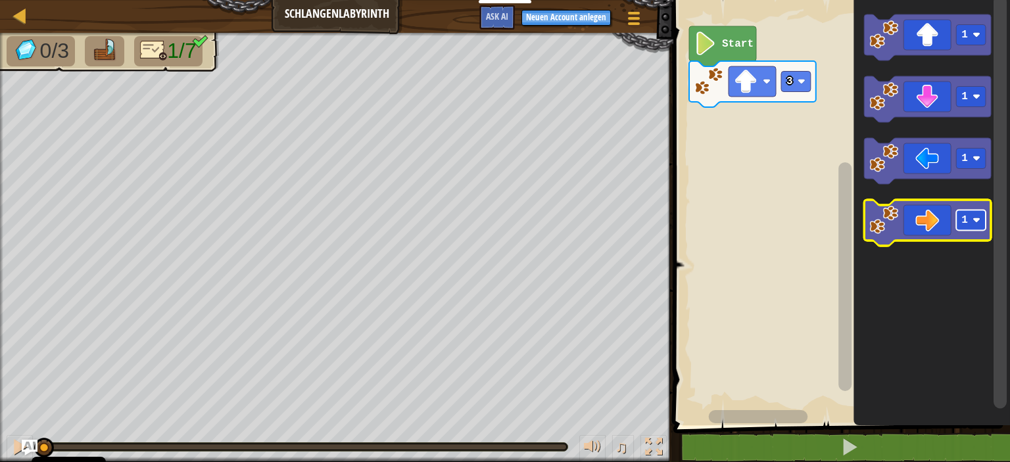
click at [960, 221] on rect "Blockly Arbeitsbereich" at bounding box center [972, 220] width 30 height 20
click at [921, 223] on icon "Blockly Arbeitsbereich" at bounding box center [928, 223] width 127 height 46
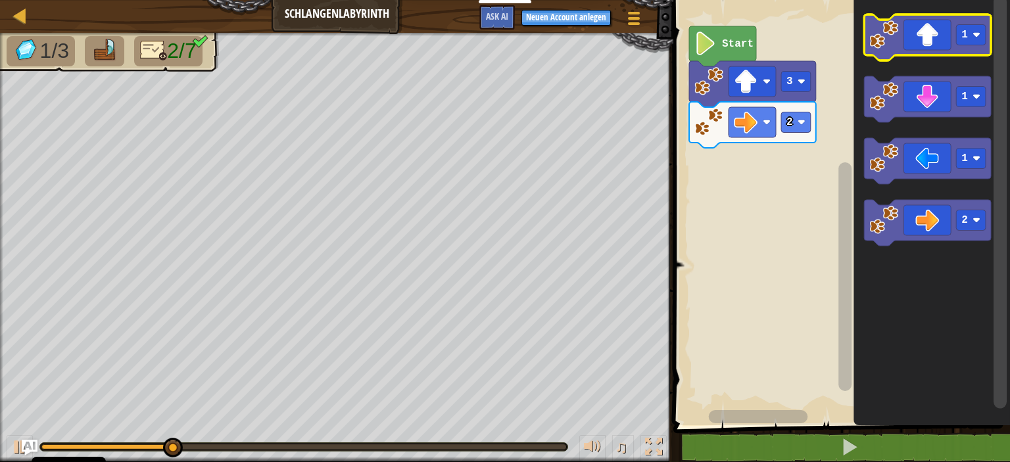
click at [930, 33] on icon "Blockly Arbeitsbereich" at bounding box center [928, 37] width 127 height 46
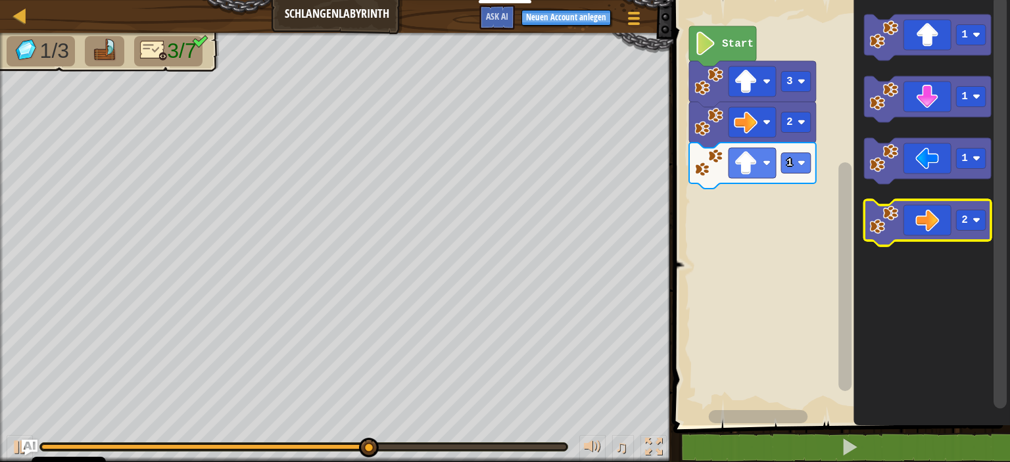
click at [931, 221] on icon "Blockly Arbeitsbereich" at bounding box center [928, 223] width 127 height 46
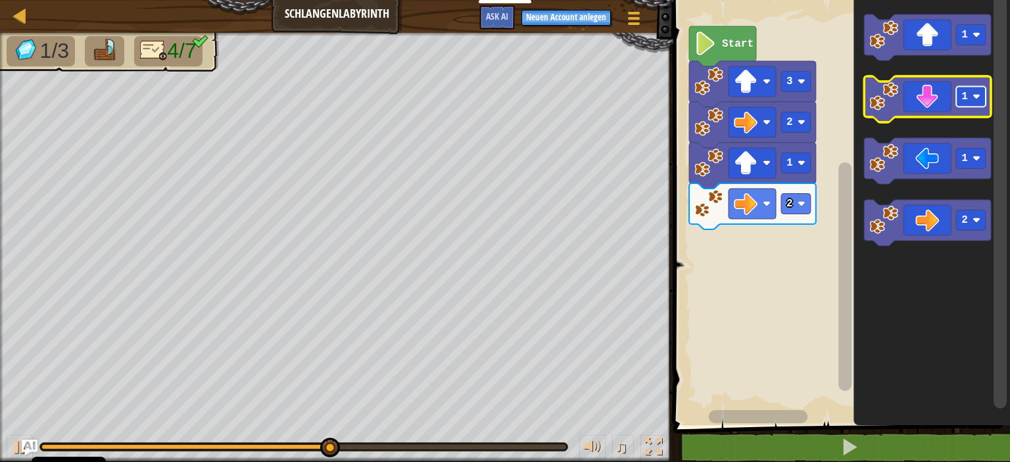
click at [970, 87] on g "1" at bounding box center [972, 97] width 30 height 20
click at [970, 93] on rect "Blockly Arbeitsbereich" at bounding box center [972, 97] width 30 height 20
click at [930, 96] on icon "Blockly Arbeitsbereich" at bounding box center [928, 99] width 127 height 46
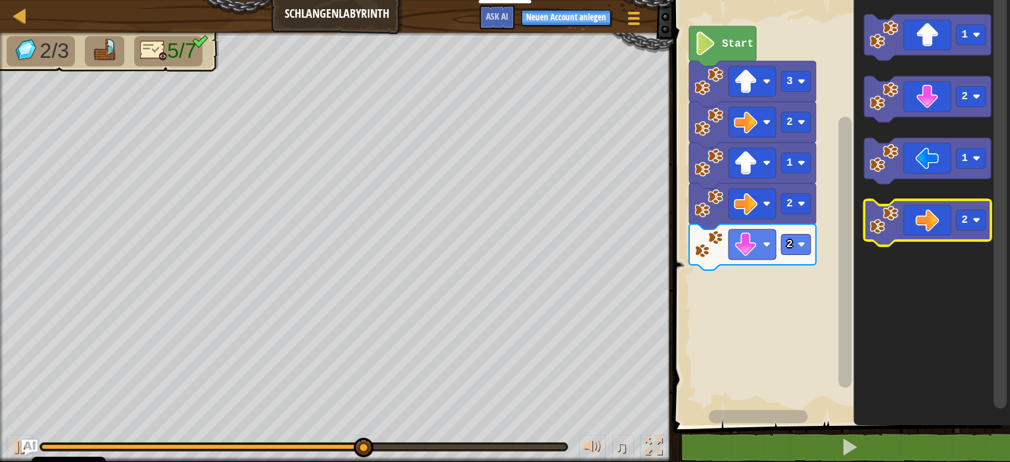
click at [928, 219] on icon "Blockly Arbeitsbereich" at bounding box center [928, 223] width 127 height 46
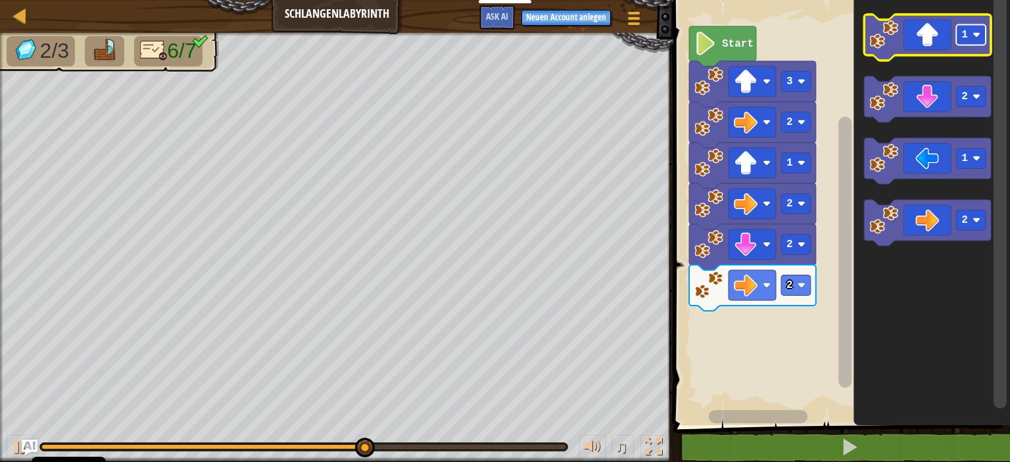
click at [964, 33] on text "1" at bounding box center [965, 35] width 7 height 12
click at [935, 43] on icon "Blockly Arbeitsbereich" at bounding box center [928, 37] width 127 height 46
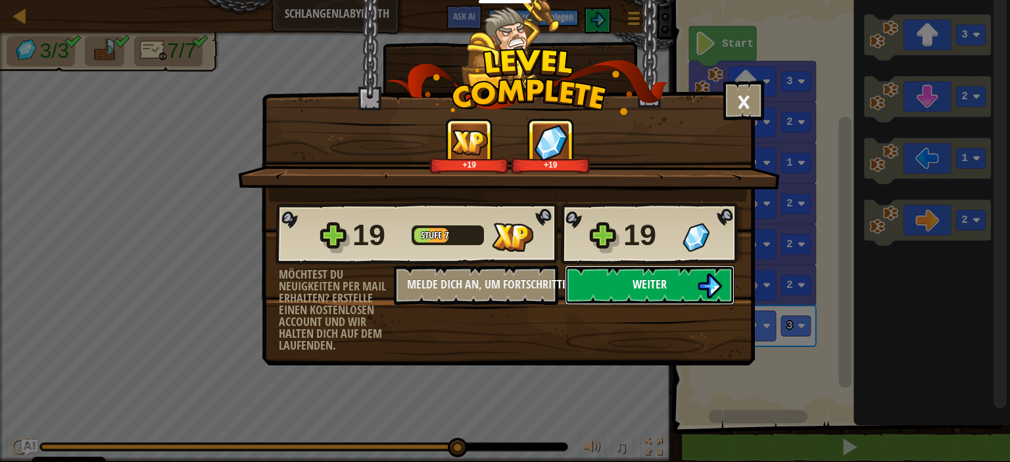
click at [714, 271] on button "Weiter" at bounding box center [650, 285] width 170 height 39
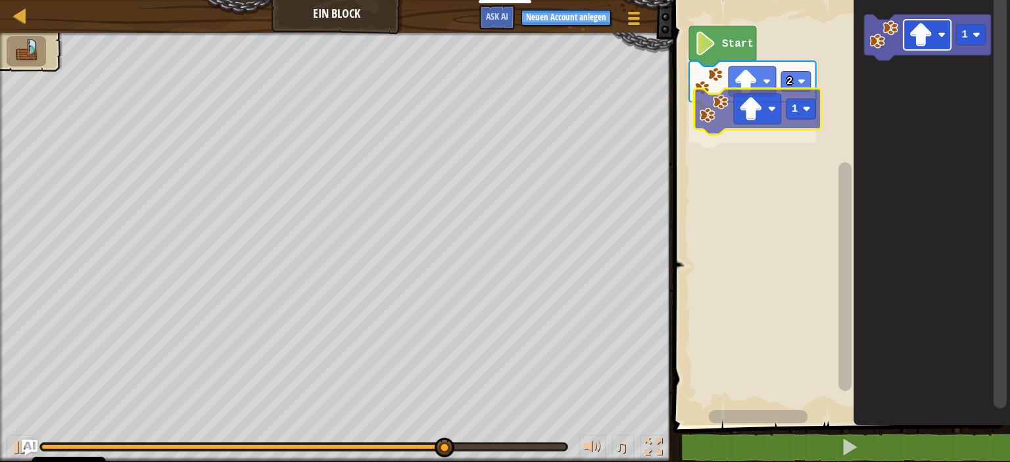
click at [751, 100] on div "Start 2 1 1 1" at bounding box center [839, 209] width 341 height 432
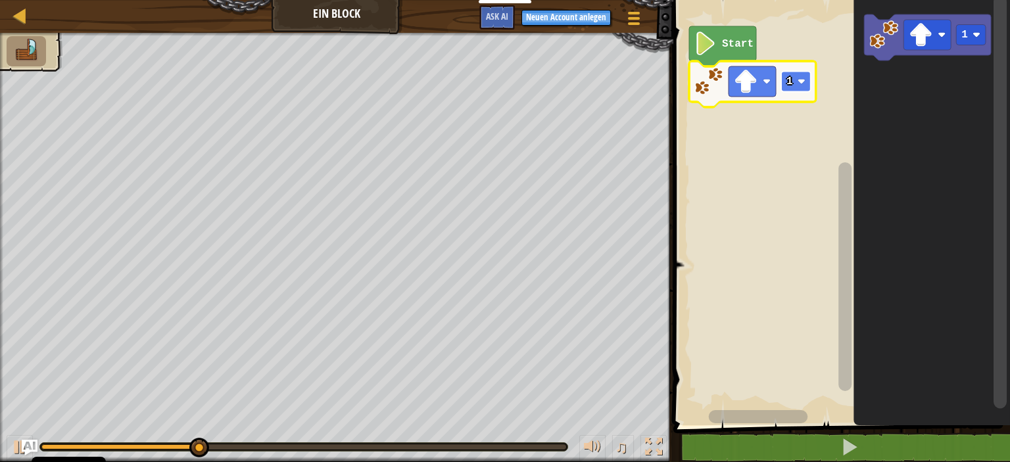
click at [797, 79] on rect "Blockly Arbeitsbereich" at bounding box center [796, 82] width 30 height 20
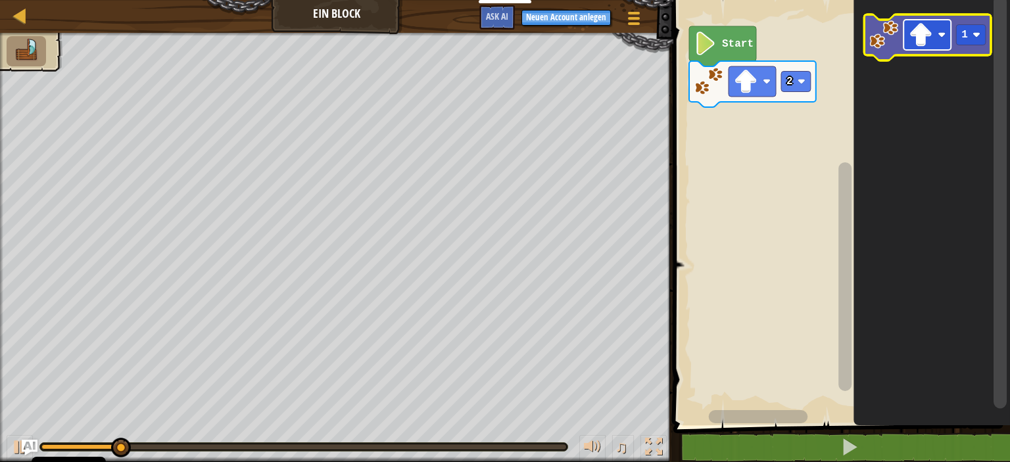
click at [945, 35] on image "Blockly Arbeitsbereich" at bounding box center [942, 35] width 8 height 8
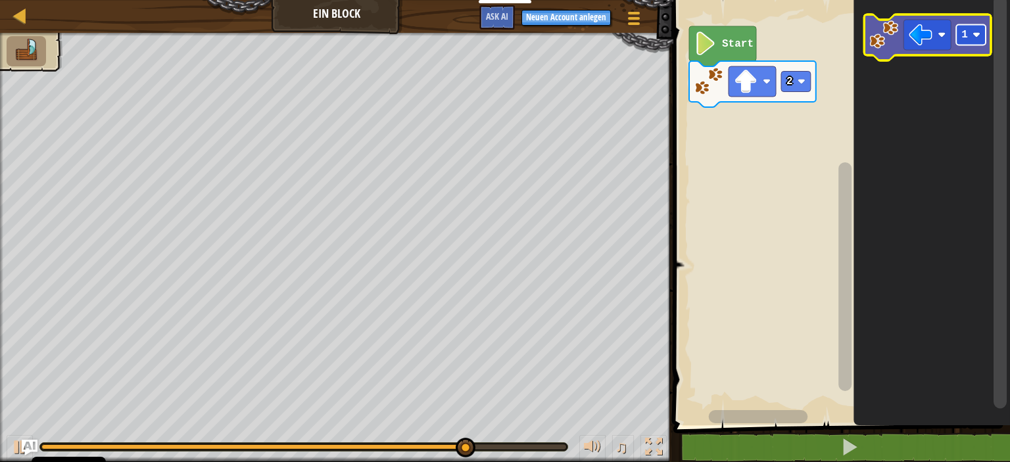
click at [957, 28] on rect "Blockly Arbeitsbereich" at bounding box center [972, 35] width 30 height 20
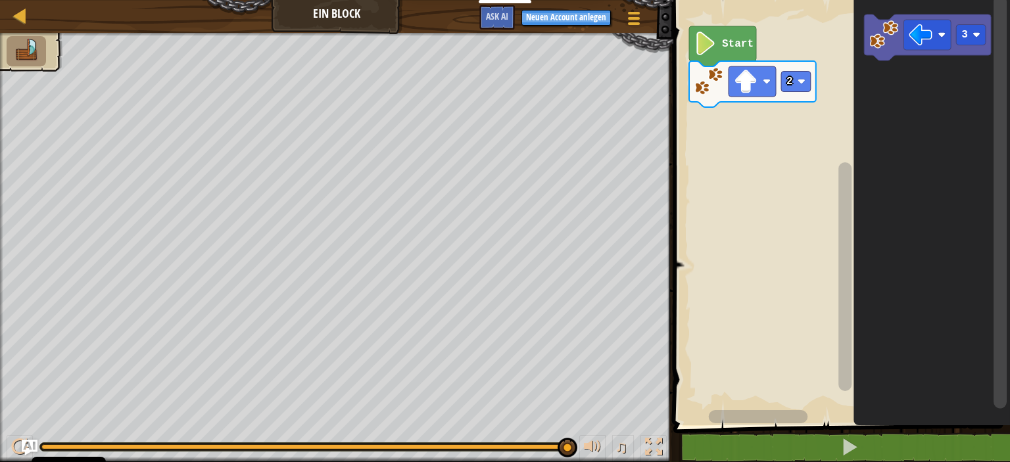
click at [929, 61] on icon "3" at bounding box center [932, 209] width 156 height 432
click at [920, 99] on icon "3" at bounding box center [932, 209] width 156 height 432
click at [901, 105] on icon "3" at bounding box center [932, 209] width 156 height 432
click at [907, 20] on rect "Blockly Arbeitsbereich" at bounding box center [927, 35] width 47 height 30
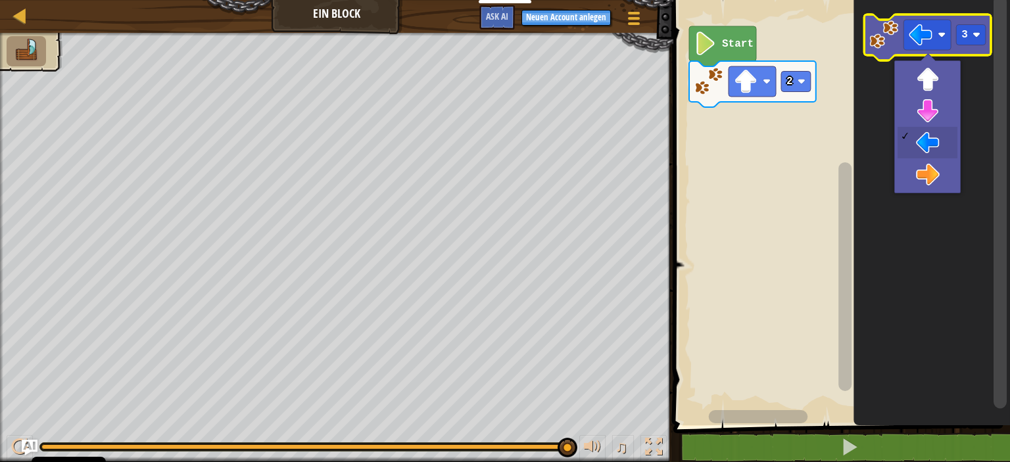
click at [889, 29] on image "Blockly Arbeitsbereich" at bounding box center [884, 34] width 29 height 29
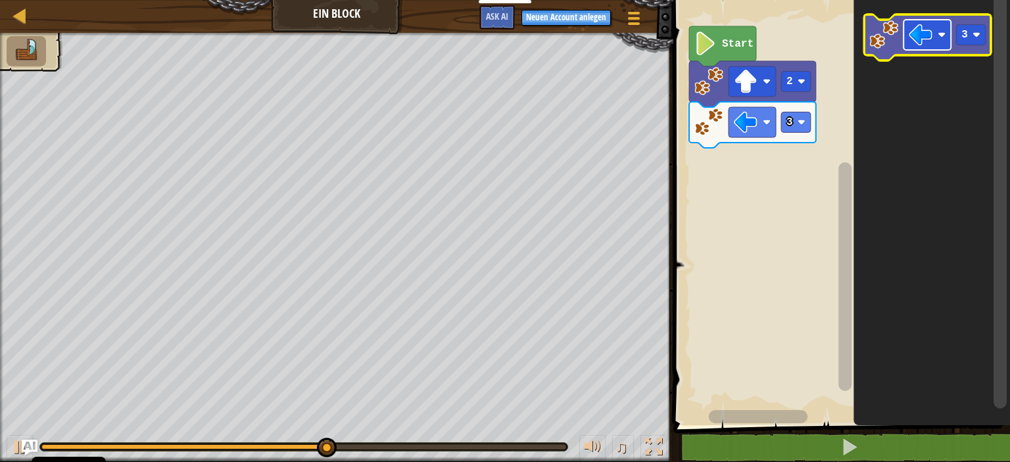
click at [907, 30] on rect "Blockly Arbeitsbereich" at bounding box center [927, 35] width 47 height 30
click at [961, 27] on rect "Blockly Arbeitsbereich" at bounding box center [972, 35] width 30 height 20
click at [884, 41] on image "Blockly Arbeitsbereich" at bounding box center [884, 34] width 29 height 29
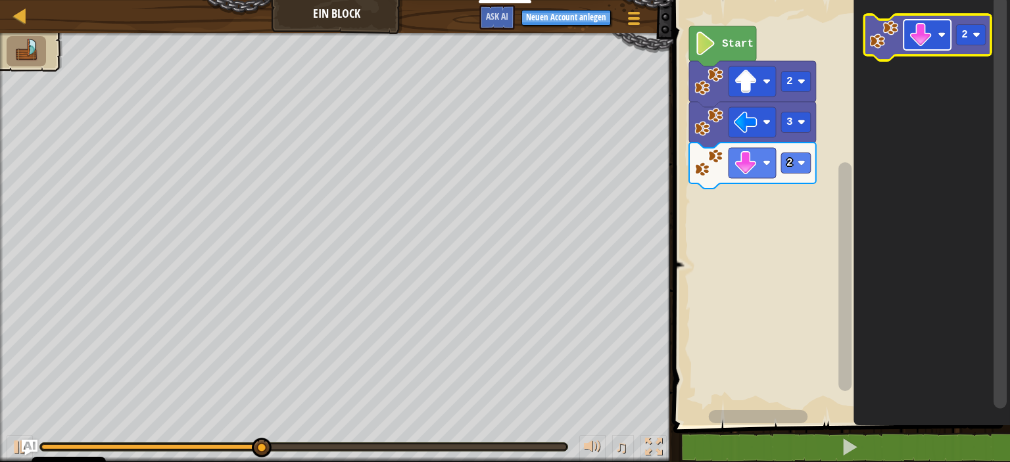
click at [911, 28] on image "Blockly Arbeitsbereich" at bounding box center [921, 35] width 24 height 24
click at [968, 65] on icon "2" at bounding box center [932, 209] width 156 height 432
click at [965, 41] on rect "Blockly Arbeitsbereich" at bounding box center [972, 35] width 30 height 20
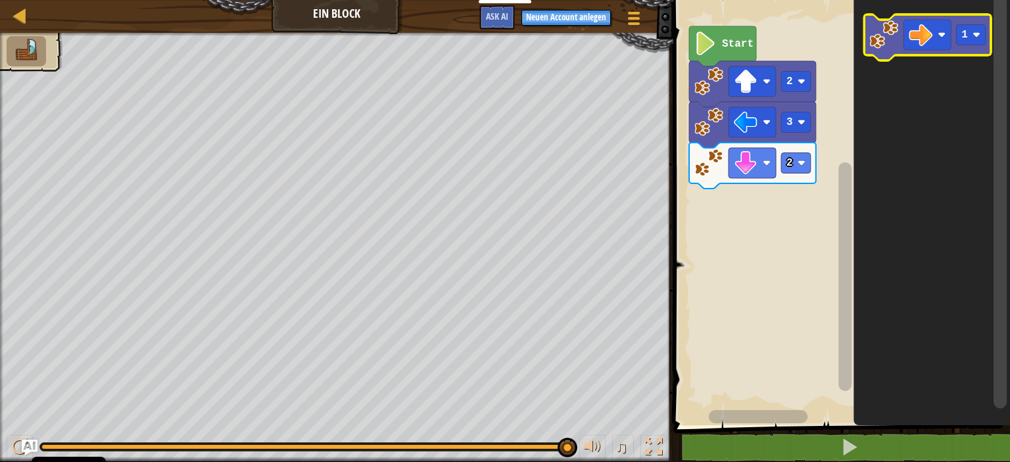
click at [874, 42] on image "Blockly Arbeitsbereich" at bounding box center [884, 34] width 29 height 29
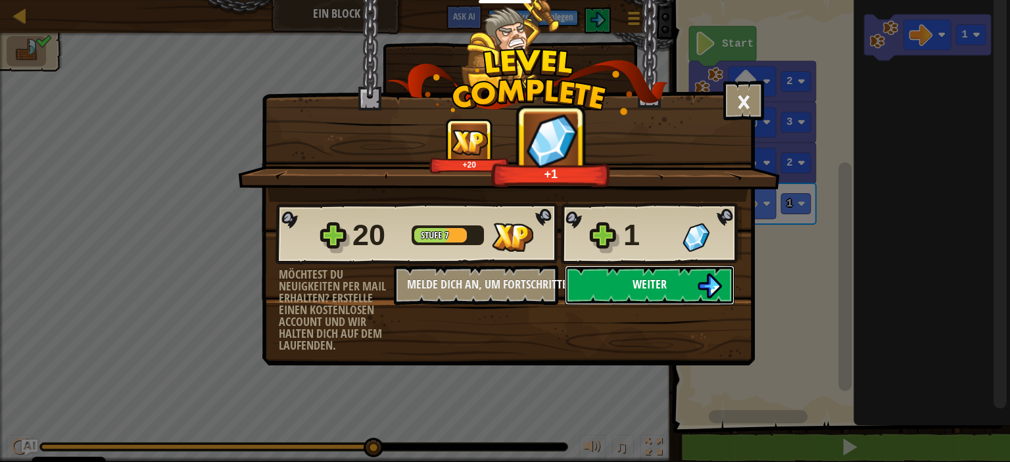
click at [692, 280] on button "Weiter" at bounding box center [650, 285] width 170 height 39
